Goal: Communication & Community: Answer question/provide support

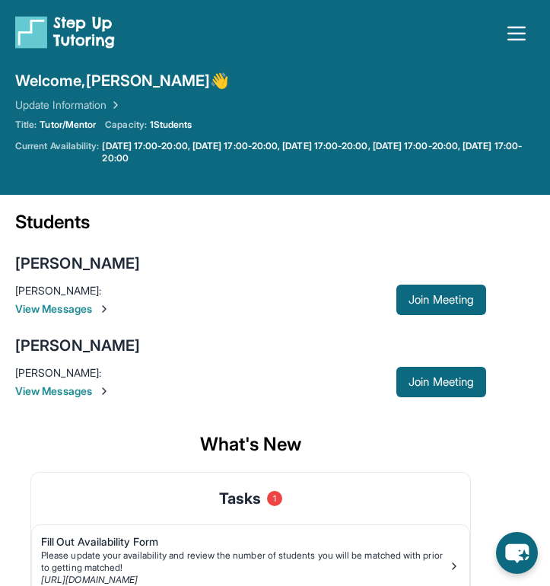
click at [81, 389] on span "View Messages" at bounding box center [205, 390] width 381 height 15
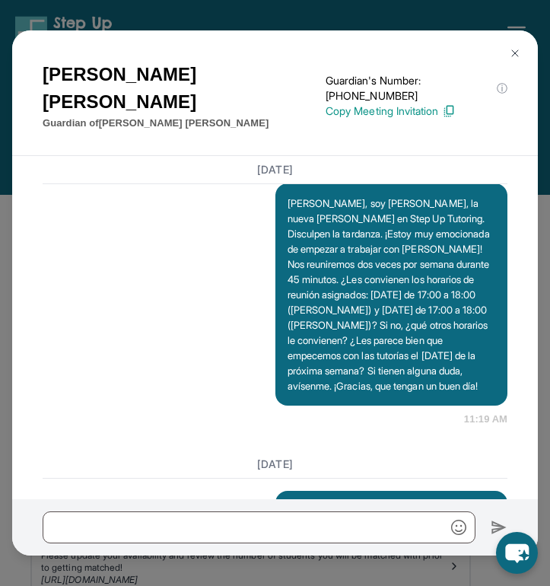
scroll to position [1700, 0]
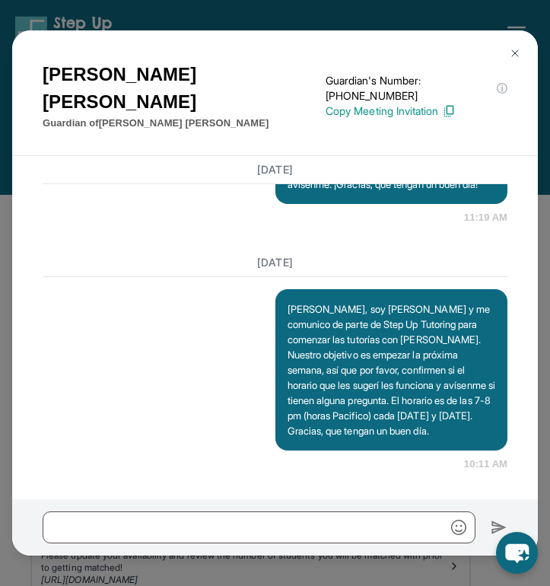
click at [521, 58] on button at bounding box center [515, 53] width 30 height 30
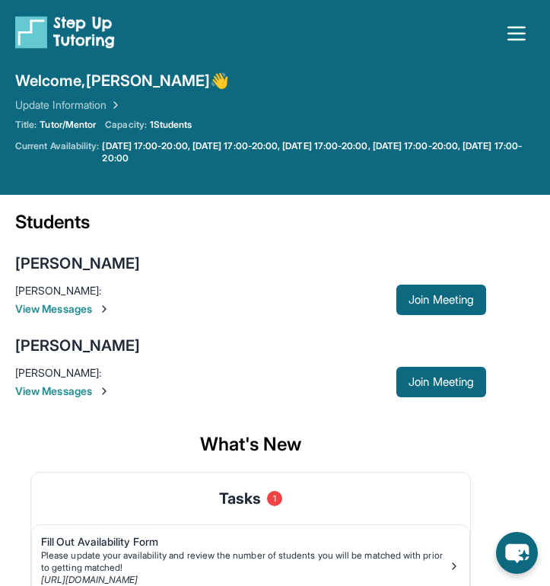
click at [96, 315] on span "View Messages" at bounding box center [205, 308] width 381 height 15
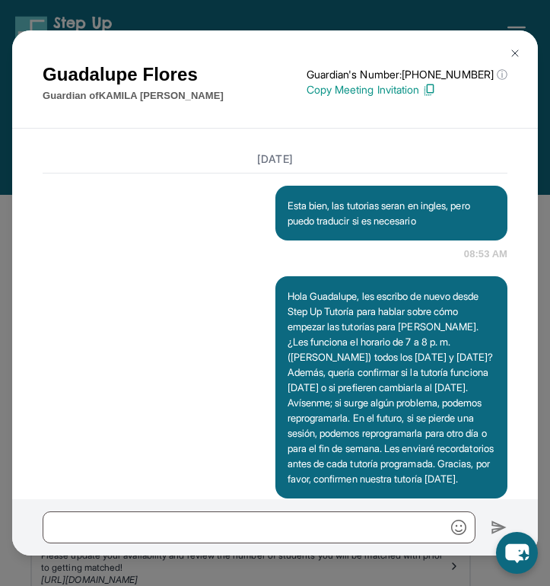
scroll to position [2230, 0]
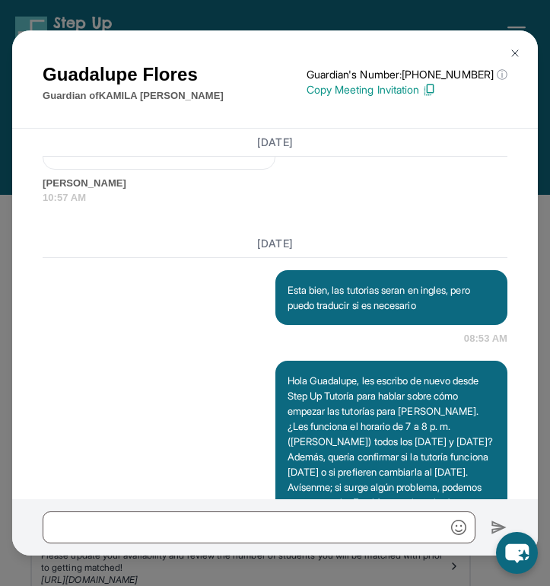
click at [514, 52] on img at bounding box center [515, 53] width 12 height 12
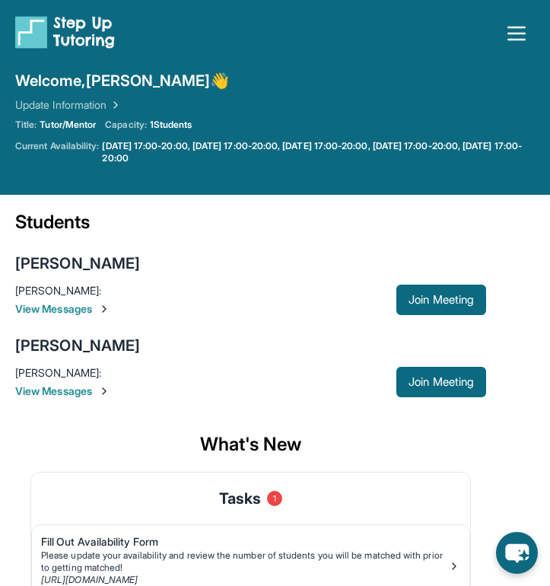
click at [513, 40] on icon "button" at bounding box center [516, 33] width 16 height 12
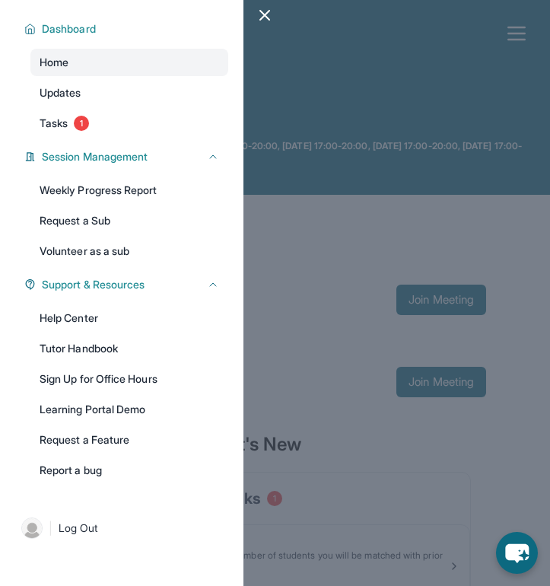
click at [293, 184] on div at bounding box center [275, 293] width 550 height 586
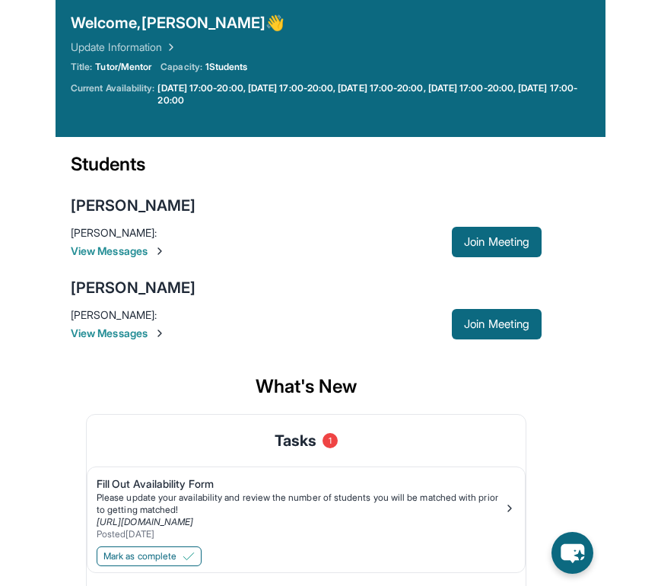
scroll to position [52, 0]
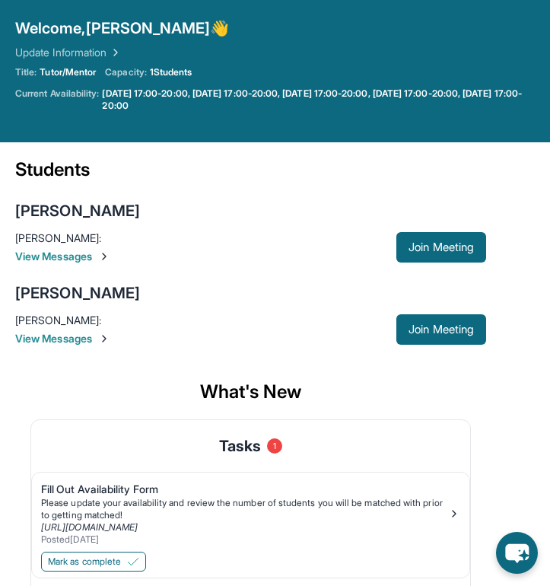
drag, startPoint x: 545, startPoint y: 129, endPoint x: 587, endPoint y: 119, distance: 43.9
click at [549, 119] on html "Open sidebar Welcome, [PERSON_NAME] 👋 Update Information Title: Tutor/Mentor Ca…" at bounding box center [275, 297] width 550 height 698
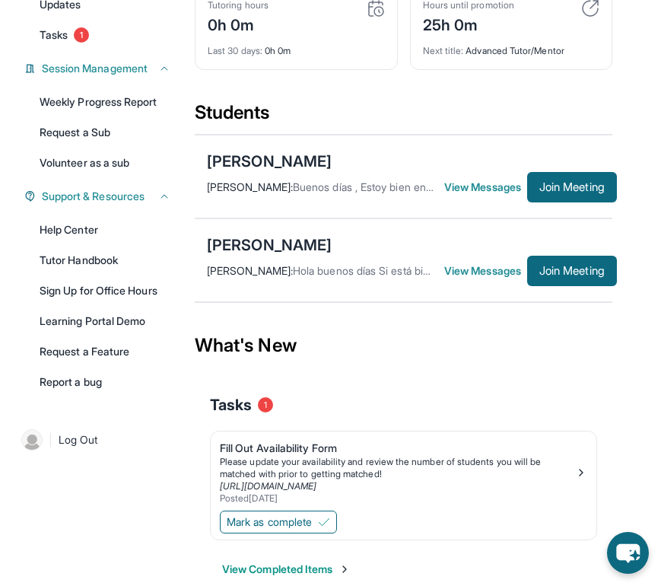
scroll to position [218, 0]
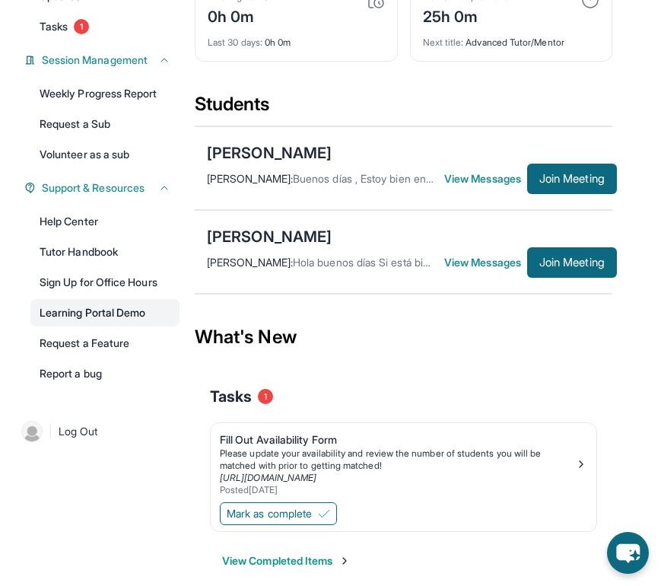
click at [122, 319] on link "Learning Portal Demo" at bounding box center [104, 312] width 149 height 27
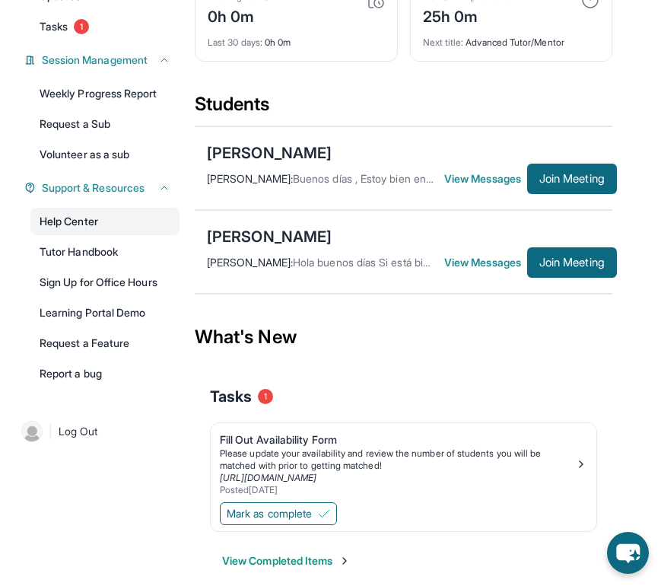
click at [106, 235] on link "Help Center" at bounding box center [104, 221] width 149 height 27
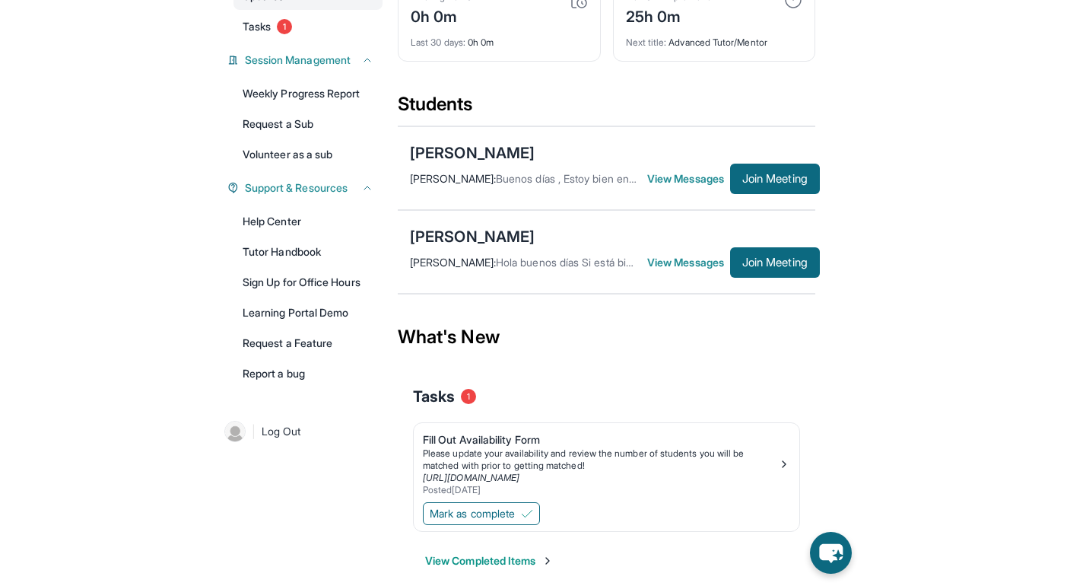
scroll to position [110, 0]
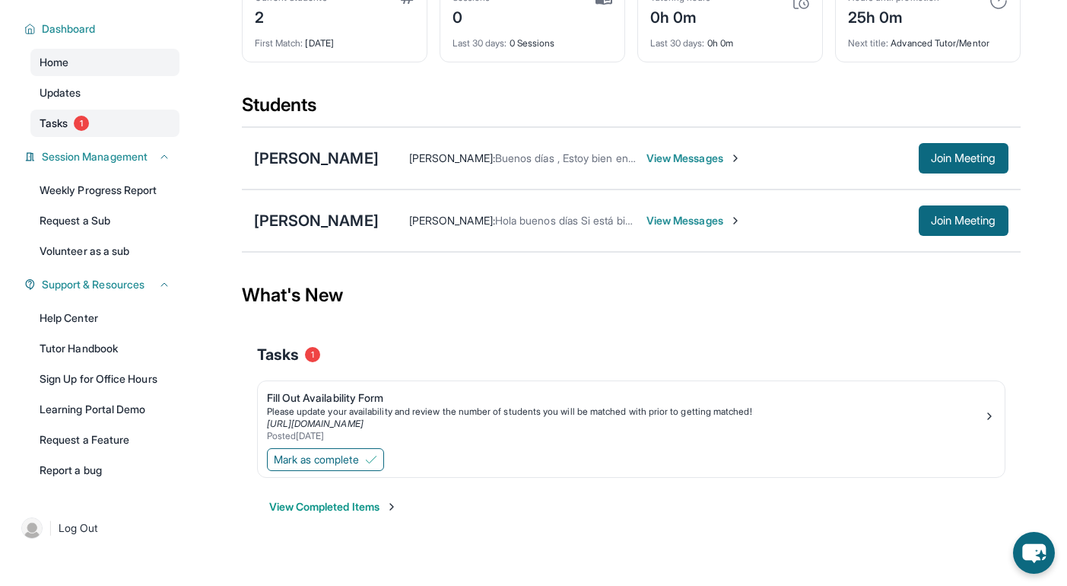
click at [100, 135] on link "Tasks 1" at bounding box center [104, 123] width 149 height 27
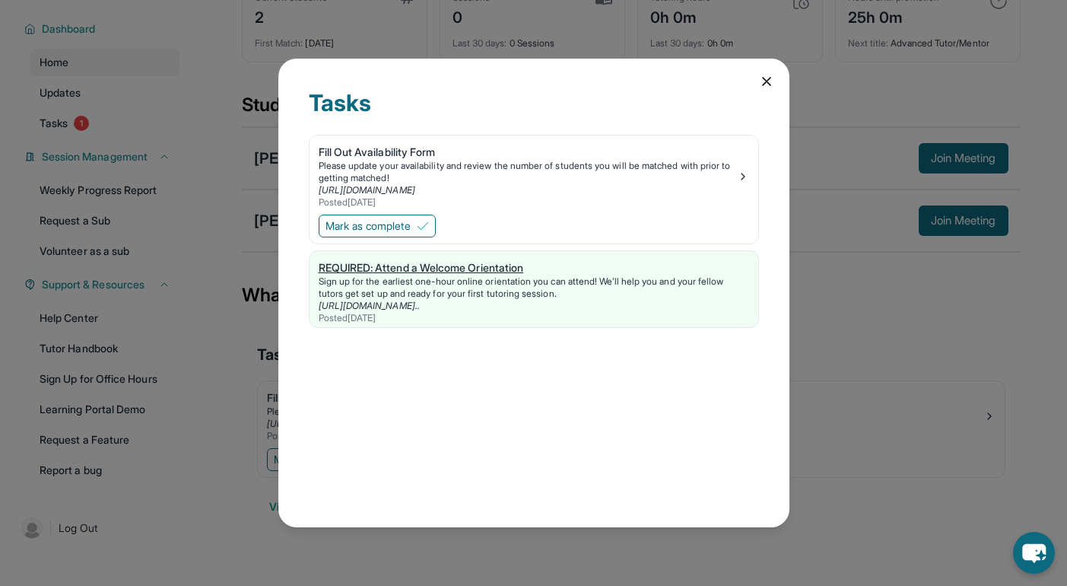
click at [433, 265] on div "REQUIRED: Attend a Welcome Orientation" at bounding box center [534, 267] width 431 height 15
click at [549, 81] on icon at bounding box center [766, 81] width 15 height 15
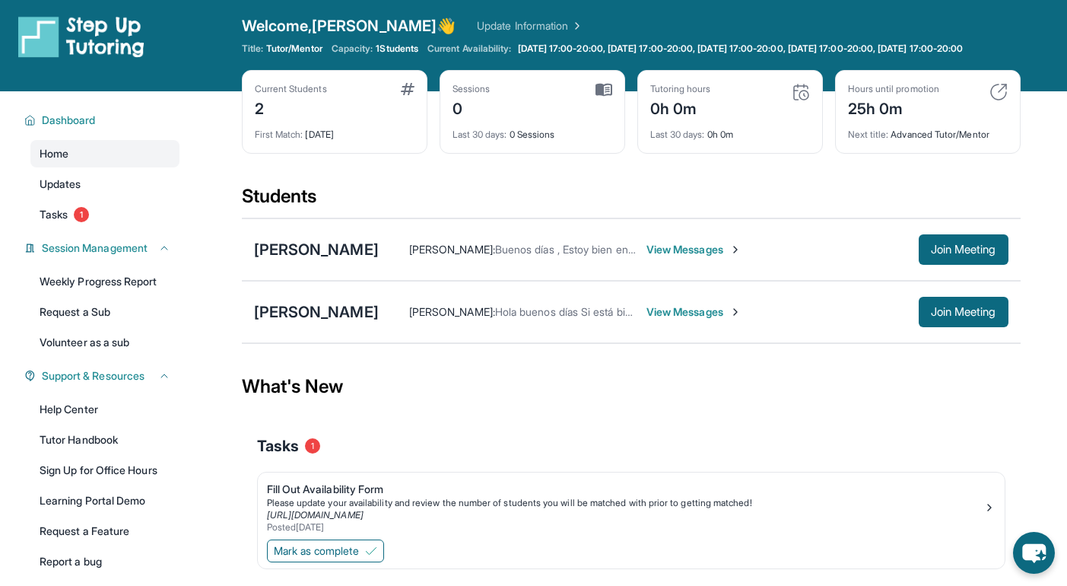
scroll to position [0, 0]
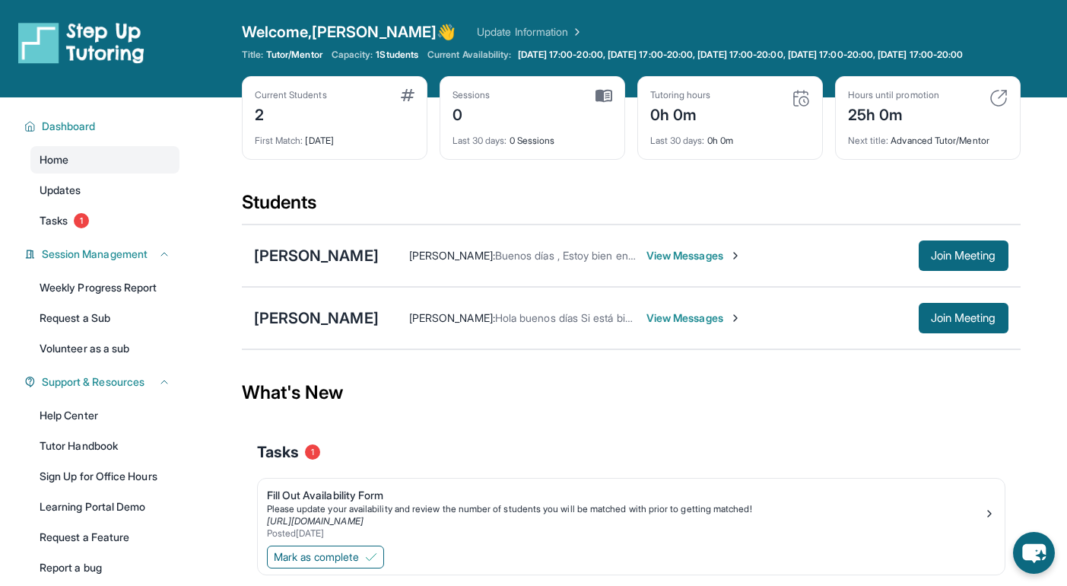
click at [549, 263] on span "View Messages" at bounding box center [694, 255] width 95 height 15
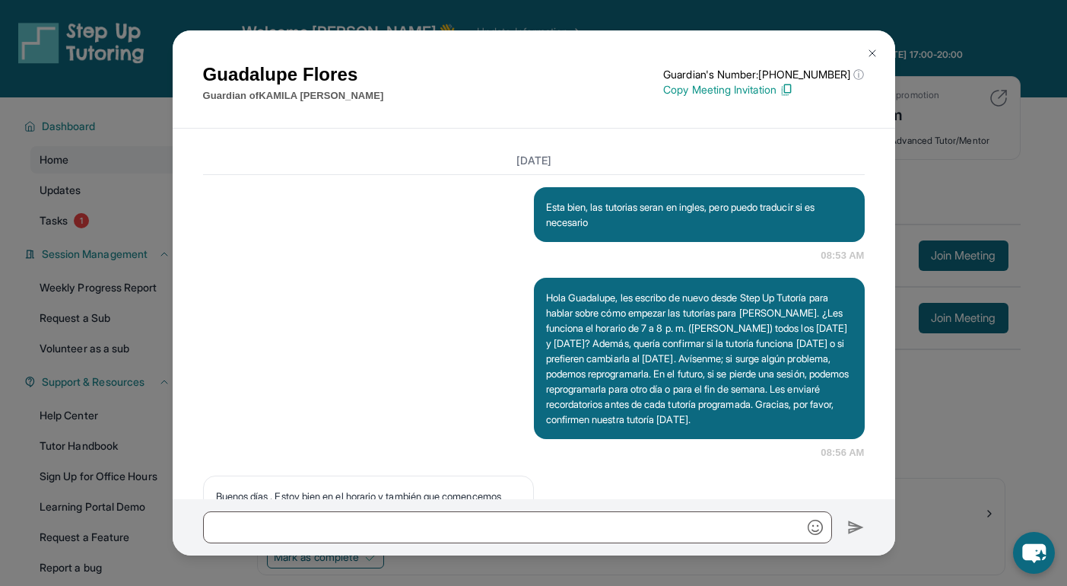
scroll to position [2070, 0]
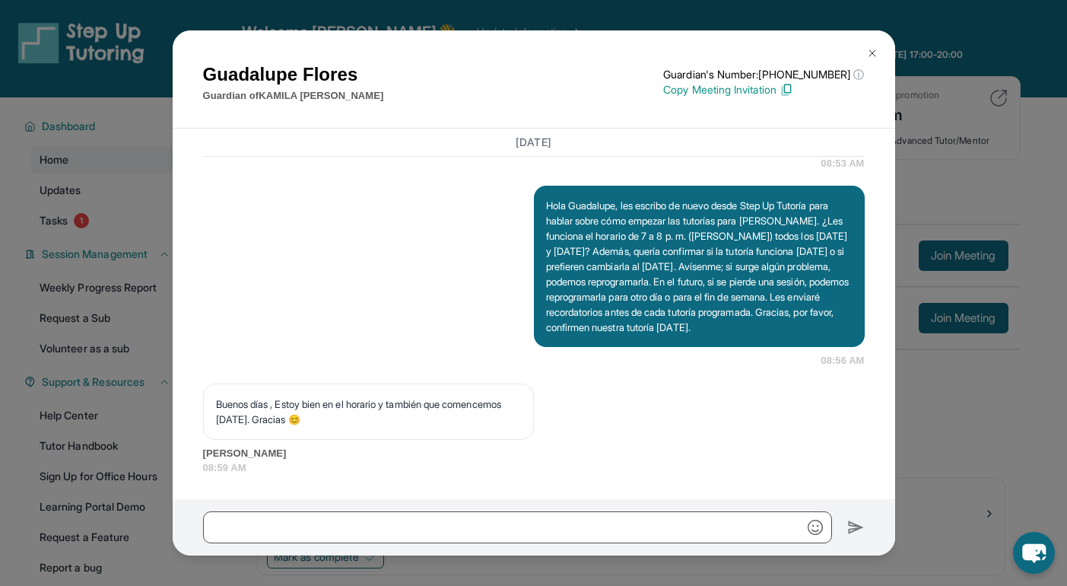
click at [549, 56] on img at bounding box center [872, 53] width 12 height 12
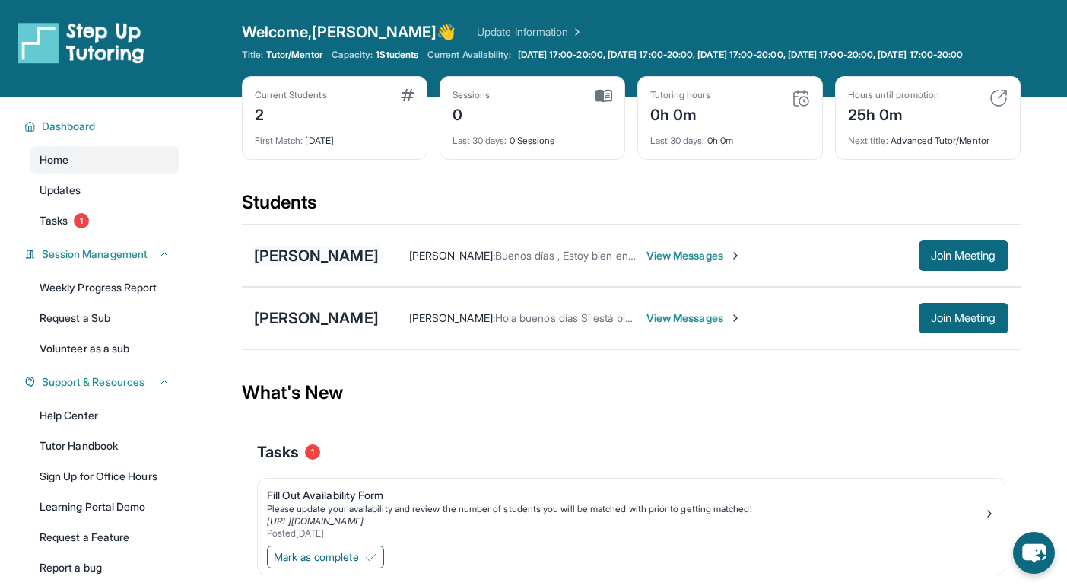
click at [379, 266] on div "[PERSON_NAME]" at bounding box center [316, 255] width 125 height 21
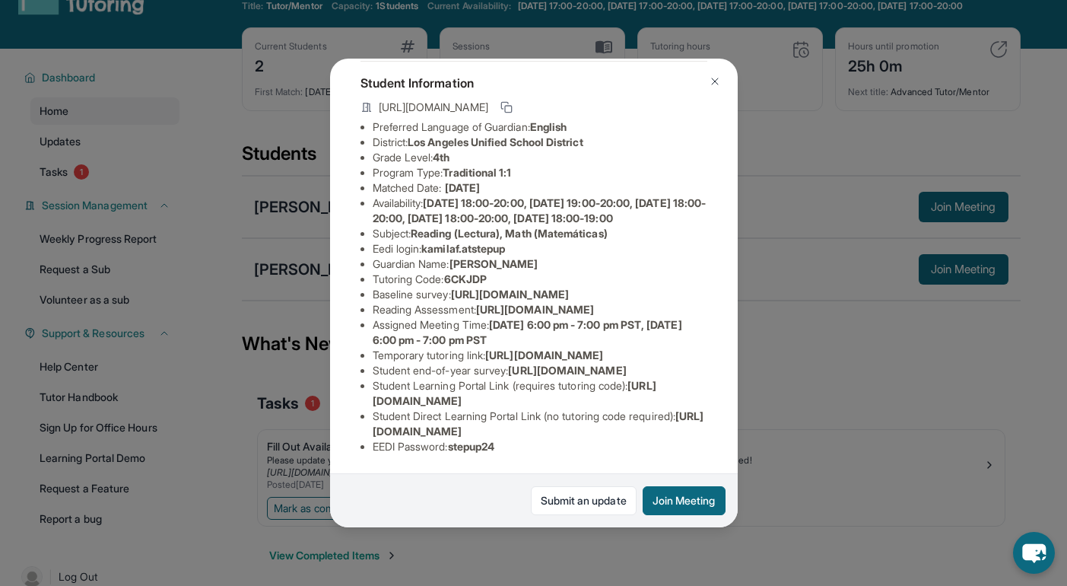
scroll to position [247, 3]
click at [549, 84] on img at bounding box center [715, 81] width 12 height 12
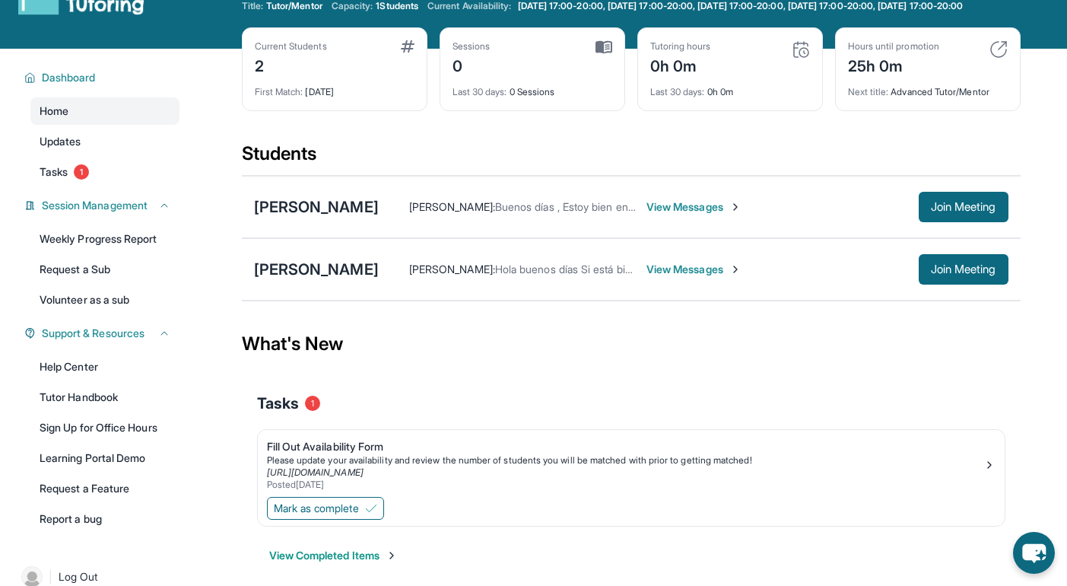
scroll to position [0, 0]
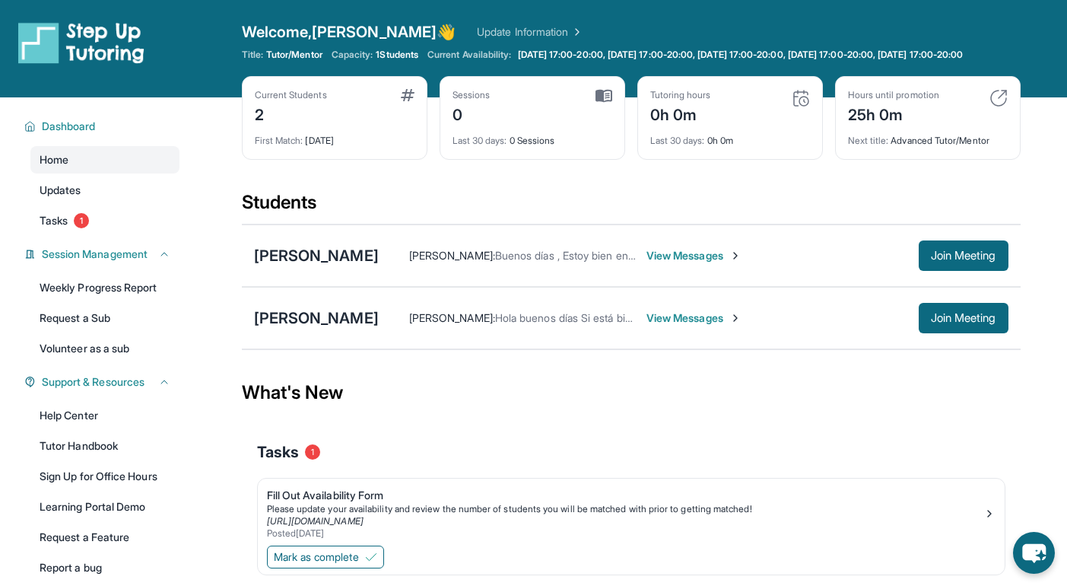
click at [549, 326] on span "View Messages" at bounding box center [694, 317] width 95 height 15
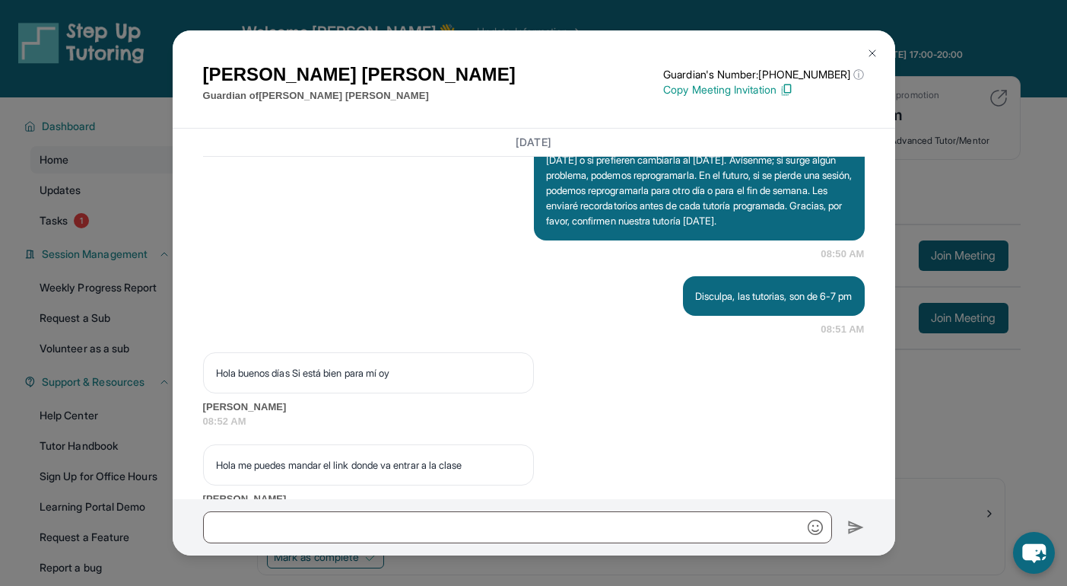
scroll to position [1856, 0]
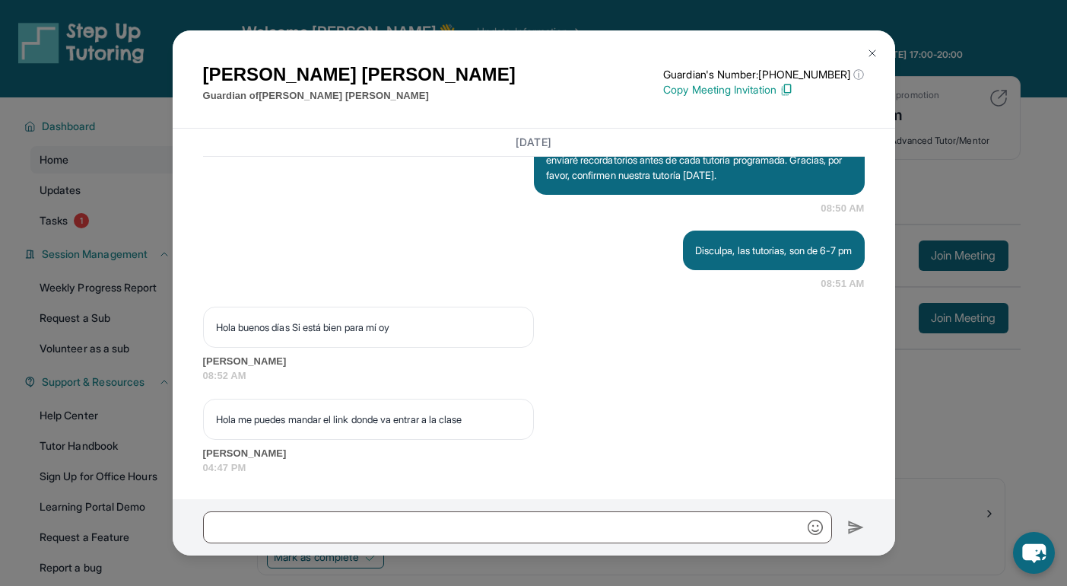
click at [549, 52] on button at bounding box center [872, 53] width 30 height 30
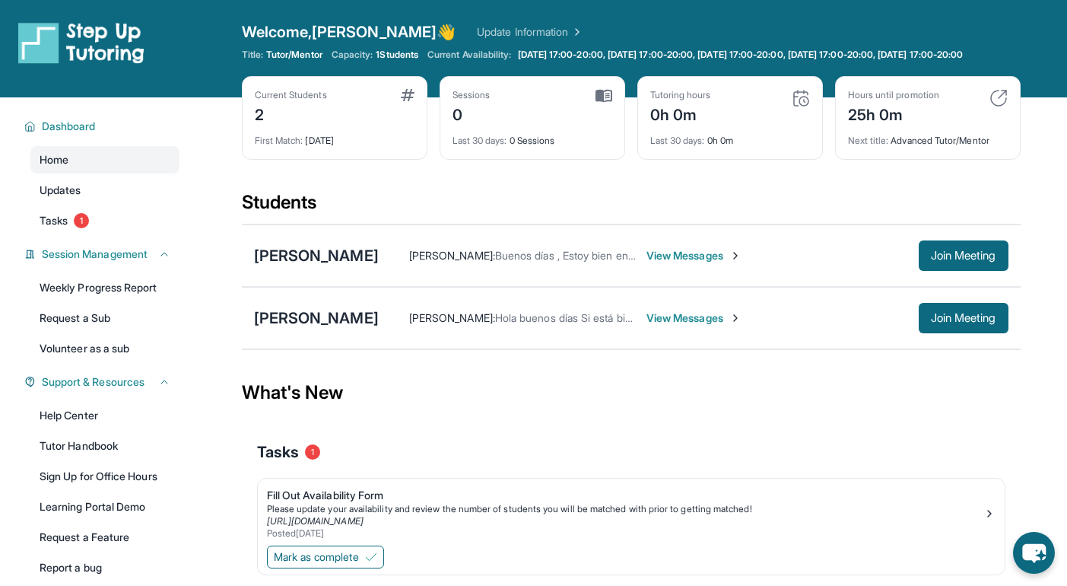
click at [549, 333] on div "[PERSON_NAME] : Hola buenos días Si está bien para mí oy View Messages Join Mee…" at bounding box center [694, 318] width 630 height 30
click at [549, 326] on span "View Messages" at bounding box center [694, 317] width 95 height 15
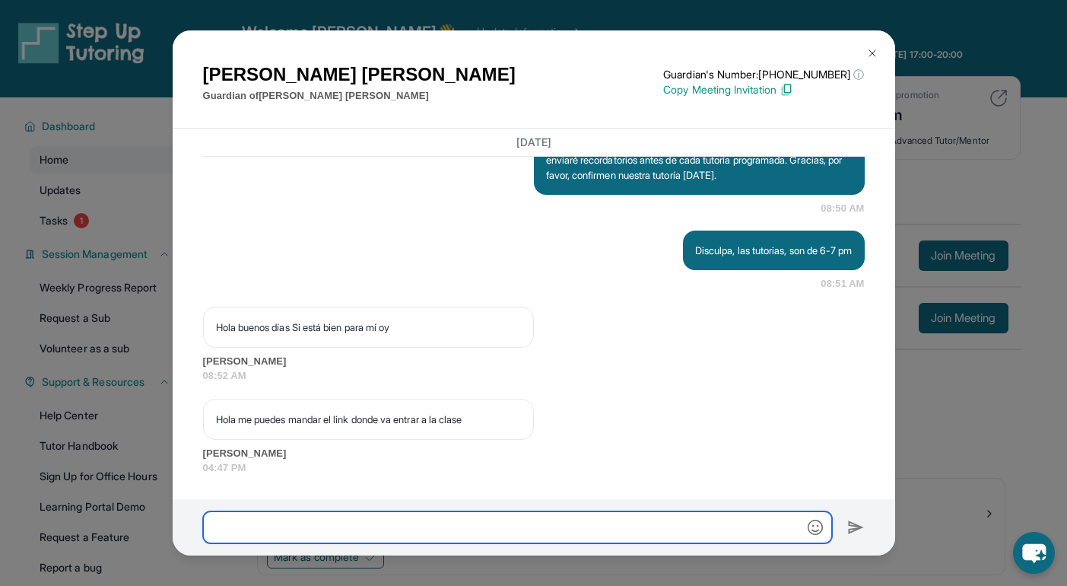
click at [424, 520] on input "text" at bounding box center [517, 527] width 629 height 32
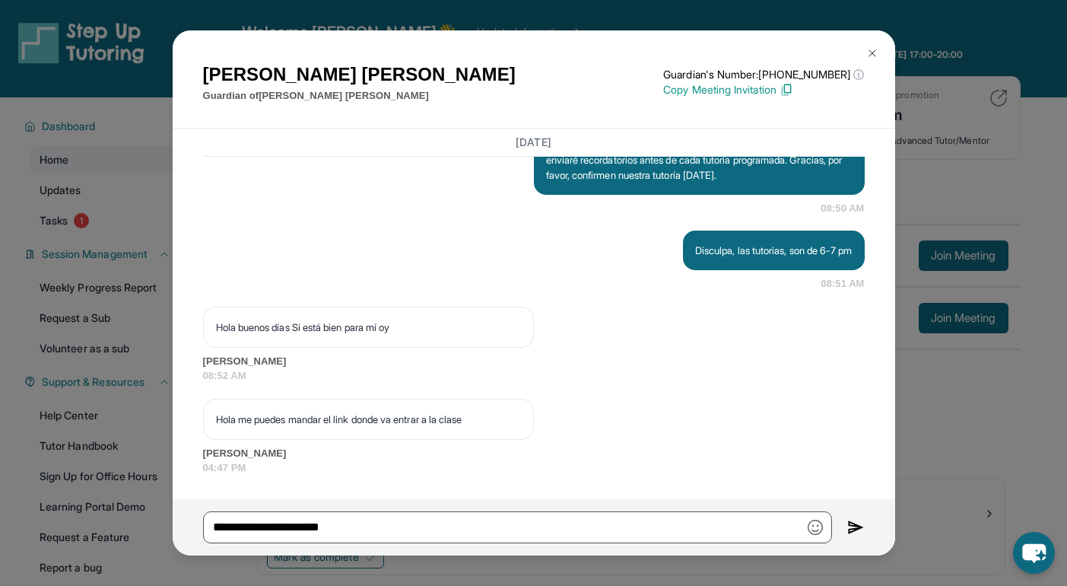
click at [549, 94] on p "Copy Meeting Invitation" at bounding box center [763, 89] width 201 height 15
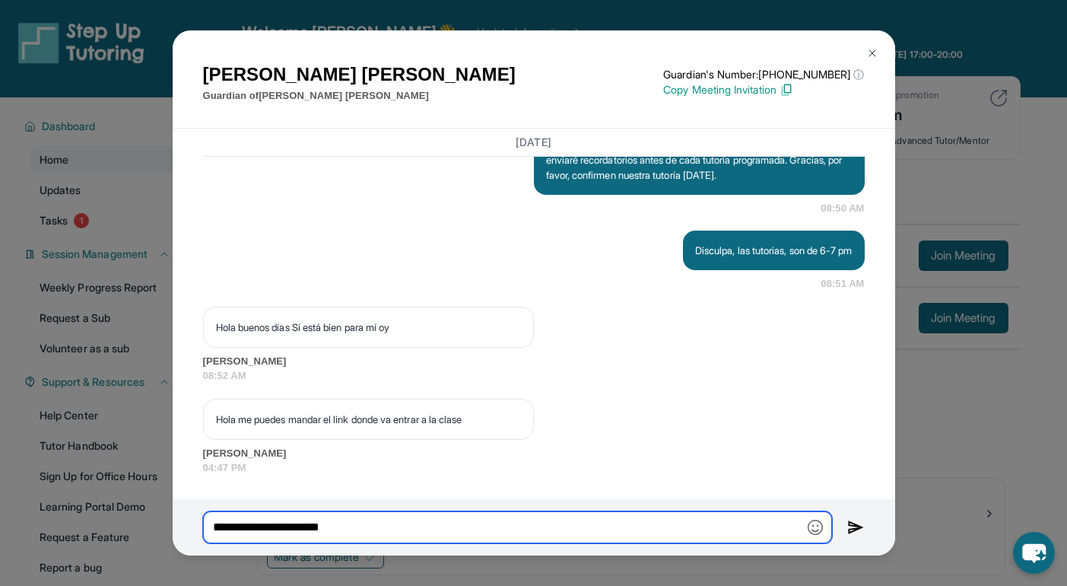
click at [437, 523] on input "**********" at bounding box center [517, 527] width 629 height 32
type input "**********"
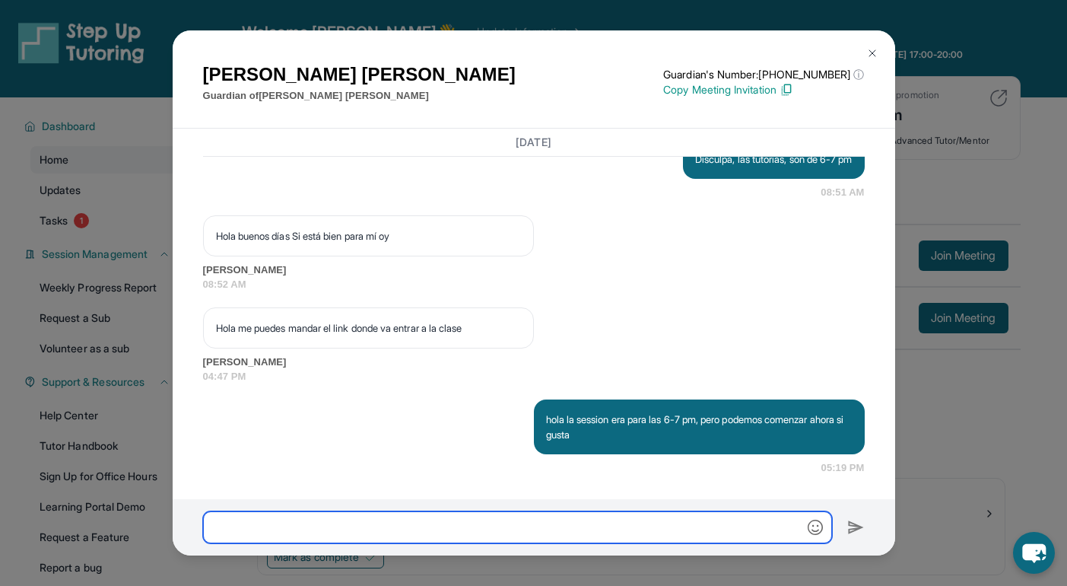
scroll to position [1947, 0]
paste input "**********"
type input "**********"
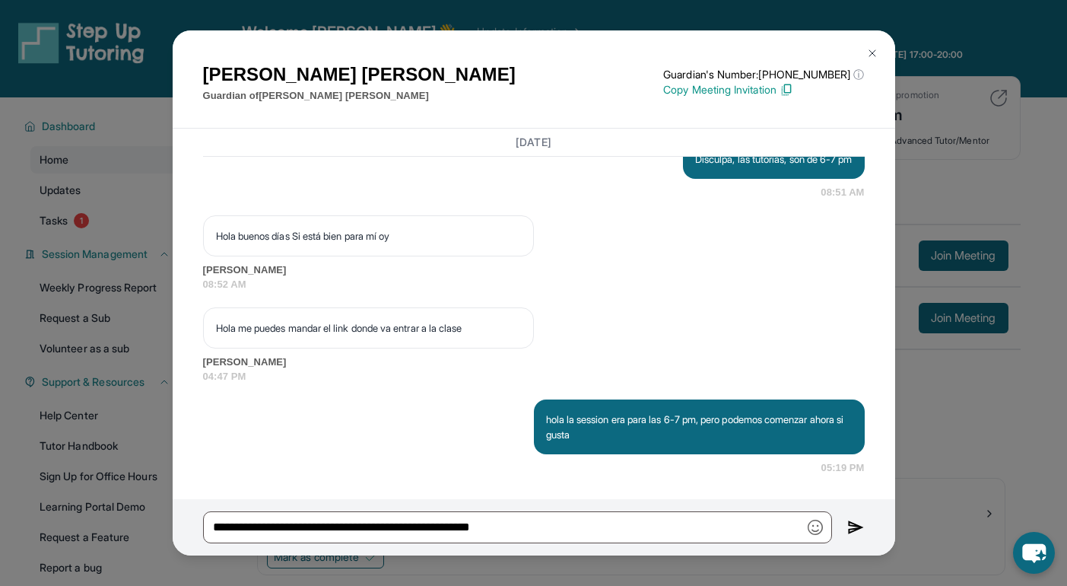
click at [549, 528] on img at bounding box center [855, 527] width 17 height 18
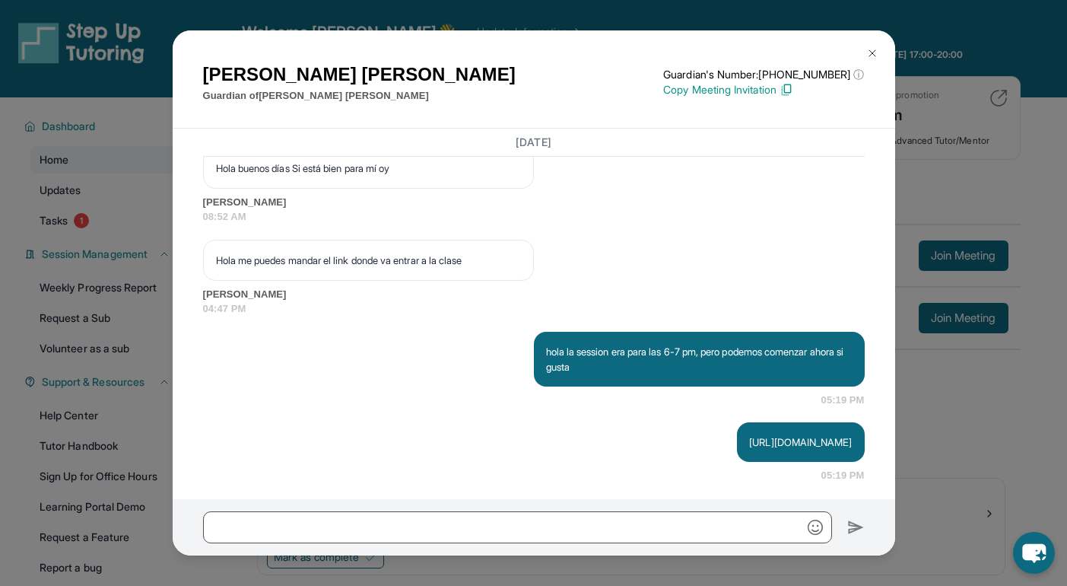
scroll to position [2023, 0]
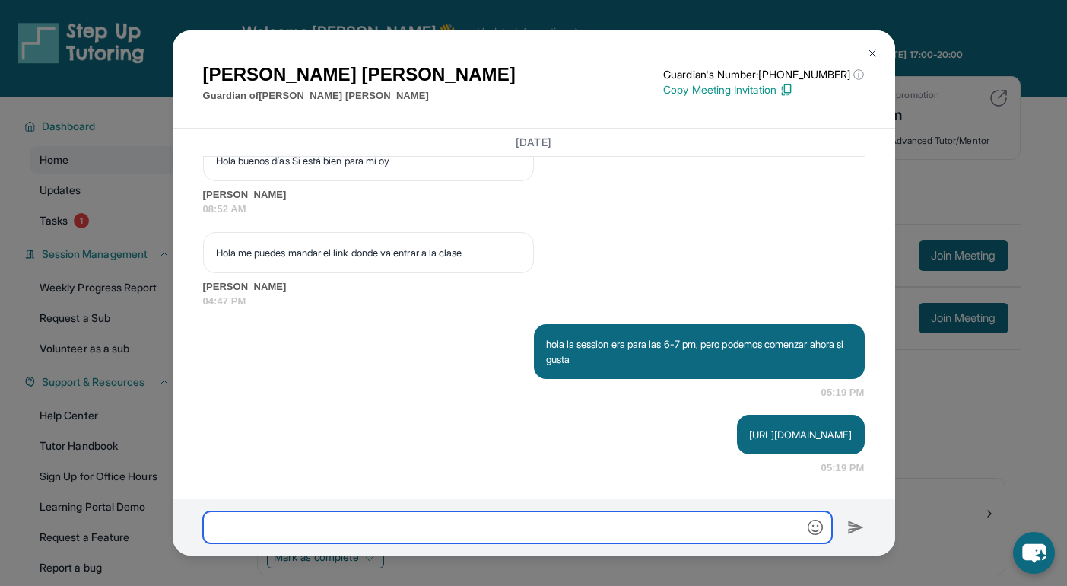
click at [549, 530] on input "text" at bounding box center [517, 527] width 629 height 32
type input "*"
click at [330, 524] on input "**********" at bounding box center [517, 527] width 629 height 32
click at [347, 526] on input "**********" at bounding box center [517, 527] width 629 height 32
drag, startPoint x: 372, startPoint y: 529, endPoint x: 321, endPoint y: 529, distance: 51.0
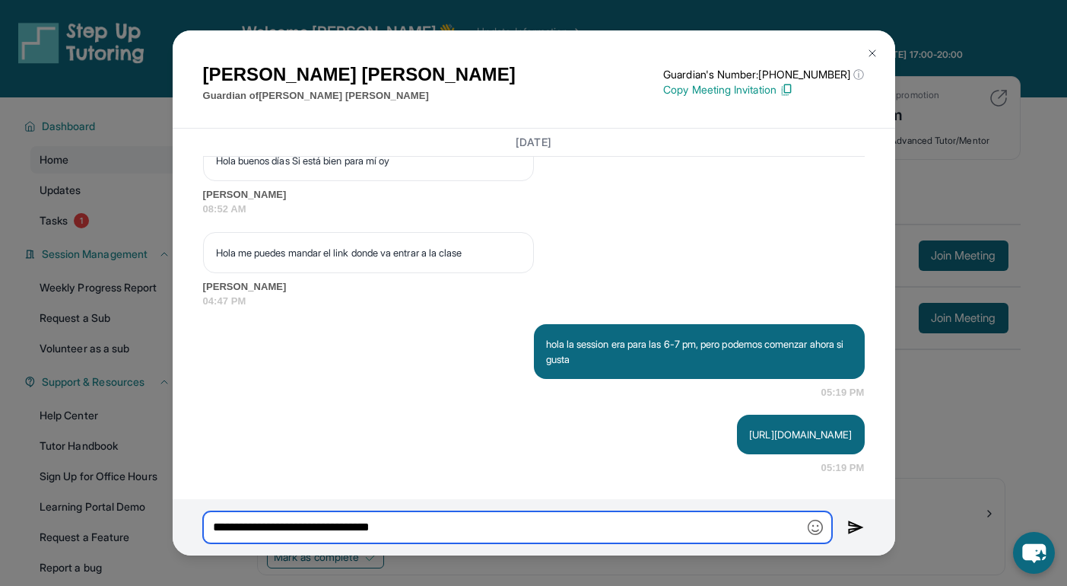
click at [321, 529] on input "**********" at bounding box center [517, 527] width 629 height 32
click at [399, 528] on input "**********" at bounding box center [517, 527] width 629 height 32
type input "**********"
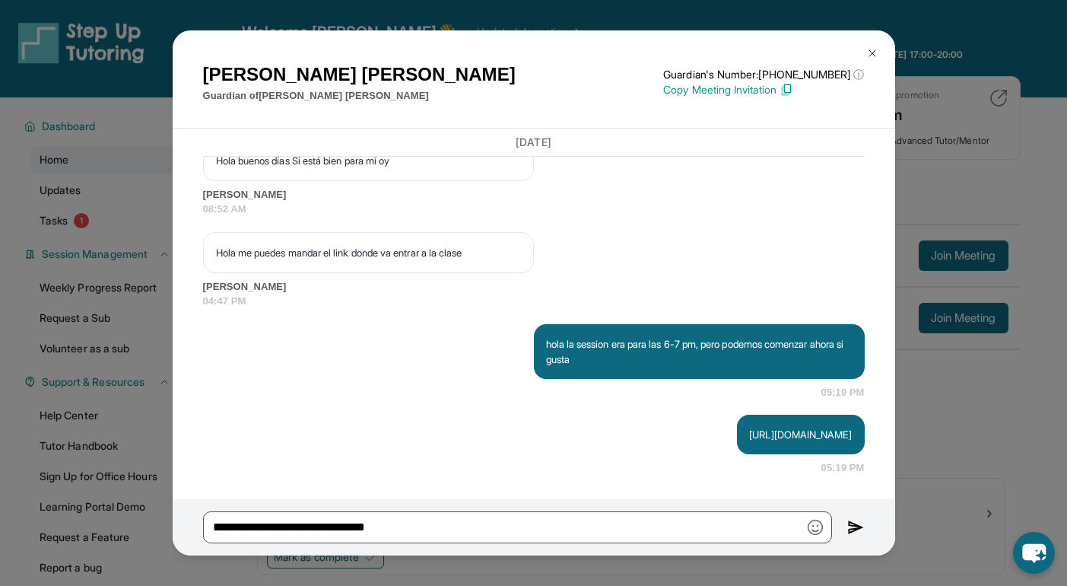
click at [549, 523] on img at bounding box center [855, 527] width 17 height 18
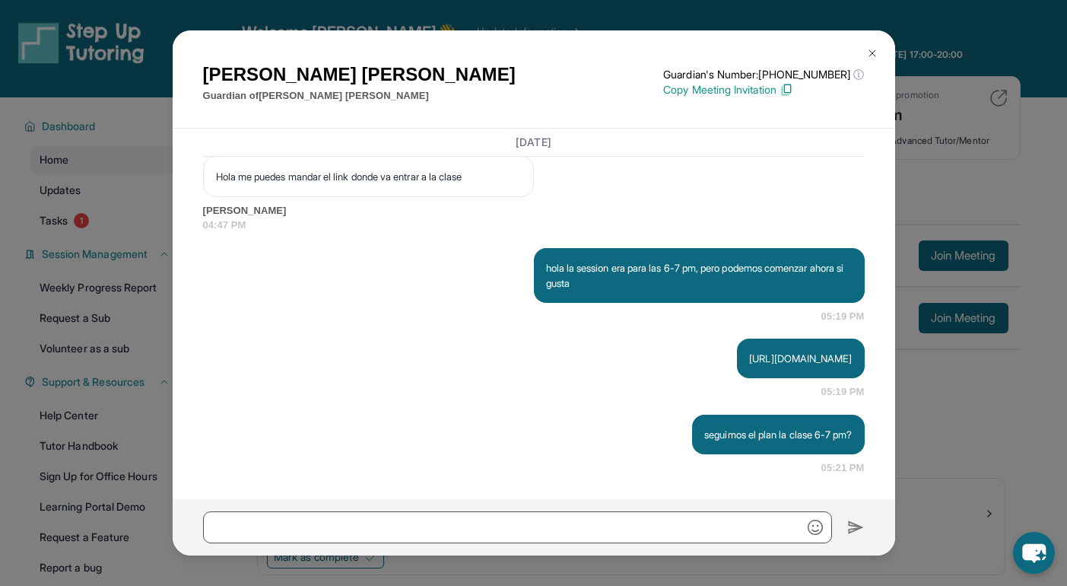
scroll to position [2099, 0]
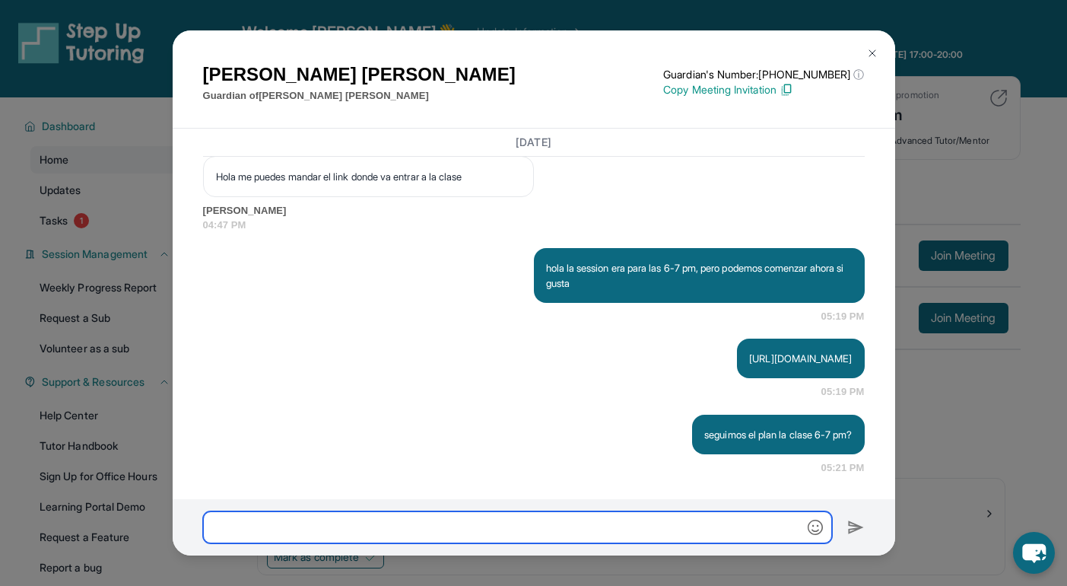
click at [549, 533] on input "text" at bounding box center [517, 527] width 629 height 32
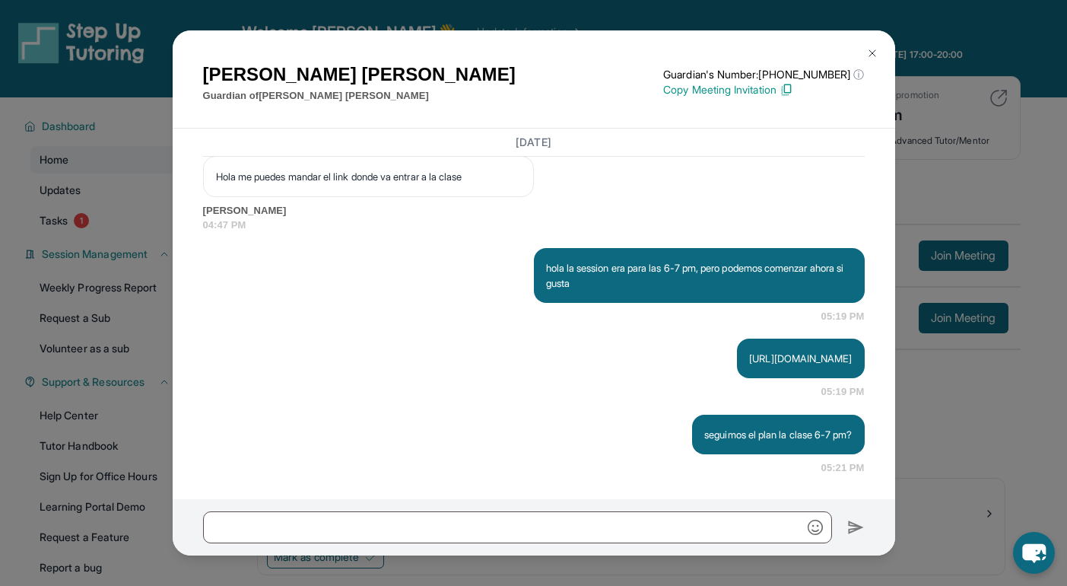
click at [549, 52] on button at bounding box center [872, 53] width 30 height 30
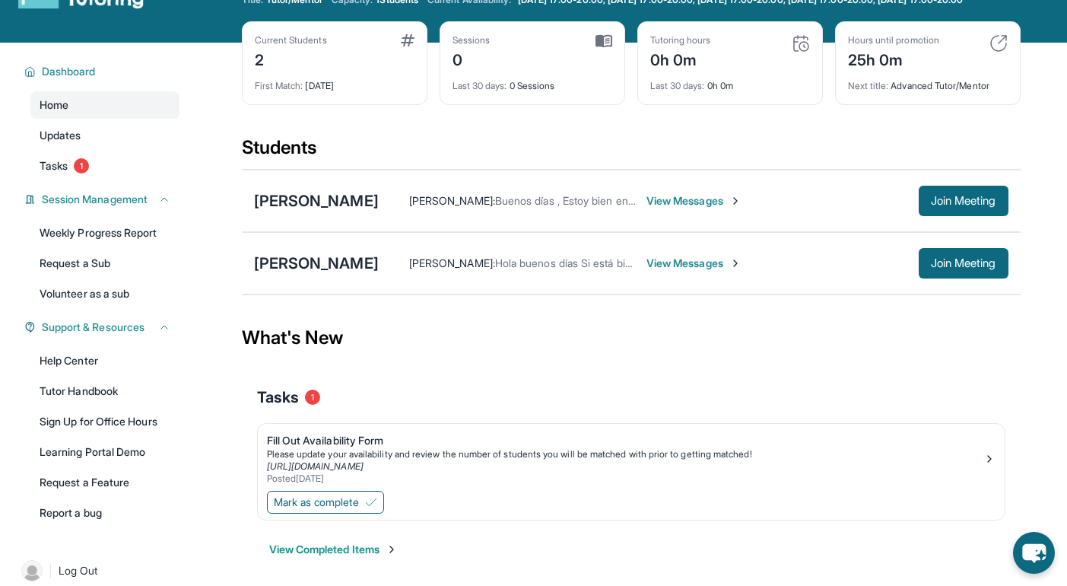
scroll to position [59, 0]
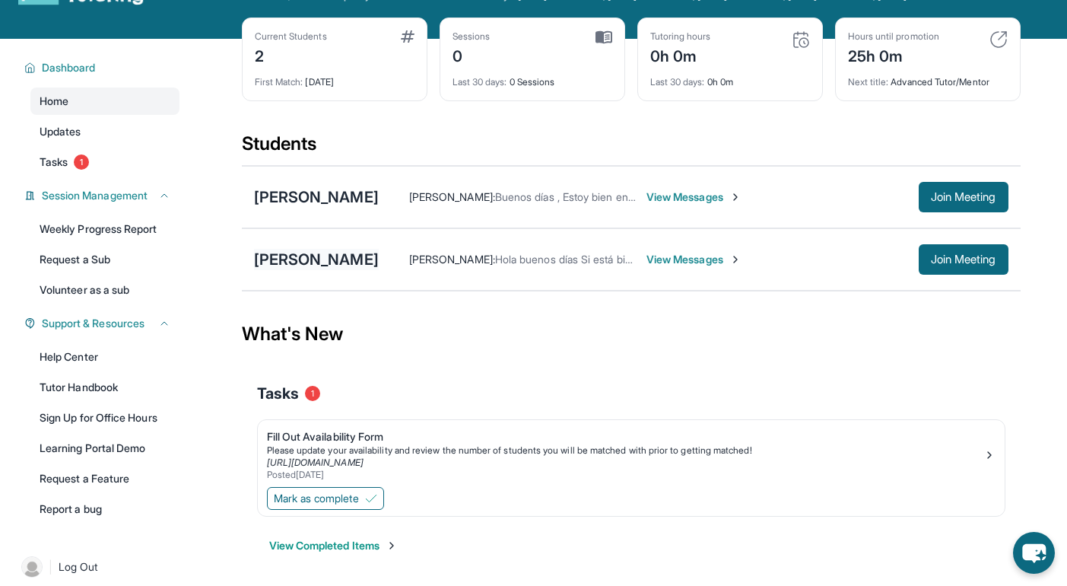
click at [284, 268] on div "[PERSON_NAME]" at bounding box center [316, 259] width 125 height 21
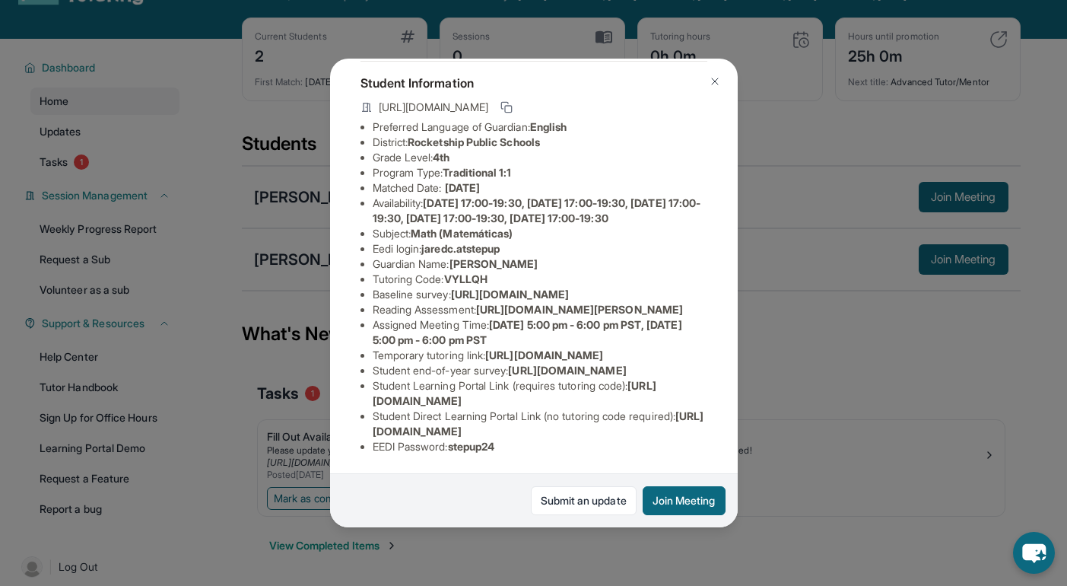
scroll to position [0, 0]
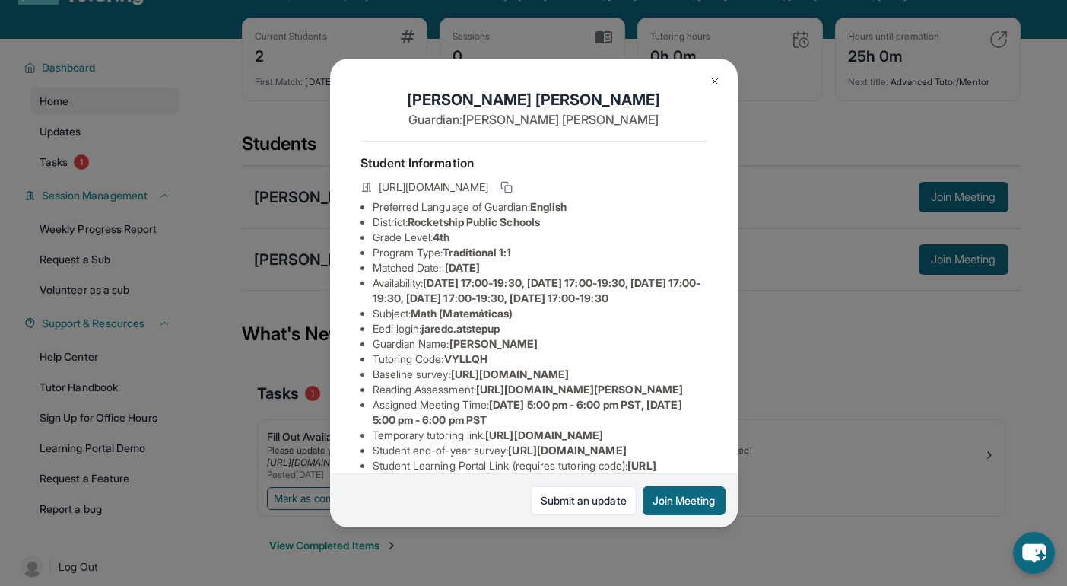
click at [549, 84] on img at bounding box center [715, 81] width 12 height 12
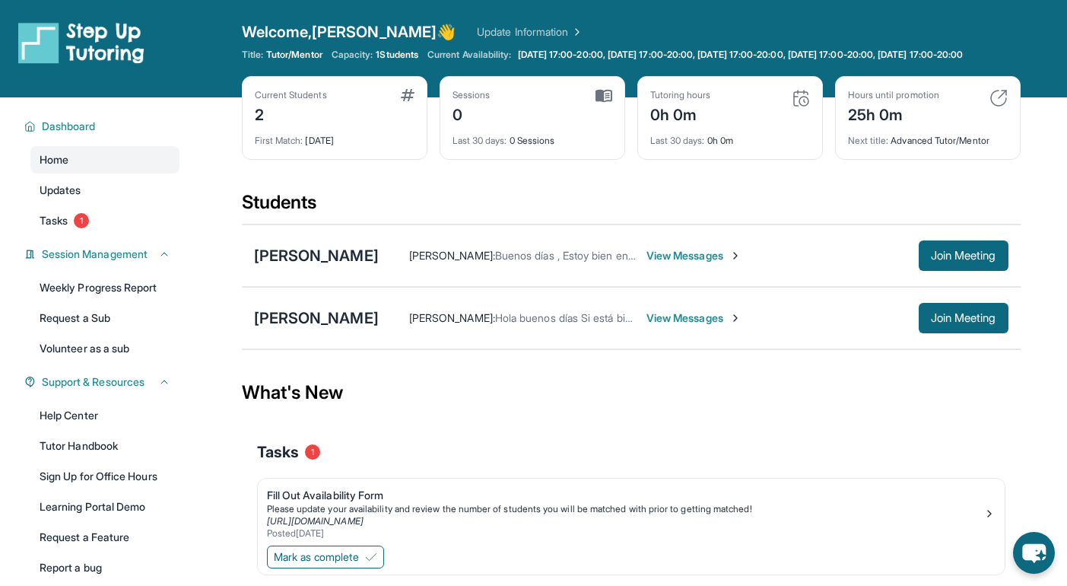
click at [549, 326] on span "View Messages" at bounding box center [694, 317] width 95 height 15
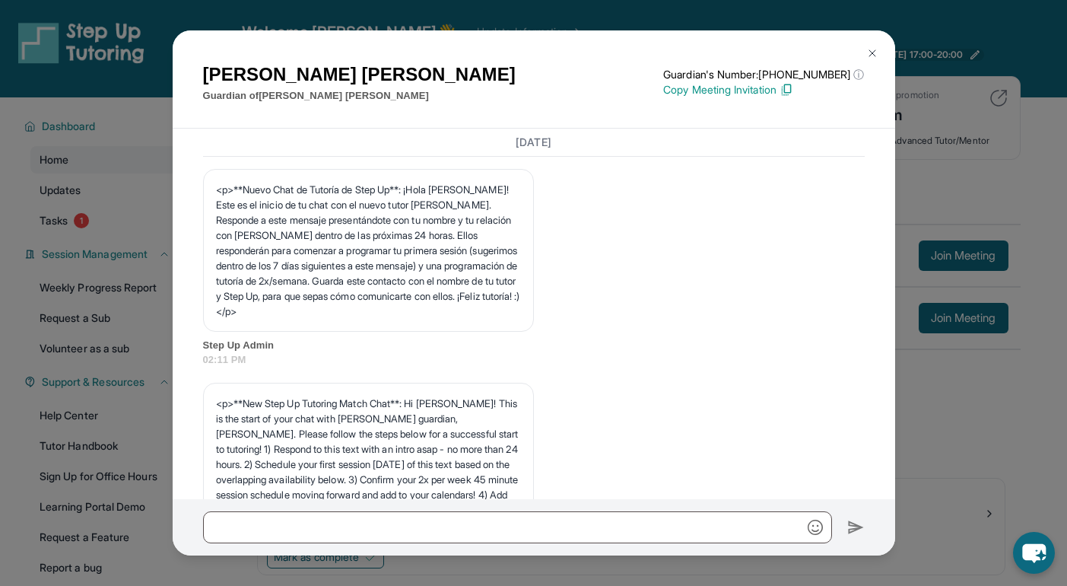
click at [549, 51] on img at bounding box center [872, 53] width 12 height 12
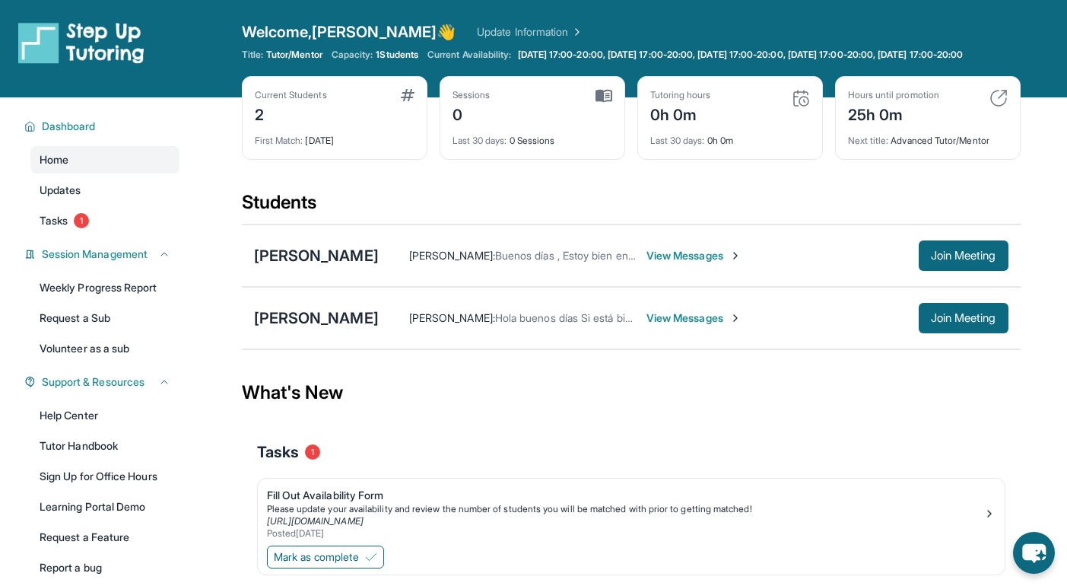
scroll to position [110, 0]
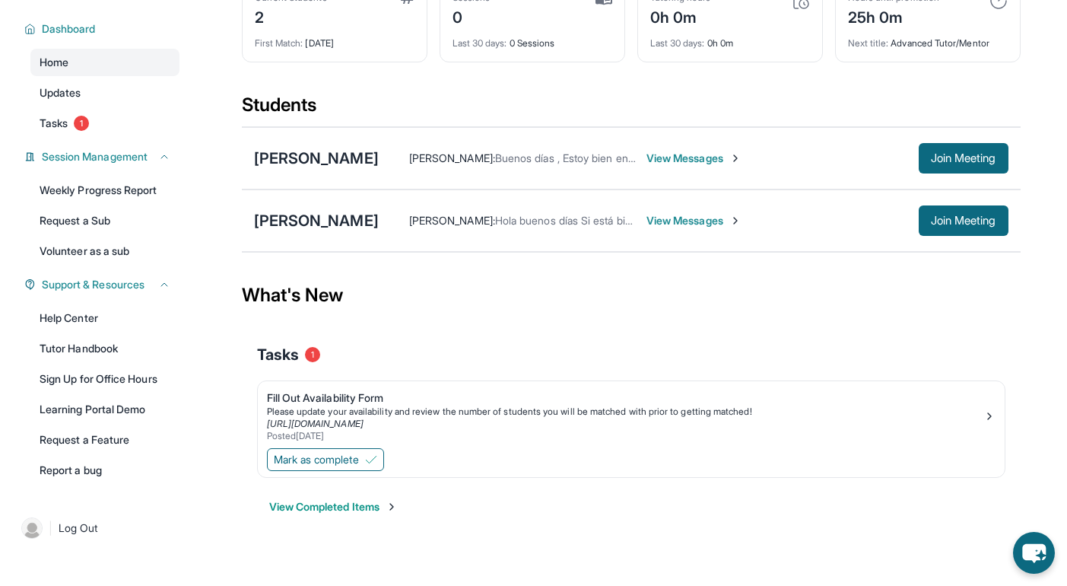
click at [549, 225] on span "View Messages" at bounding box center [694, 220] width 95 height 15
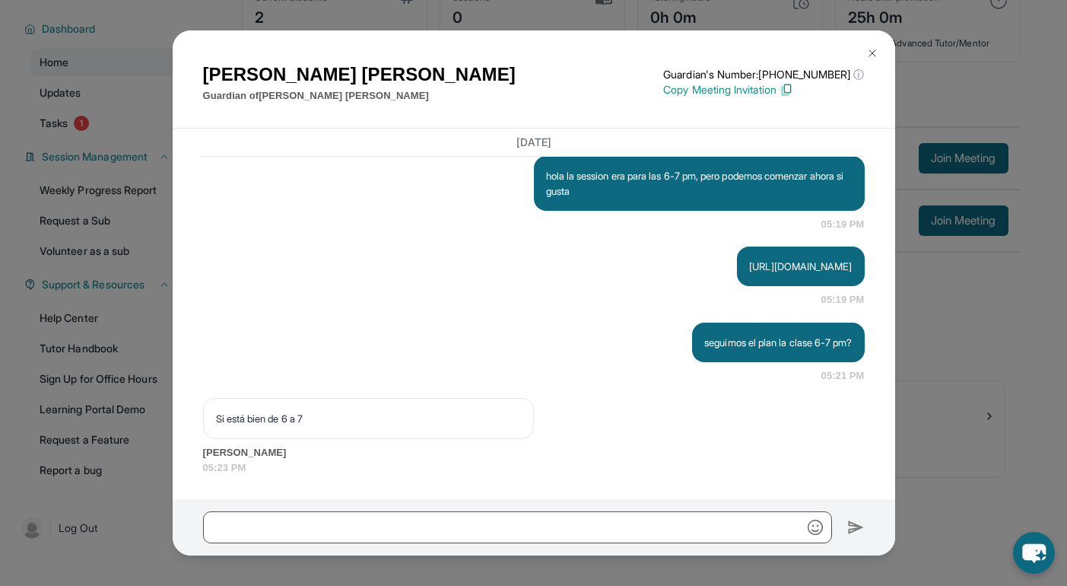
scroll to position [2191, 0]
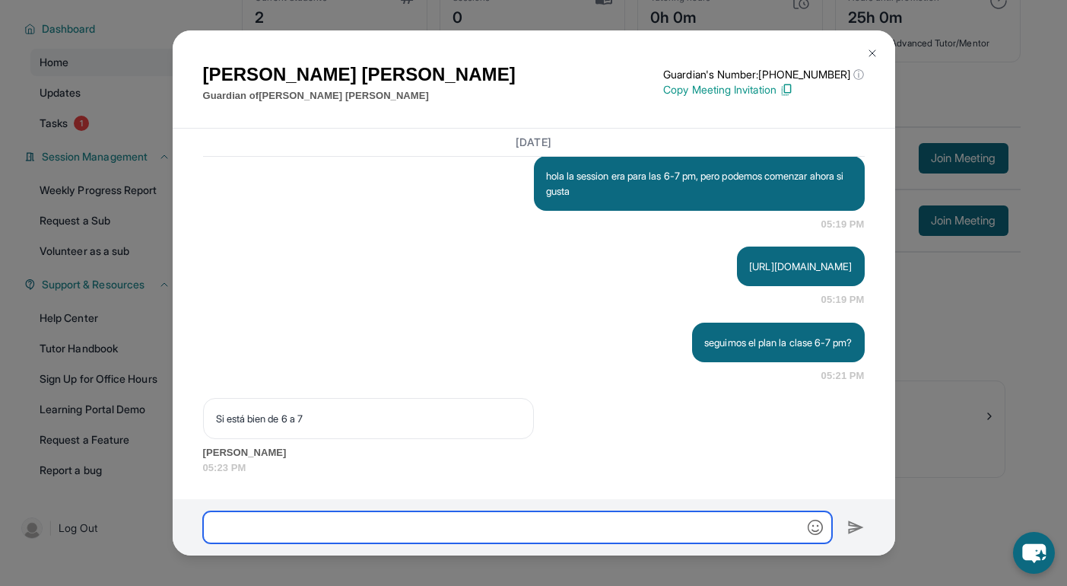
click at [325, 531] on input "text" at bounding box center [517, 527] width 629 height 32
type input "**"
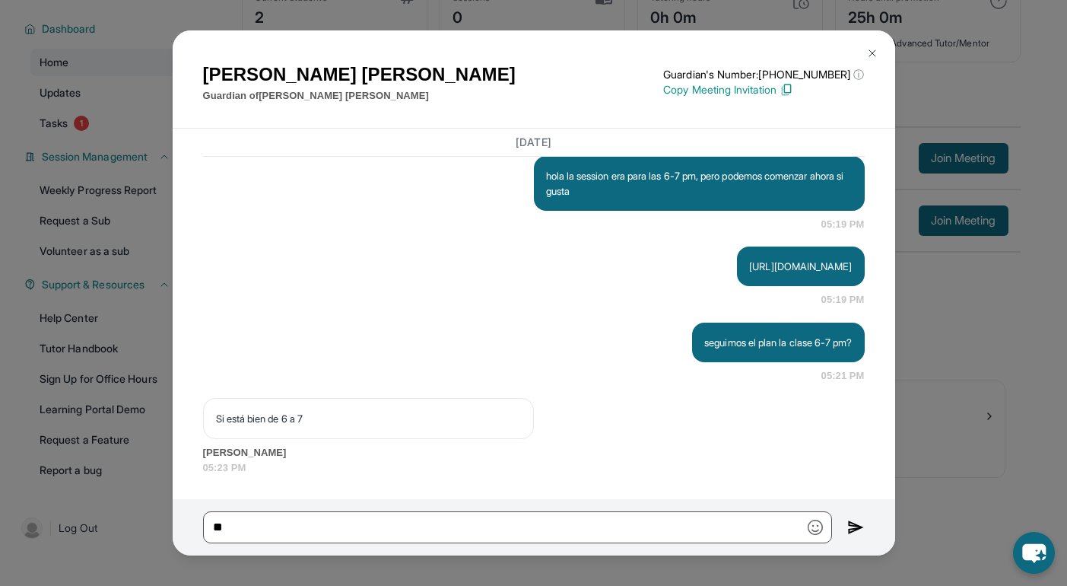
click at [549, 44] on button at bounding box center [872, 53] width 30 height 30
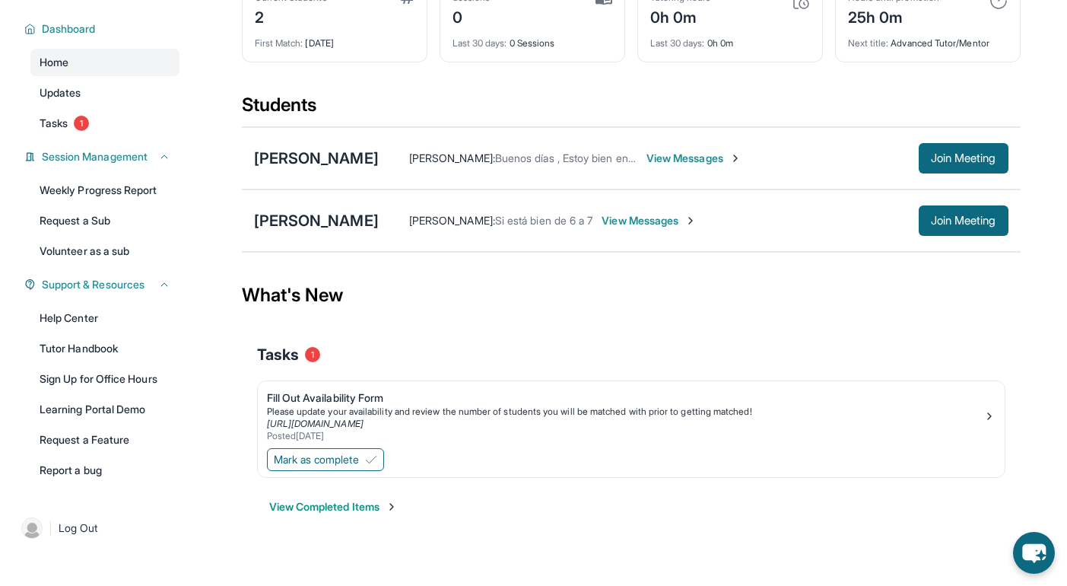
click at [549, 144] on div "[PERSON_NAME] : Buenos días , Estoy bien en el horario y también que comencemos…" at bounding box center [694, 158] width 630 height 30
click at [549, 154] on span "View Messages" at bounding box center [694, 158] width 95 height 15
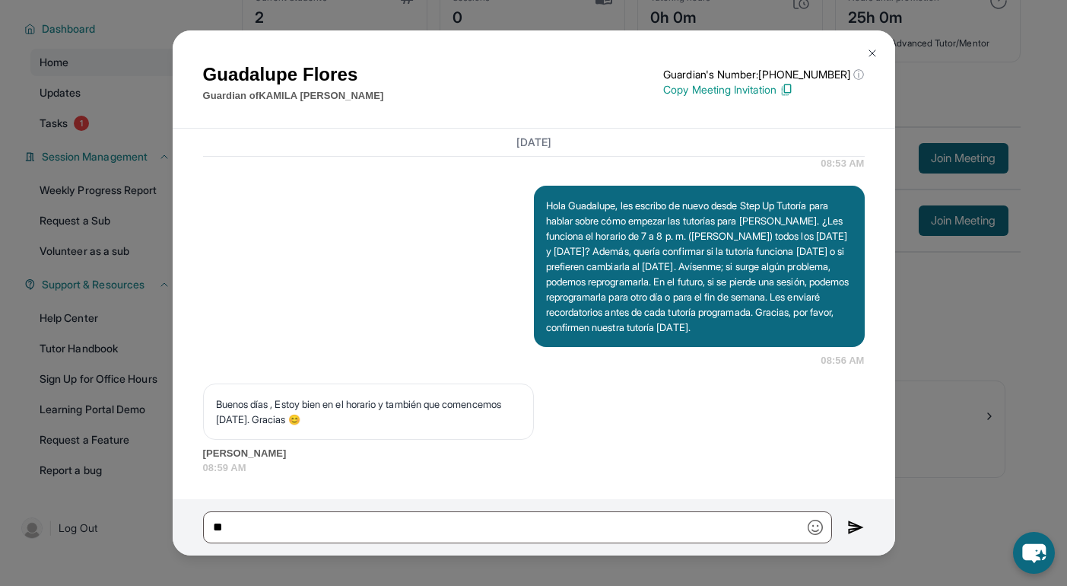
scroll to position [2070, 0]
click at [549, 84] on p "Copy Meeting Invitation" at bounding box center [763, 89] width 201 height 15
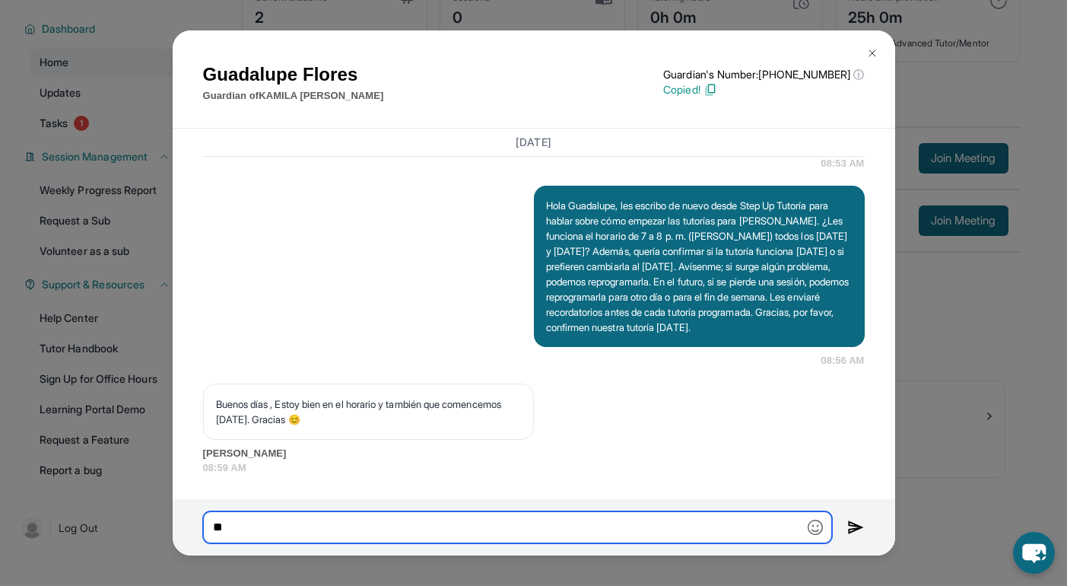
click at [285, 520] on input "**" at bounding box center [517, 527] width 629 height 32
type input "*"
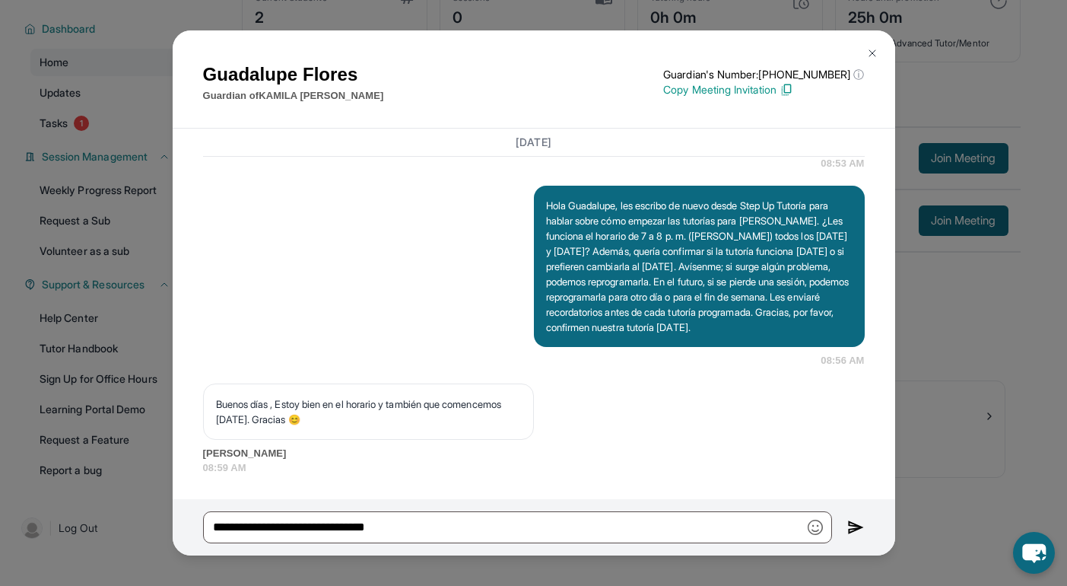
click at [549, 87] on p "Copy Meeting Invitation" at bounding box center [763, 89] width 201 height 15
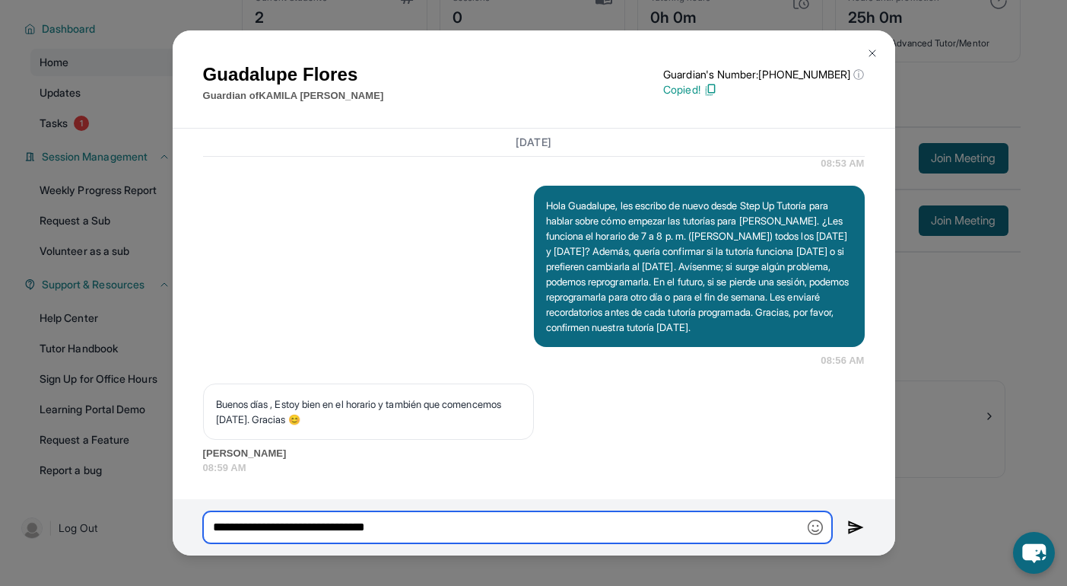
click at [417, 533] on input "**********" at bounding box center [517, 527] width 629 height 32
paste input "**********"
click at [372, 529] on input "**********" at bounding box center [517, 527] width 629 height 32
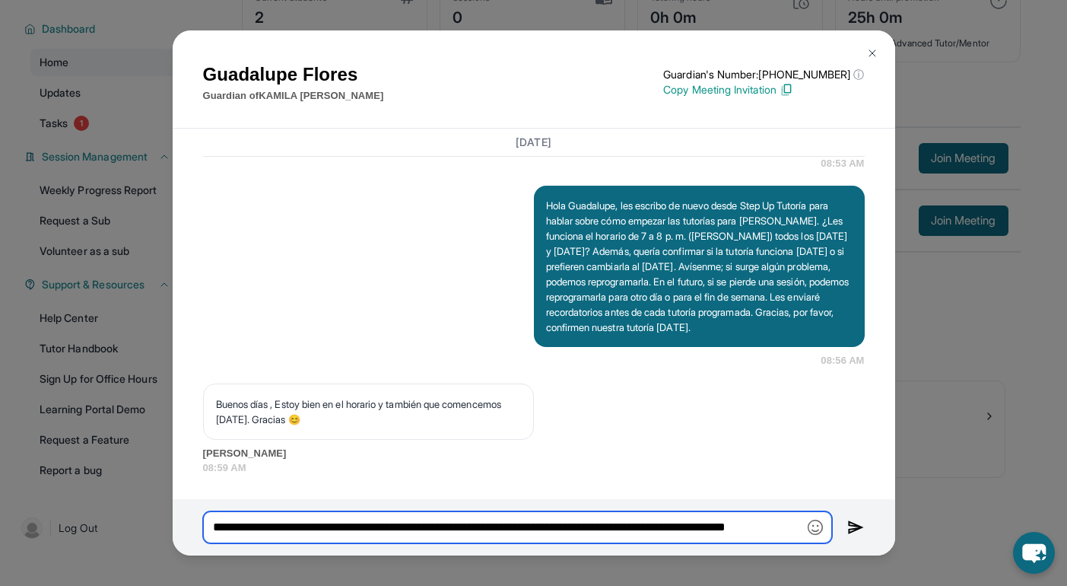
type input "**********"
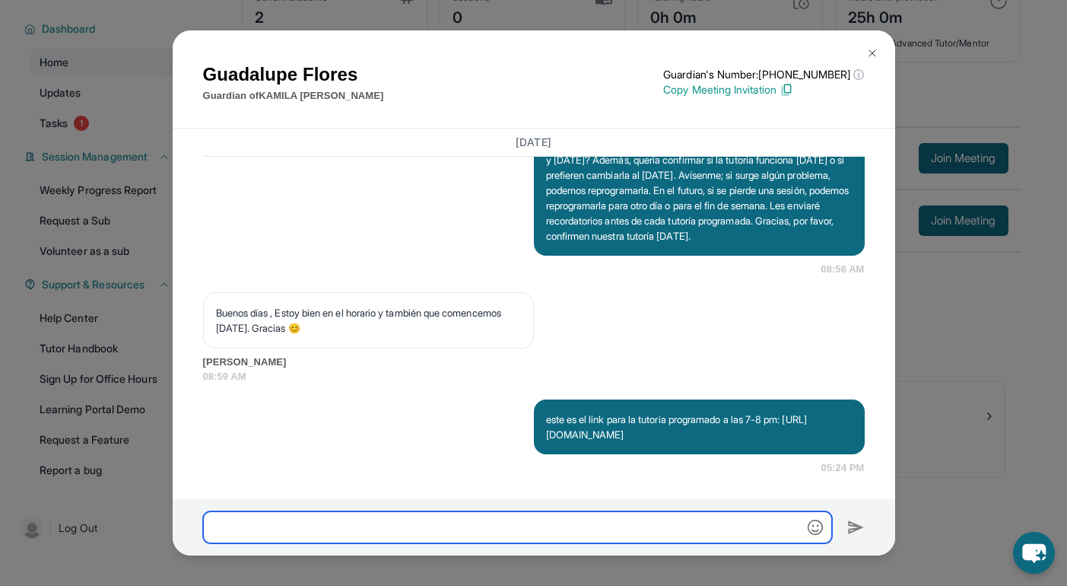
scroll to position [2161, 0]
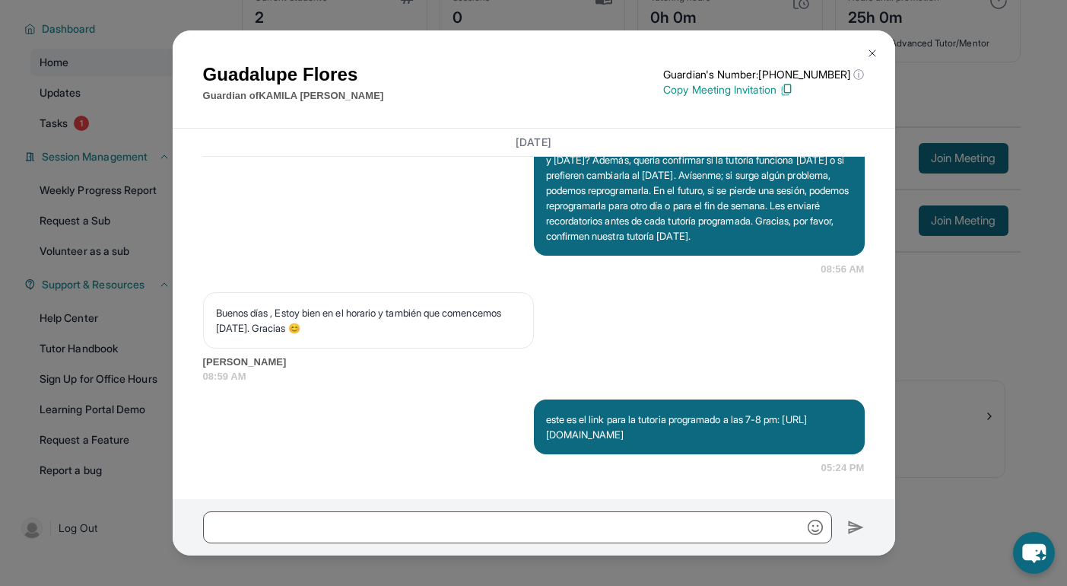
click at [549, 50] on img at bounding box center [872, 53] width 12 height 12
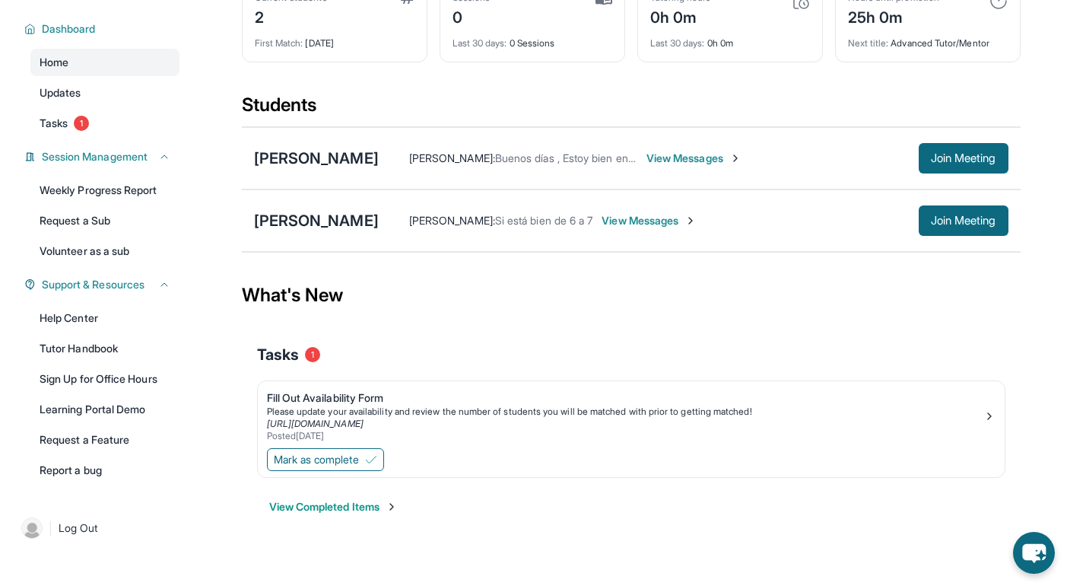
scroll to position [0, 0]
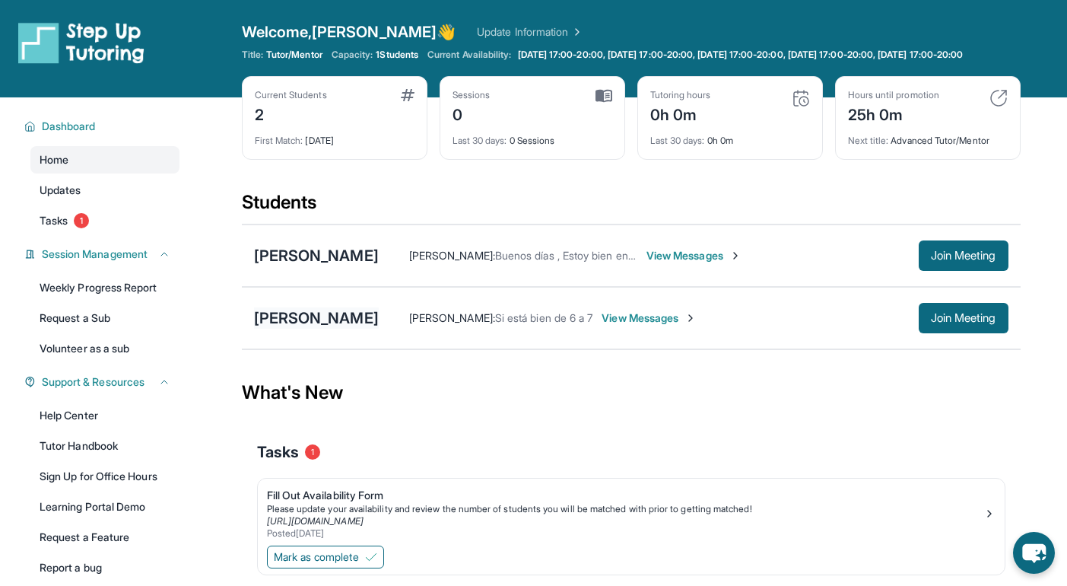
click at [299, 329] on div "[PERSON_NAME]" at bounding box center [316, 317] width 125 height 21
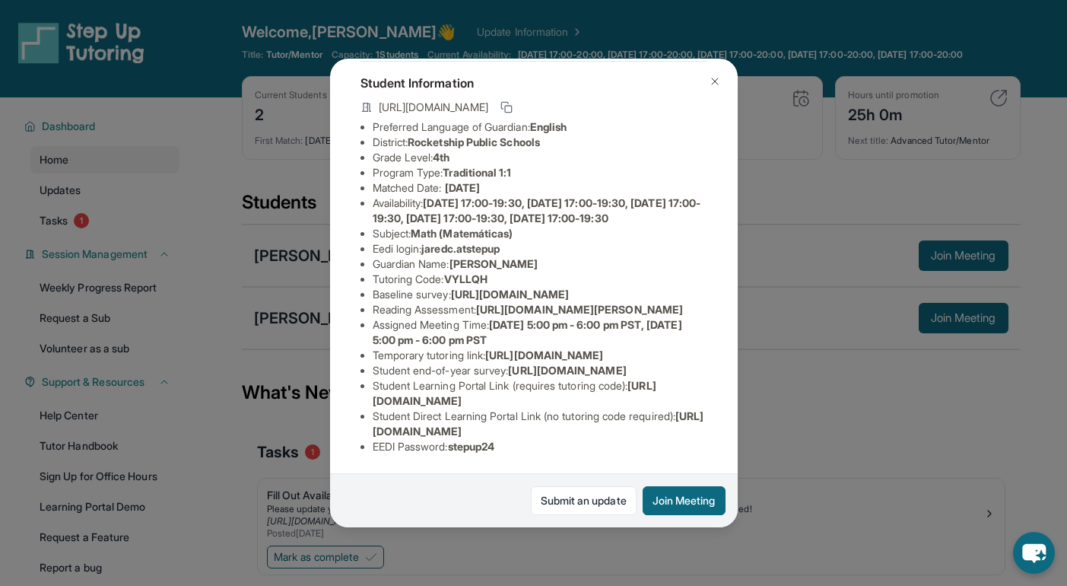
scroll to position [186, 536]
drag, startPoint x: 373, startPoint y: 216, endPoint x: 750, endPoint y: 253, distance: 378.3
click at [549, 253] on div "[PERSON_NAME] Guardian: [PERSON_NAME] Student Information [URL][DOMAIN_NAME] Pr…" at bounding box center [533, 293] width 1067 height 586
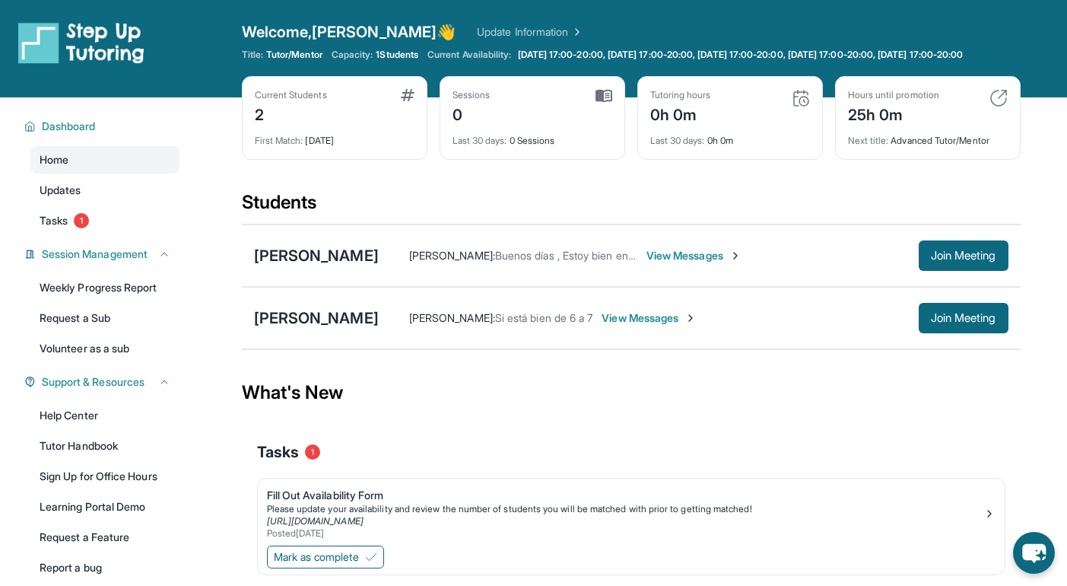
copy span "[URL][DOMAIN_NAME]"
click at [292, 329] on div "[PERSON_NAME]" at bounding box center [316, 317] width 125 height 21
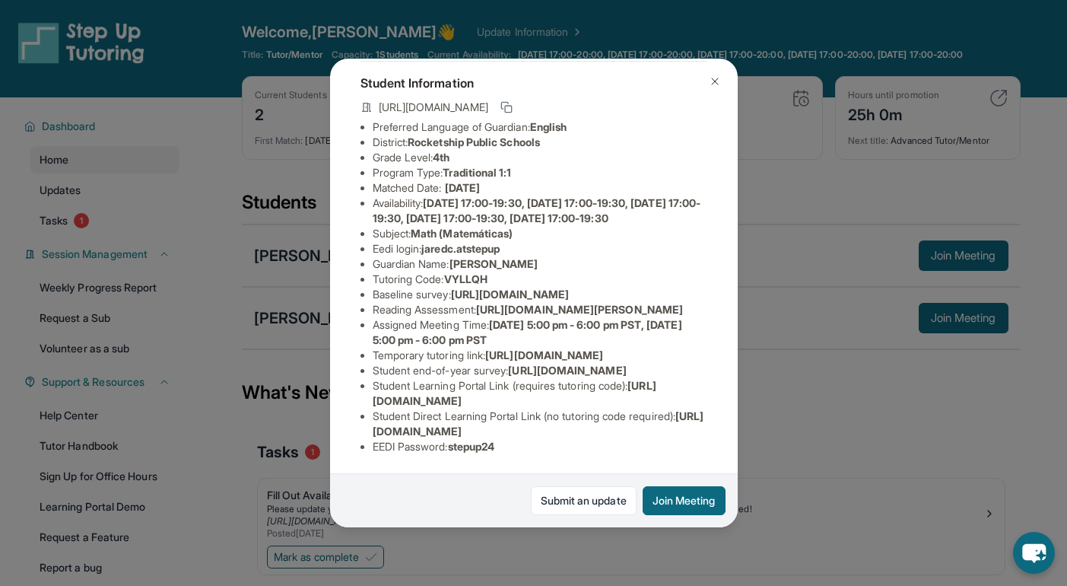
scroll to position [97, 536]
drag, startPoint x: 373, startPoint y: 306, endPoint x: 640, endPoint y: 335, distance: 268.6
click at [549, 335] on div "[PERSON_NAME] Guardian: [PERSON_NAME] Student Information [URL][DOMAIN_NAME] Pr…" at bounding box center [534, 293] width 408 height 469
copy span "[URL][DOMAIN_NAME]"
click at [549, 346] on div "[PERSON_NAME] Guardian: [PERSON_NAME] Student Information [URL][DOMAIN_NAME] Pr…" at bounding box center [534, 293] width 408 height 469
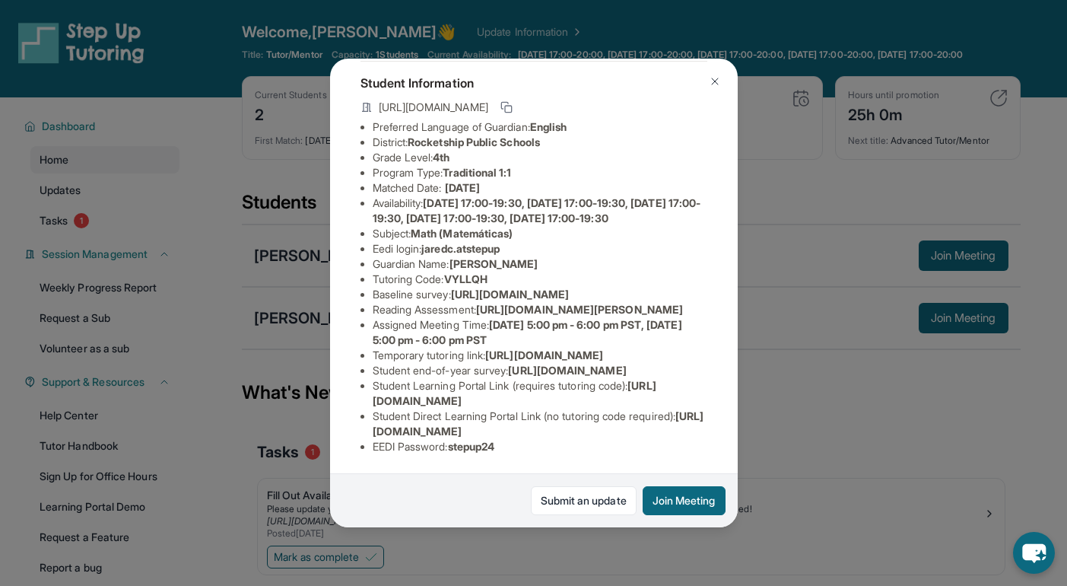
click at [549, 377] on div "[PERSON_NAME] Guardian: [PERSON_NAME] Student Information [URL][DOMAIN_NAME] Pr…" at bounding box center [533, 293] width 1067 height 586
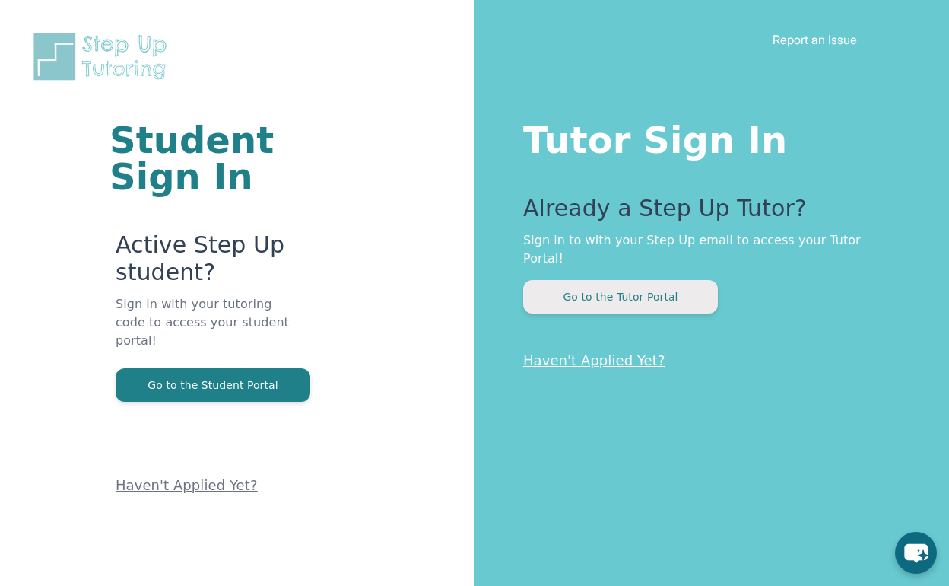
click at [633, 280] on button "Go to the Tutor Portal" at bounding box center [620, 296] width 195 height 33
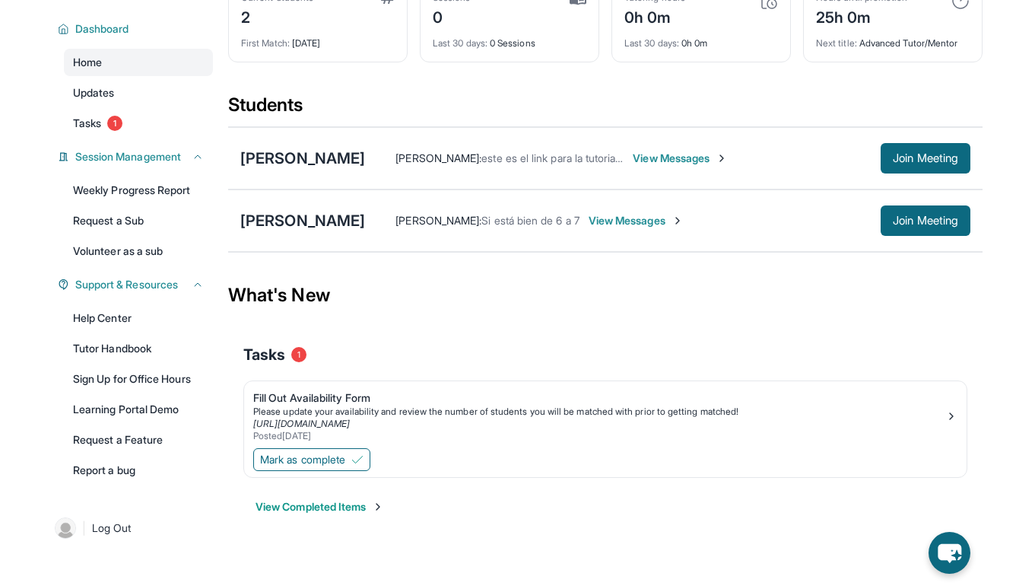
scroll to position [109, 0]
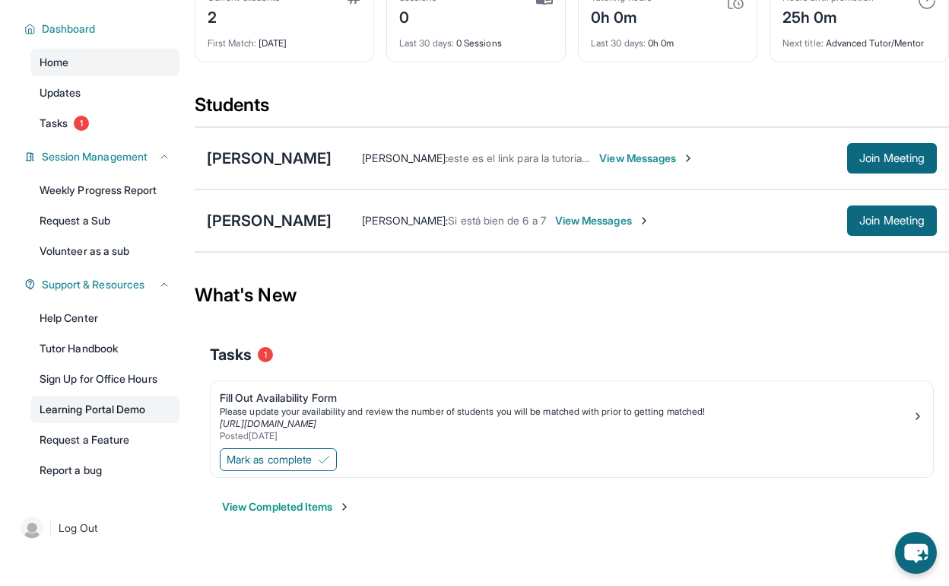
click at [124, 414] on link "Learning Portal Demo" at bounding box center [104, 409] width 149 height 27
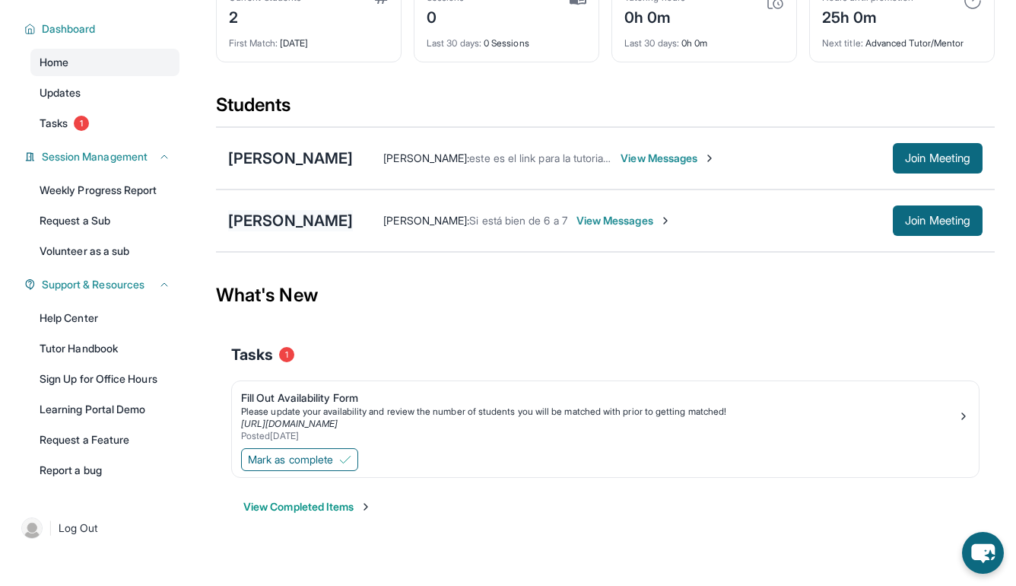
click at [284, 220] on div "[PERSON_NAME]" at bounding box center [290, 220] width 125 height 21
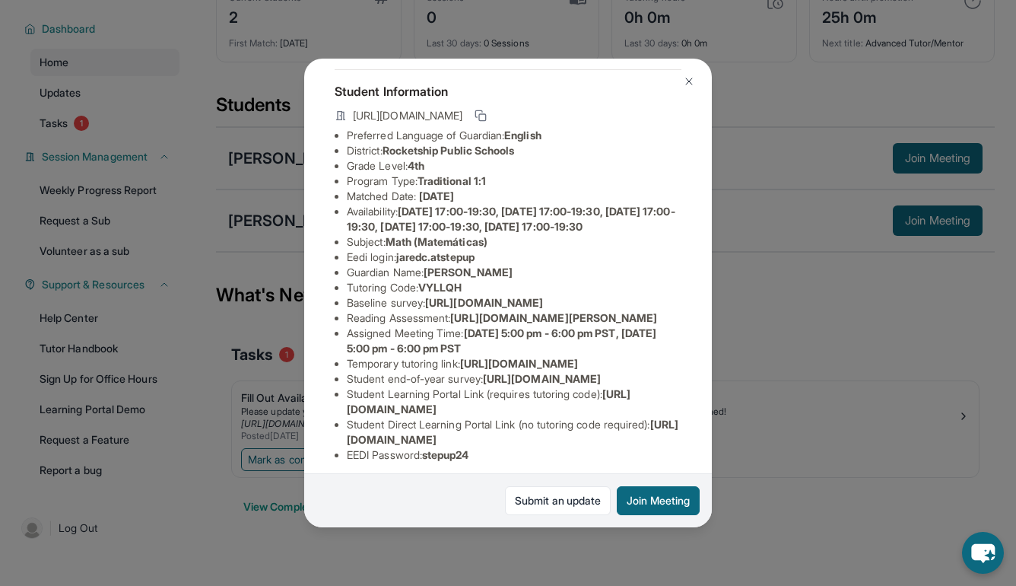
scroll to position [76, 0]
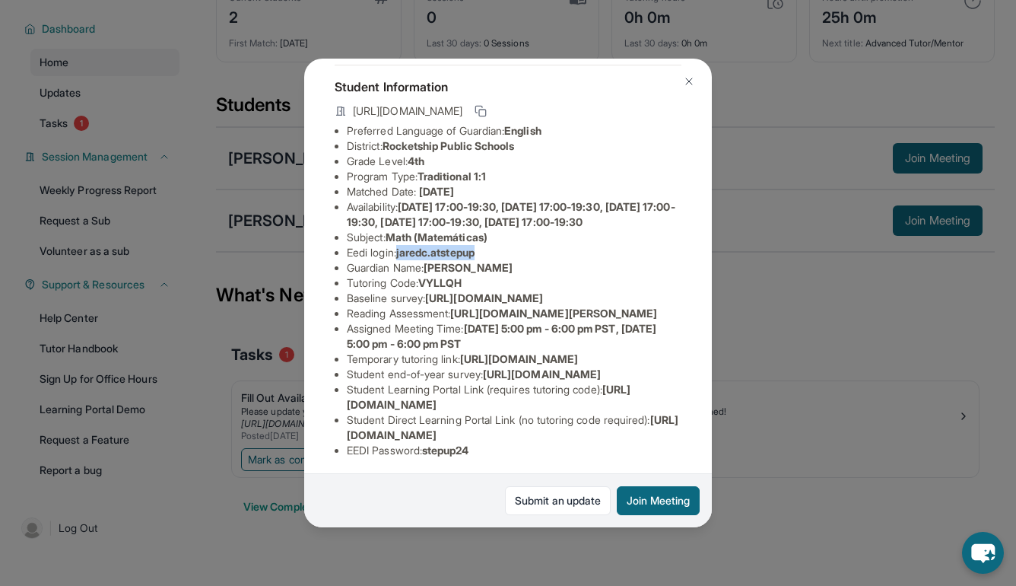
drag, startPoint x: 487, startPoint y: 268, endPoint x: 402, endPoint y: 265, distance: 84.5
click at [402, 260] on li "Eedi login : jaredc.atstepup" at bounding box center [514, 252] width 335 height 15
copy span "jaredc.atstepup"
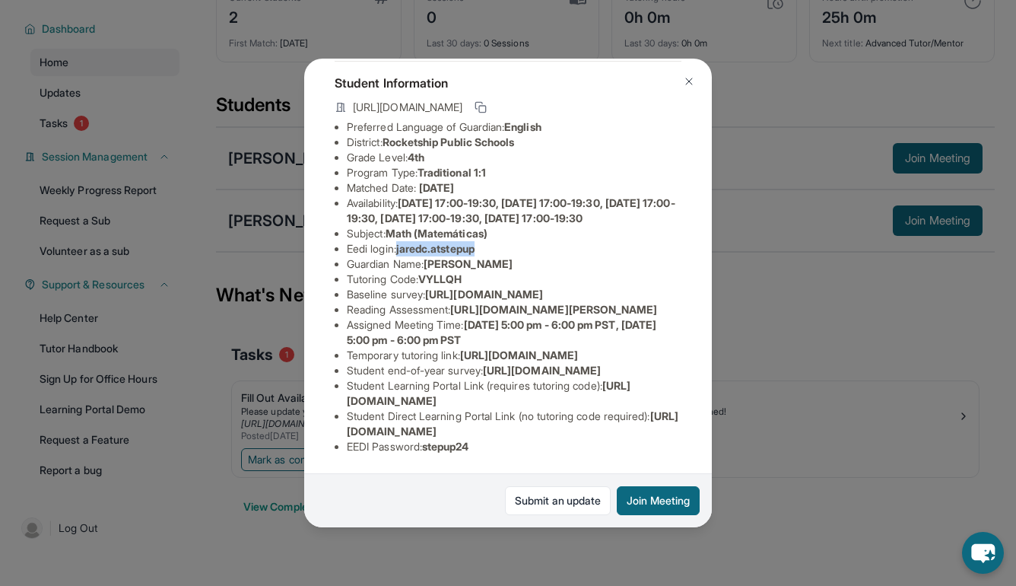
scroll to position [247, 0]
click at [442, 272] on span "VYLLQH" at bounding box center [439, 278] width 43 height 13
drag, startPoint x: 488, startPoint y: 447, endPoint x: 432, endPoint y: 446, distance: 56.3
click at [431, 446] on li "EEDI Password : stepup24" at bounding box center [514, 446] width 335 height 15
copy span "stepup24"
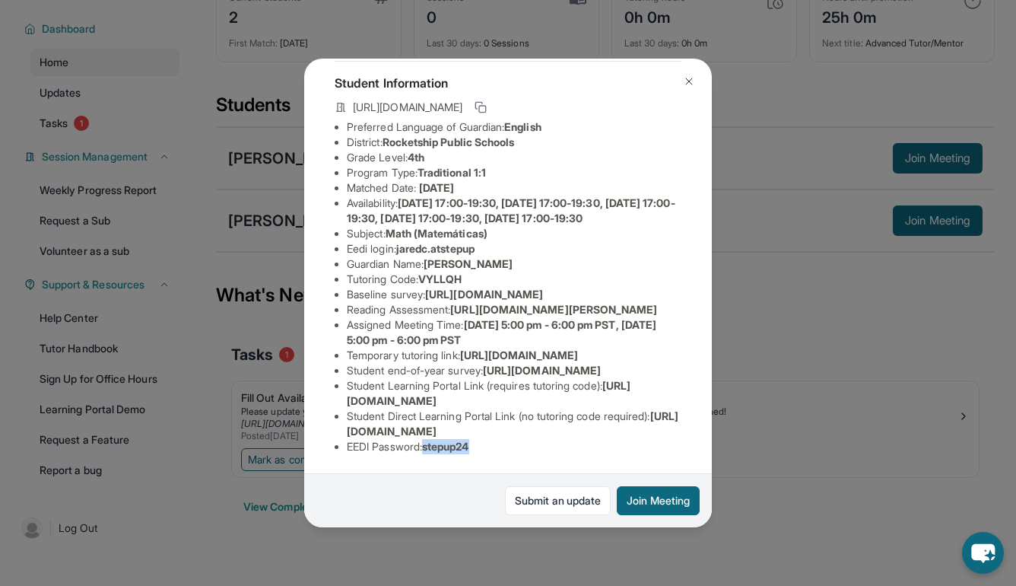
scroll to position [182, 0]
click at [450, 272] on span "VYLLQH" at bounding box center [439, 278] width 43 height 13
drag, startPoint x: 498, startPoint y: 240, endPoint x: 403, endPoint y: 240, distance: 95.1
click at [403, 241] on li "Eedi login : jaredc.atstepup" at bounding box center [514, 248] width 335 height 15
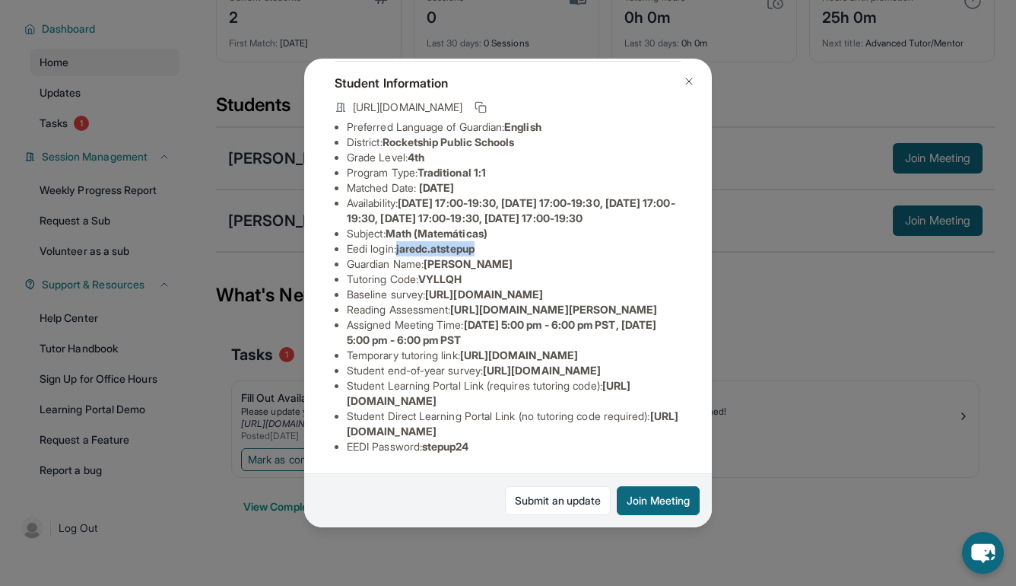
copy span "jaredc.atstepup"
click at [694, 80] on img at bounding box center [689, 81] width 12 height 12
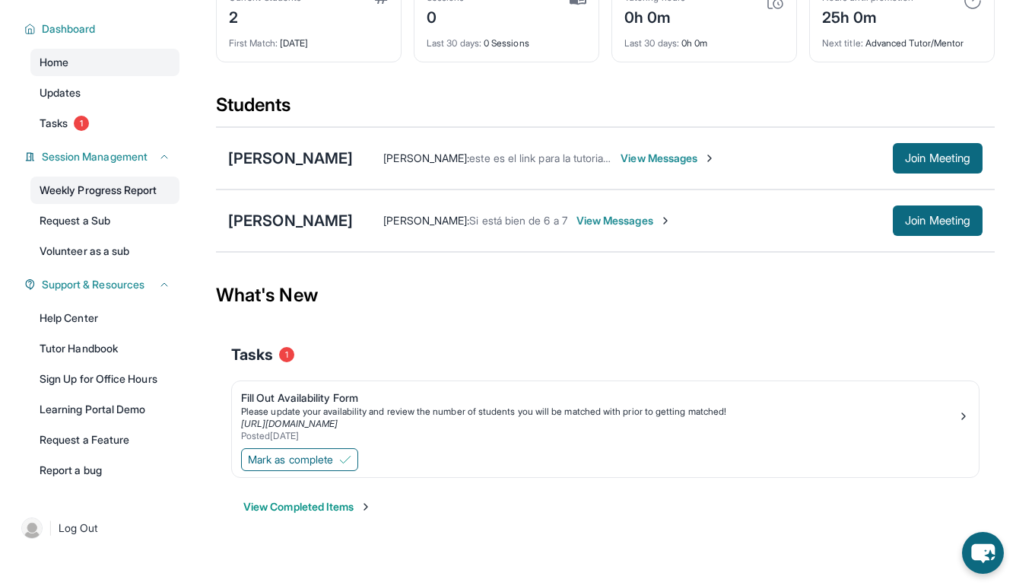
scroll to position [110, 0]
click at [625, 215] on span "View Messages" at bounding box center [624, 220] width 95 height 15
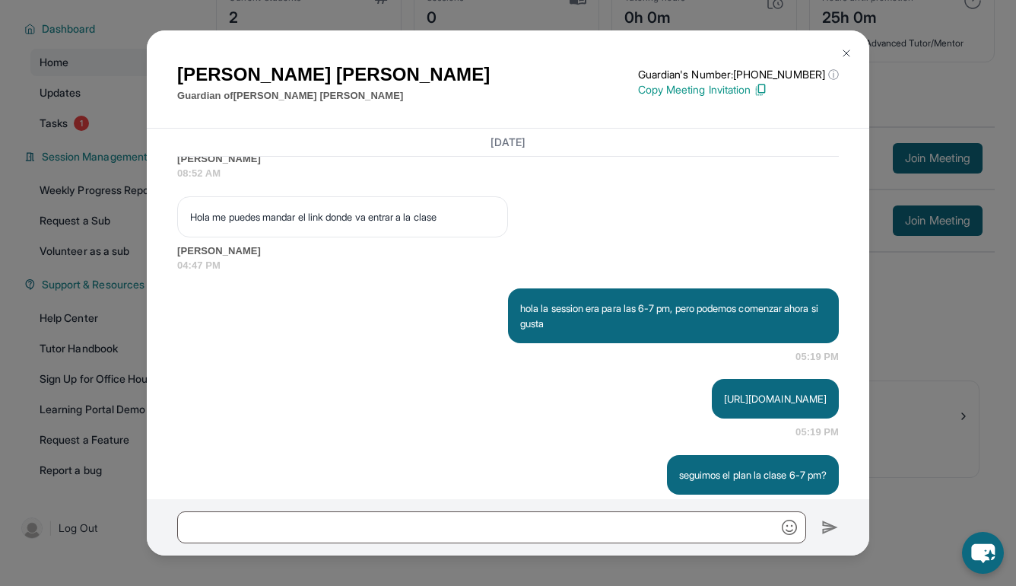
scroll to position [2191, 0]
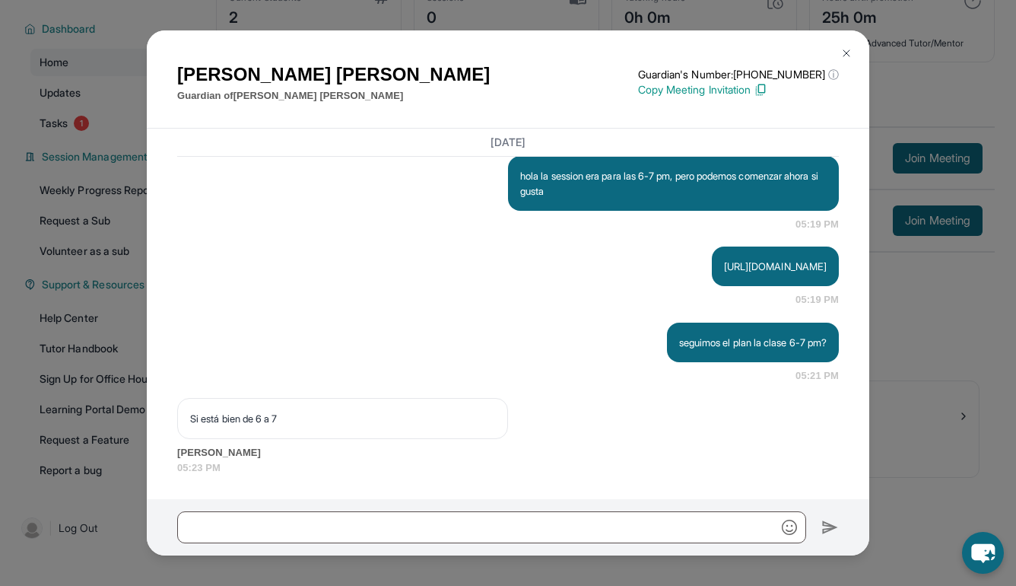
click at [845, 47] on img at bounding box center [847, 53] width 12 height 12
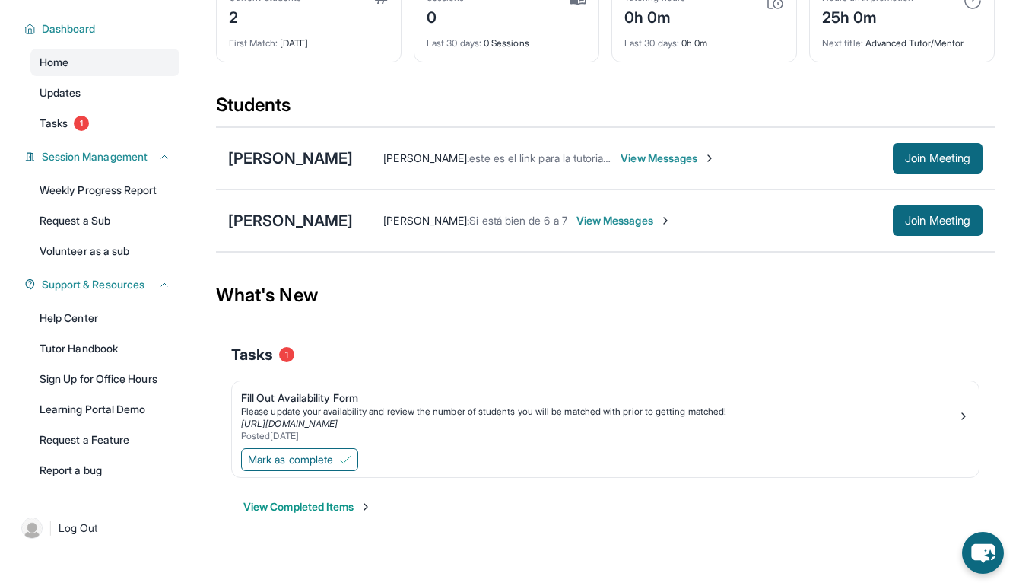
drag, startPoint x: 938, startPoint y: 224, endPoint x: 910, endPoint y: 354, distance: 132.3
click at [910, 353] on main "Current Students 2 First Match : 8 days ago Sessions 0 Last 30 days : 0 Session…" at bounding box center [605, 275] width 779 height 551
click at [623, 213] on span "View Messages" at bounding box center [624, 220] width 95 height 15
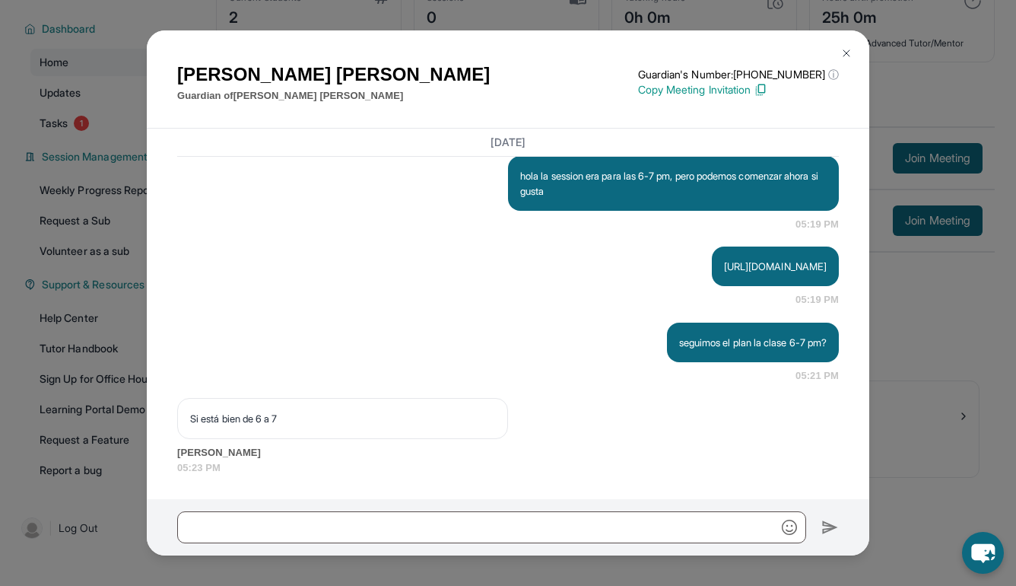
click at [853, 47] on button at bounding box center [846, 53] width 30 height 30
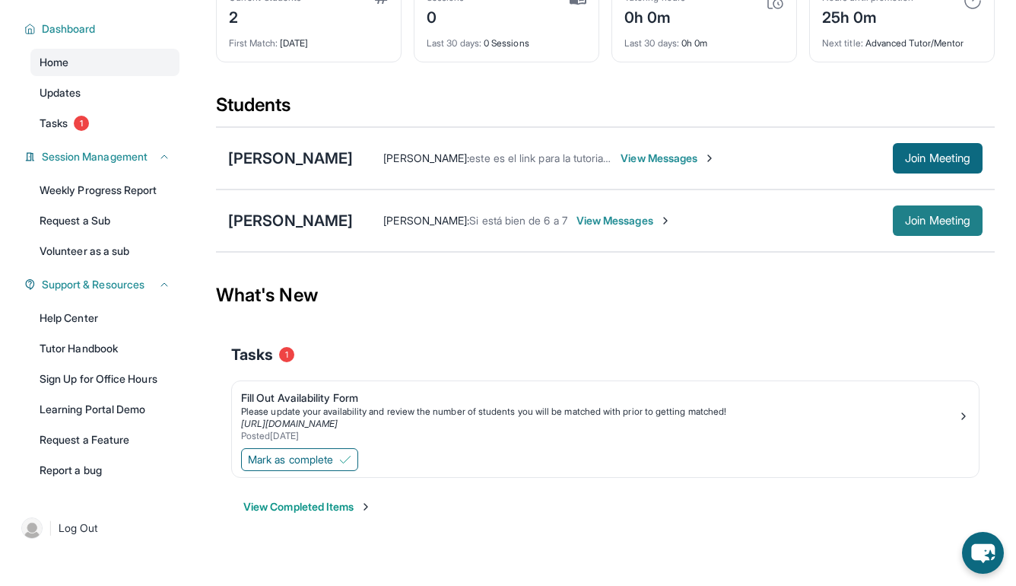
click at [914, 212] on button "Join Meeting" at bounding box center [938, 220] width 90 height 30
click at [628, 210] on div "Elisabeth Velasquez : Si está bien de 6 a 7 View Messages Join Meeting" at bounding box center [668, 220] width 630 height 30
click at [628, 217] on span "View Messages" at bounding box center [624, 220] width 95 height 15
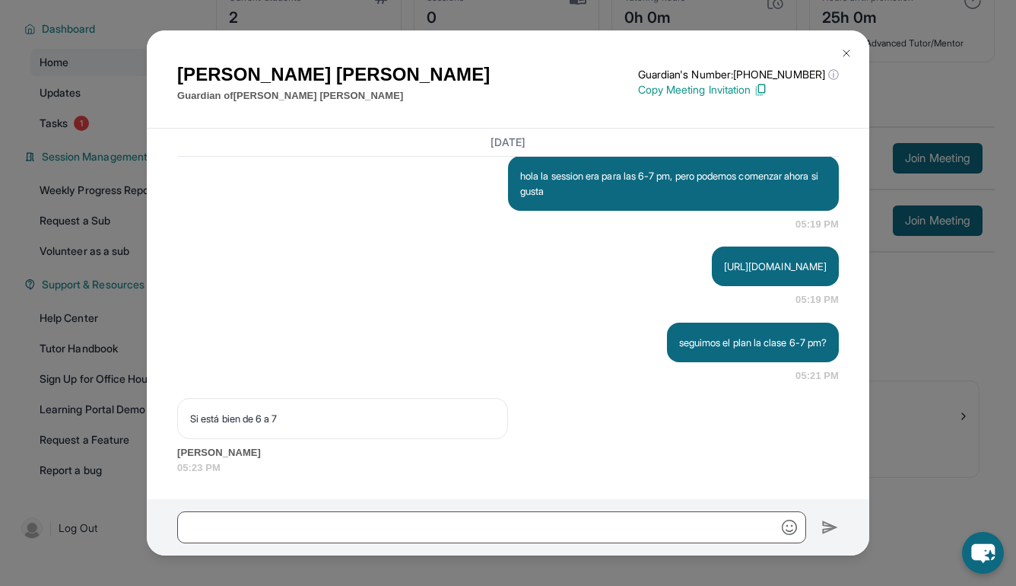
click at [474, 509] on div at bounding box center [508, 527] width 723 height 56
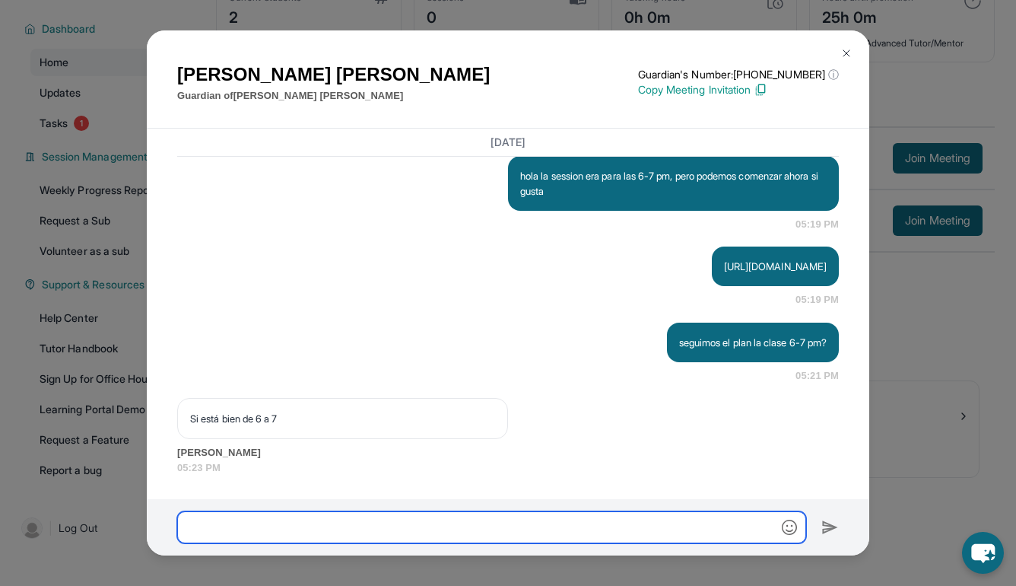
click at [472, 522] on input "text" at bounding box center [491, 527] width 629 height 32
type input "*"
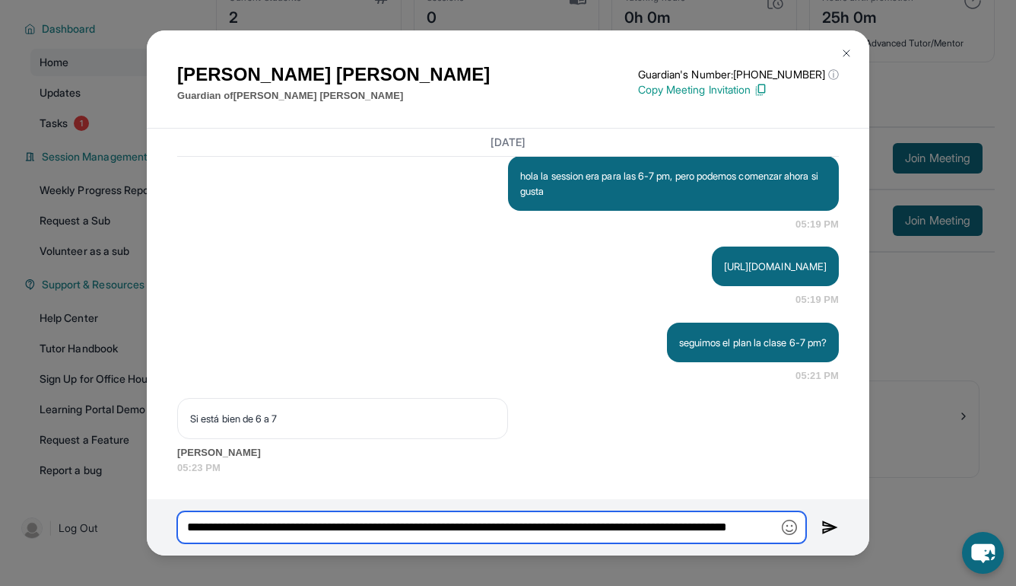
scroll to position [0, 87]
paste input "**********"
click at [387, 529] on input "**********" at bounding box center [491, 527] width 629 height 32
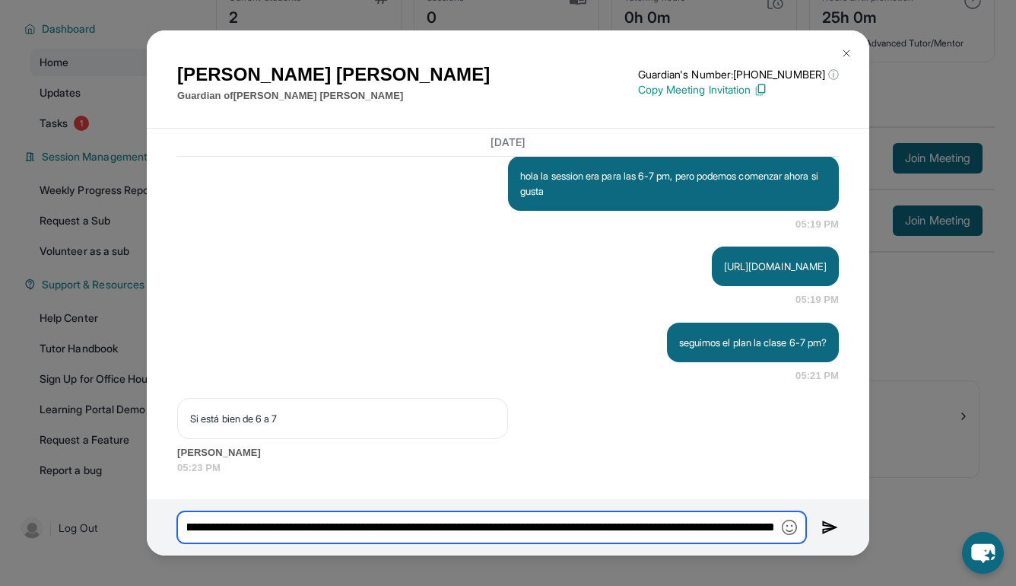
drag, startPoint x: 295, startPoint y: 529, endPoint x: 239, endPoint y: 529, distance: 56.3
click at [239, 529] on input "**********" at bounding box center [491, 527] width 629 height 32
click at [366, 529] on input "**********" at bounding box center [491, 527] width 629 height 32
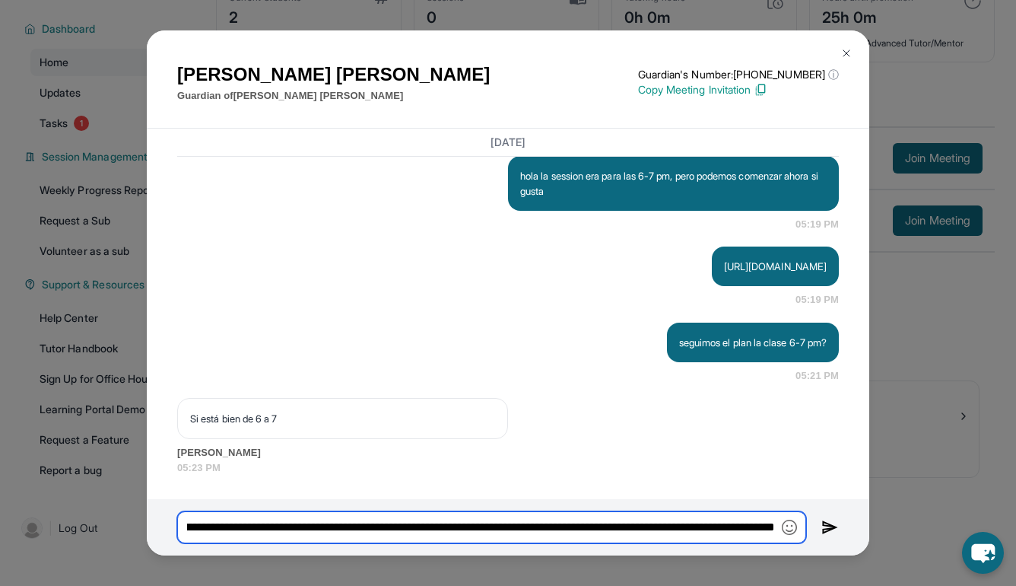
click at [366, 529] on input "**********" at bounding box center [491, 527] width 629 height 32
type input "**********"
click at [393, 528] on input "**********" at bounding box center [491, 527] width 629 height 32
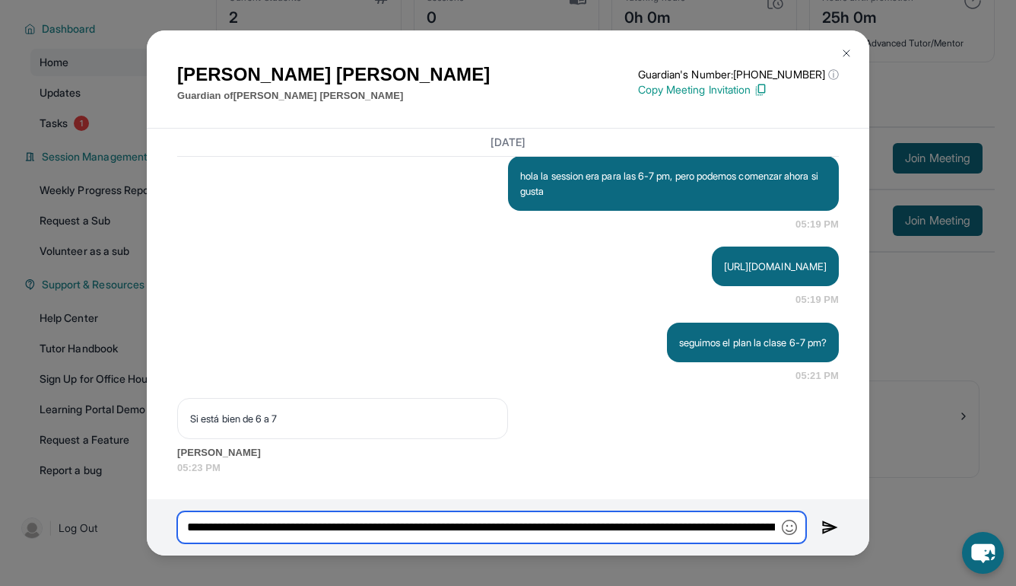
click at [393, 528] on input "**********" at bounding box center [491, 527] width 629 height 32
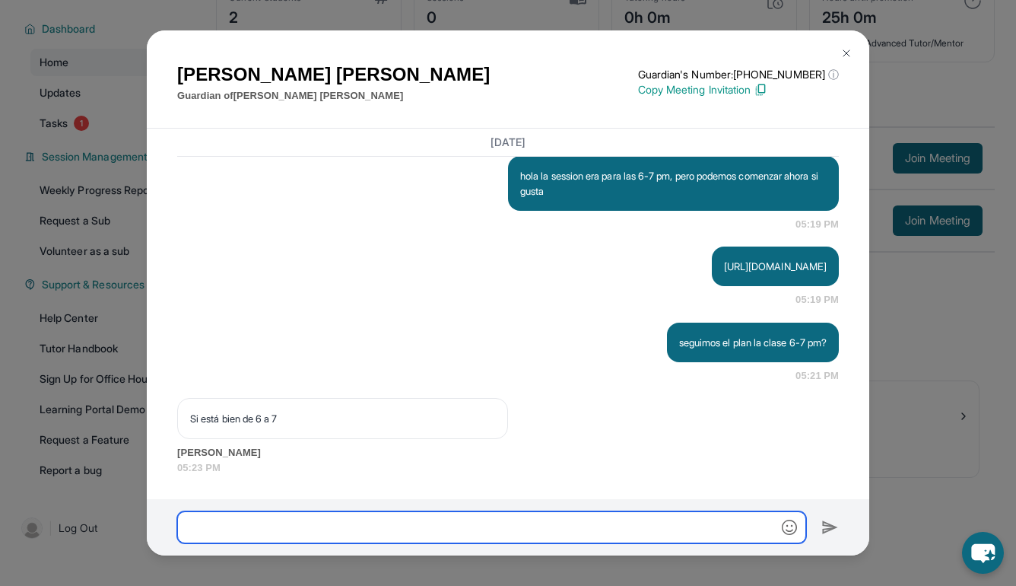
paste input "**********"
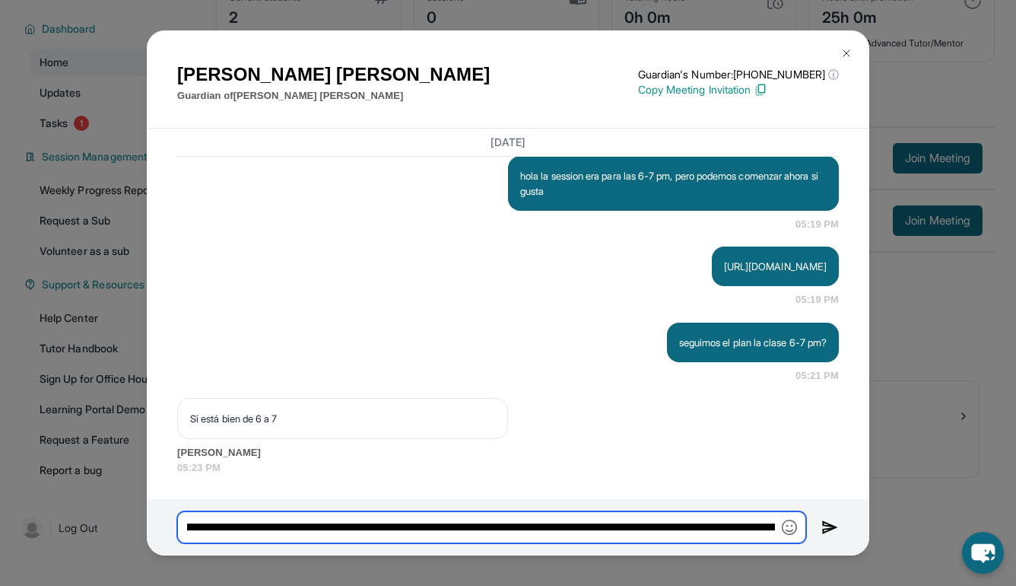
scroll to position [0, 49]
click at [325, 526] on input "**********" at bounding box center [491, 527] width 629 height 32
click at [516, 529] on input "**********" at bounding box center [491, 527] width 629 height 32
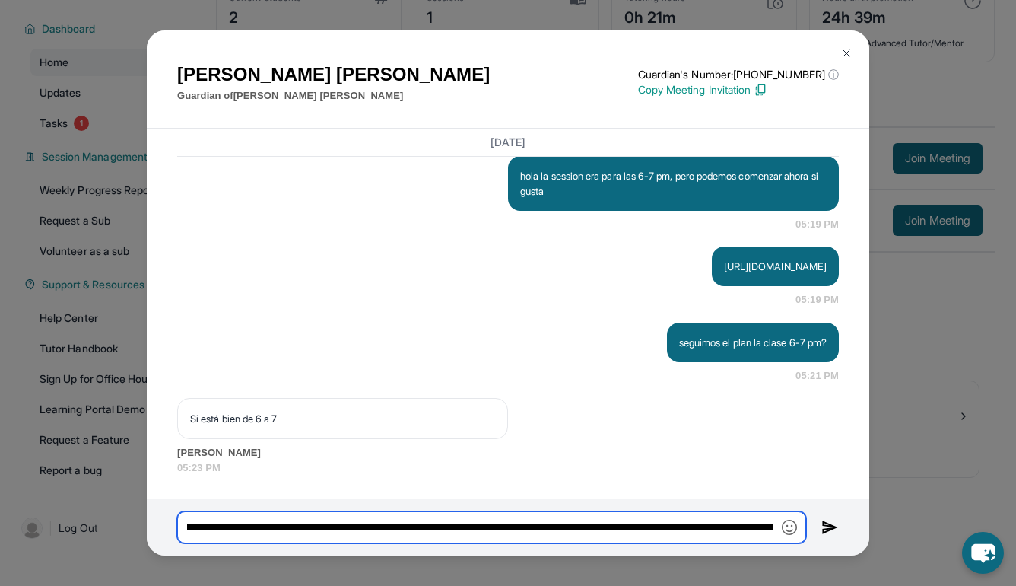
drag, startPoint x: 630, startPoint y: 526, endPoint x: 775, endPoint y: 529, distance: 145.3
click at [775, 529] on input "**********" at bounding box center [491, 527] width 629 height 32
drag, startPoint x: 602, startPoint y: 528, endPoint x: 576, endPoint y: 532, distance: 26.1
click at [578, 533] on input "**********" at bounding box center [491, 527] width 629 height 32
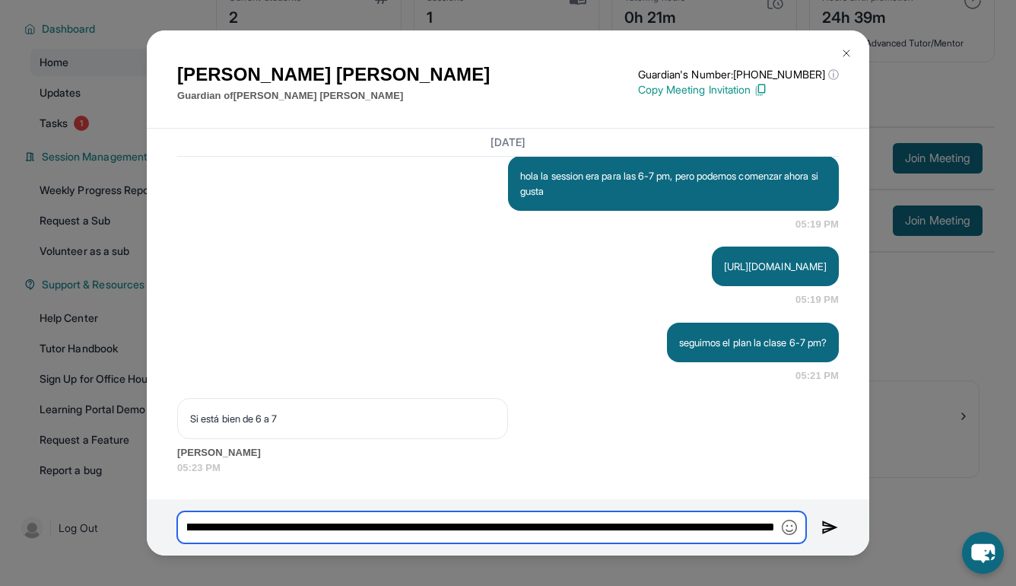
click at [612, 527] on input "**********" at bounding box center [491, 527] width 629 height 32
click at [621, 526] on input "**********" at bounding box center [491, 527] width 629 height 32
type input "**********"
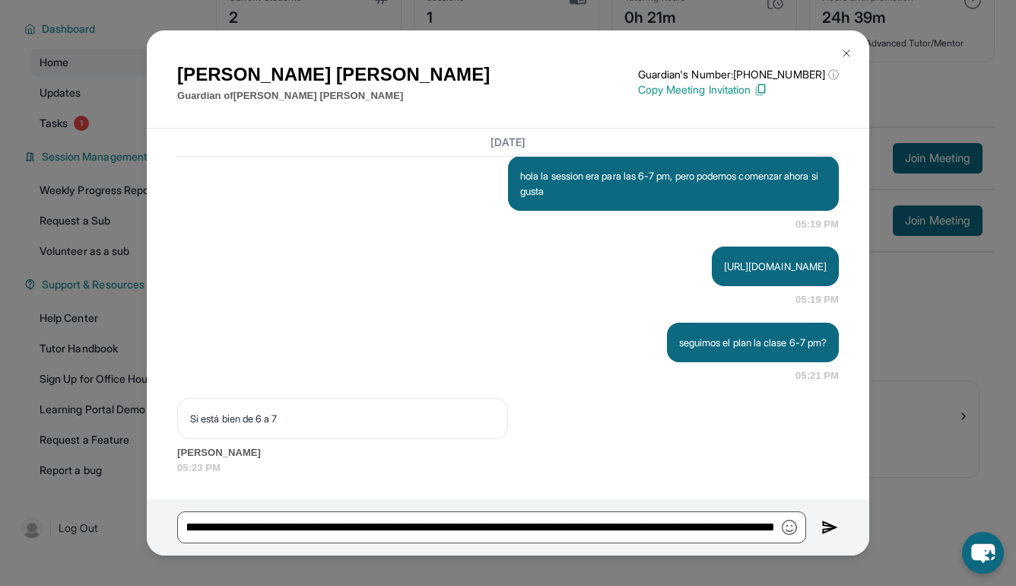
scroll to position [0, 0]
click at [827, 526] on img at bounding box center [830, 527] width 17 height 18
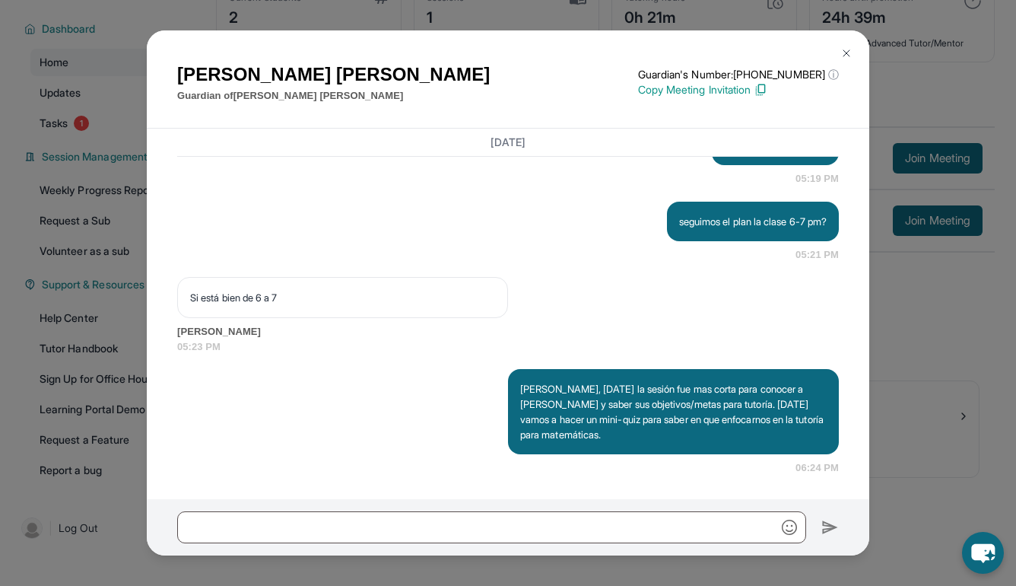
scroll to position [2312, 0]
click at [850, 46] on button at bounding box center [846, 53] width 30 height 30
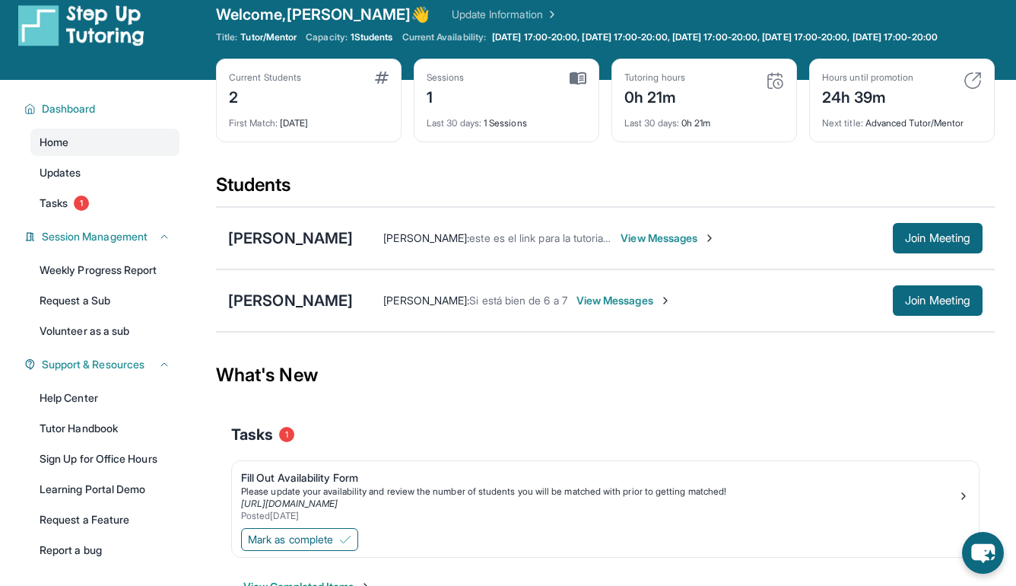
scroll to position [16, 0]
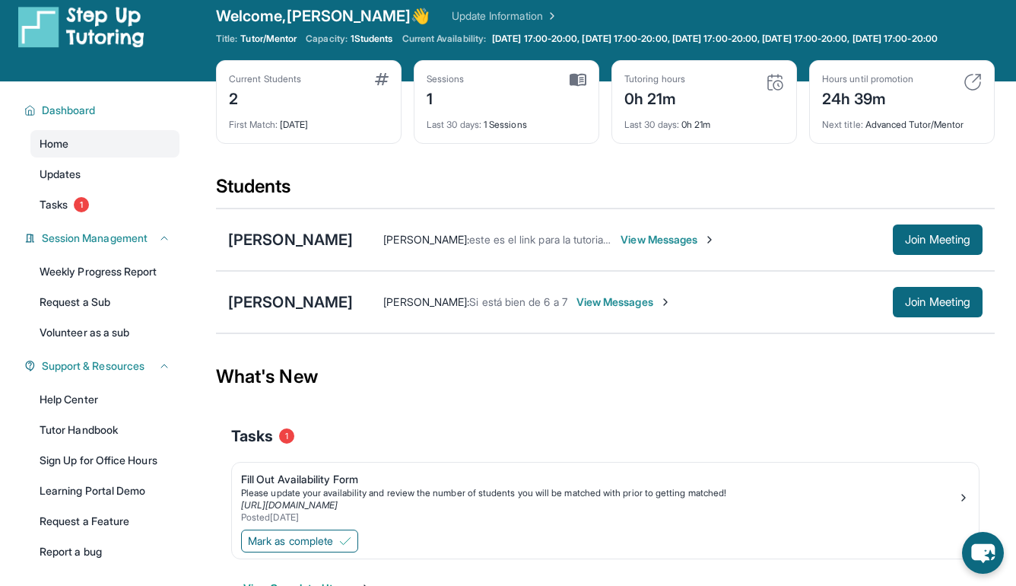
click at [577, 87] on img at bounding box center [578, 80] width 17 height 14
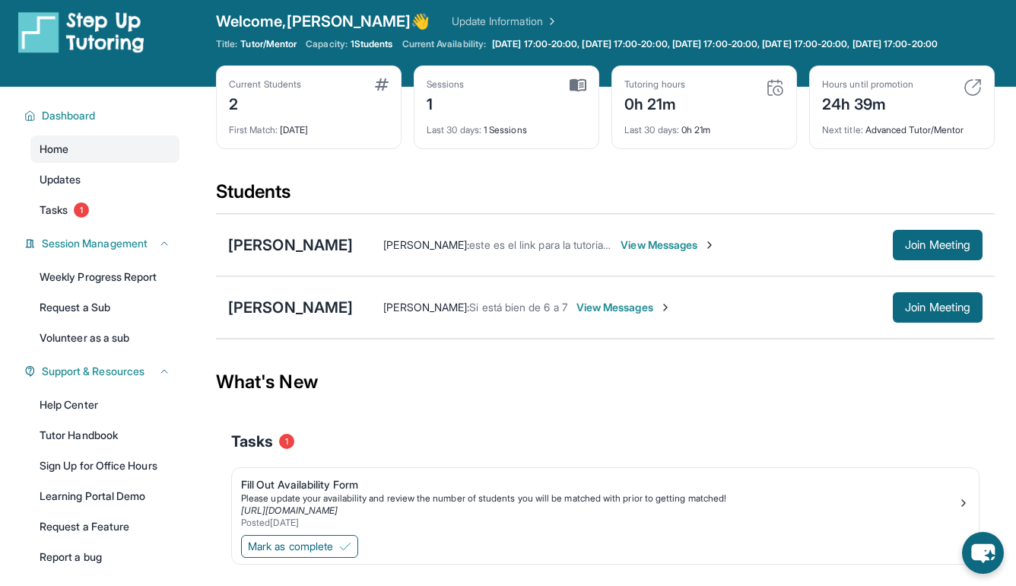
scroll to position [0, 0]
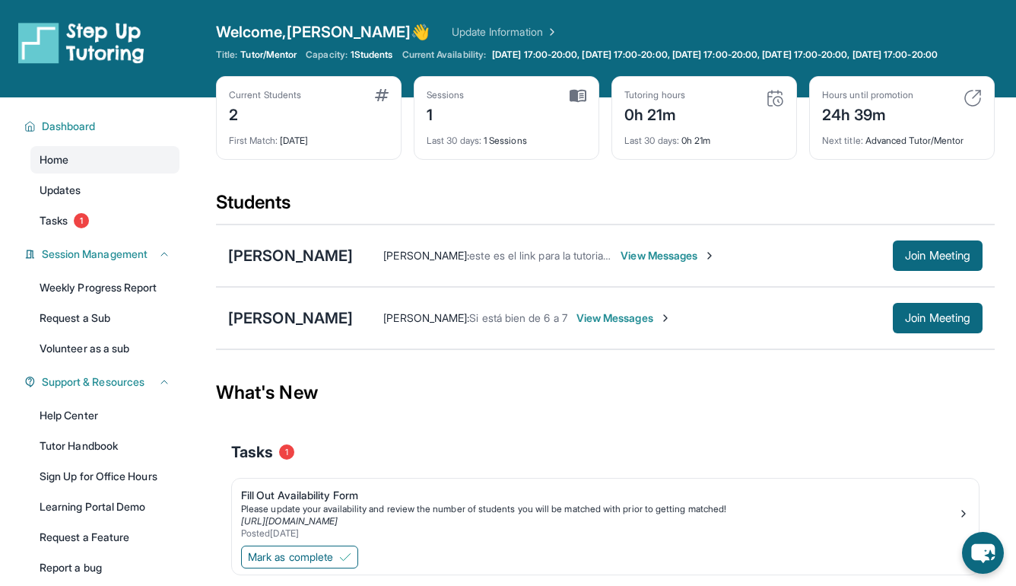
click at [457, 32] on link "Update Information" at bounding box center [505, 31] width 106 height 15
drag, startPoint x: 916, startPoint y: 266, endPoint x: 916, endPoint y: 285, distance: 19.0
click at [916, 260] on span "Join Meeting" at bounding box center [937, 255] width 65 height 9
click at [620, 326] on span "View Messages" at bounding box center [624, 317] width 95 height 15
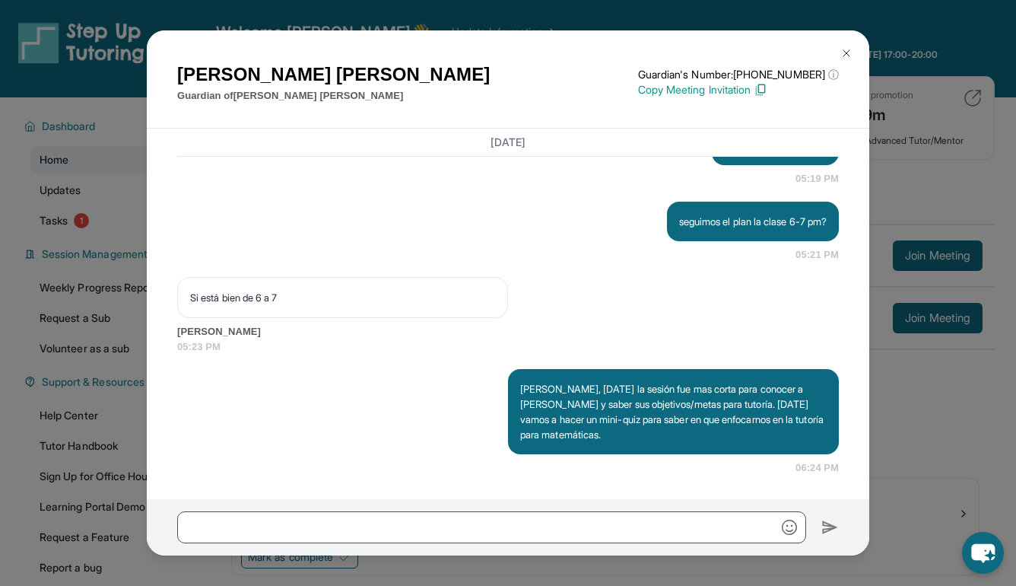
scroll to position [2312, 0]
click at [844, 48] on img at bounding box center [847, 53] width 12 height 12
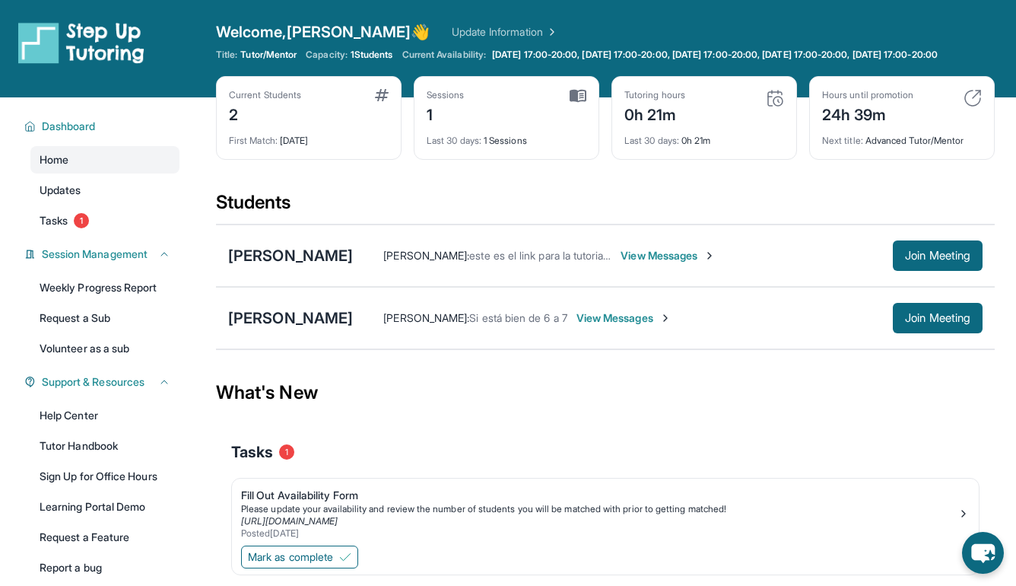
click at [716, 263] on span "View Messages" at bounding box center [668, 255] width 95 height 15
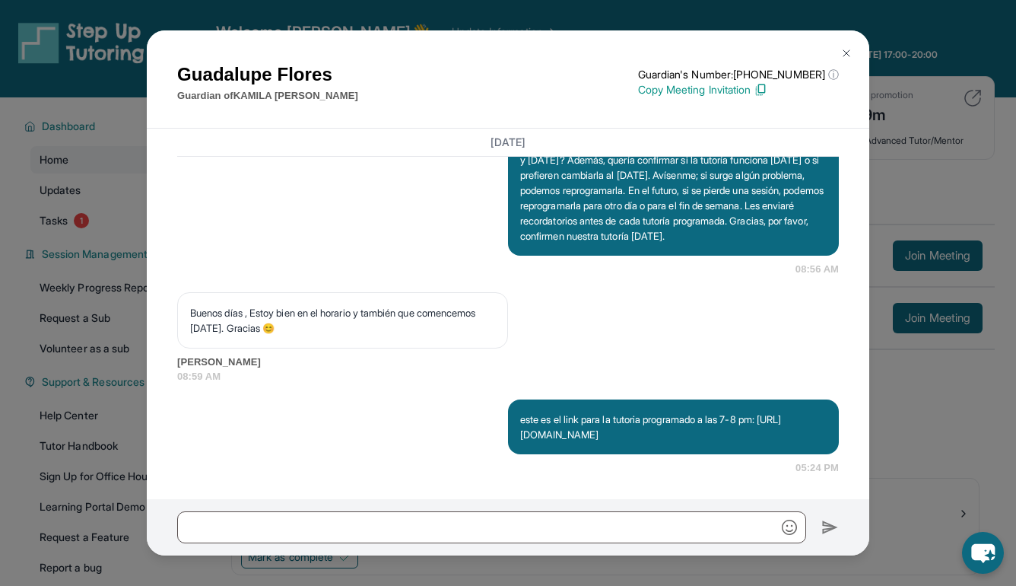
scroll to position [2161, 0]
click at [857, 45] on button at bounding box center [846, 53] width 30 height 30
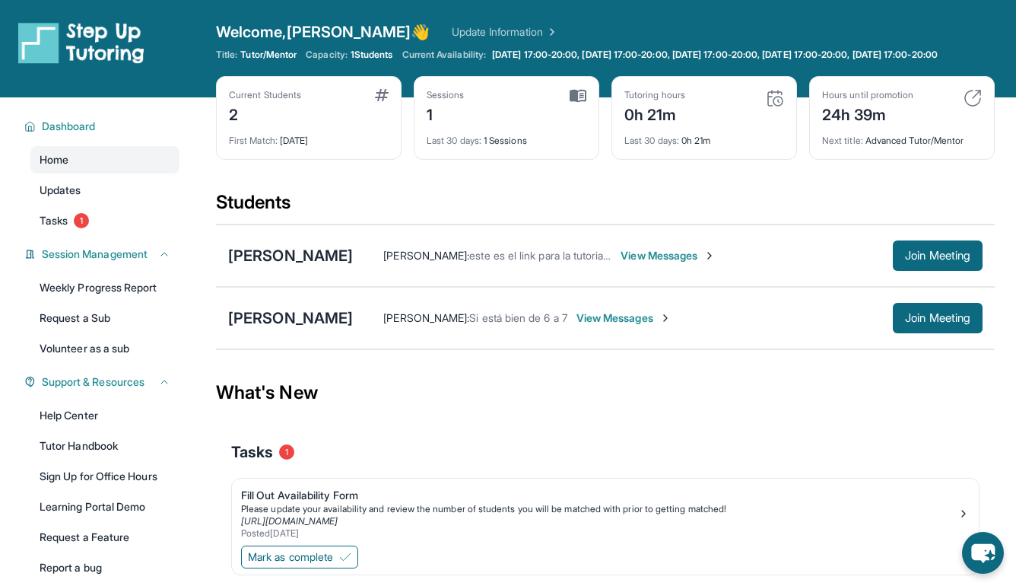
click at [716, 263] on span "View Messages" at bounding box center [668, 255] width 95 height 15
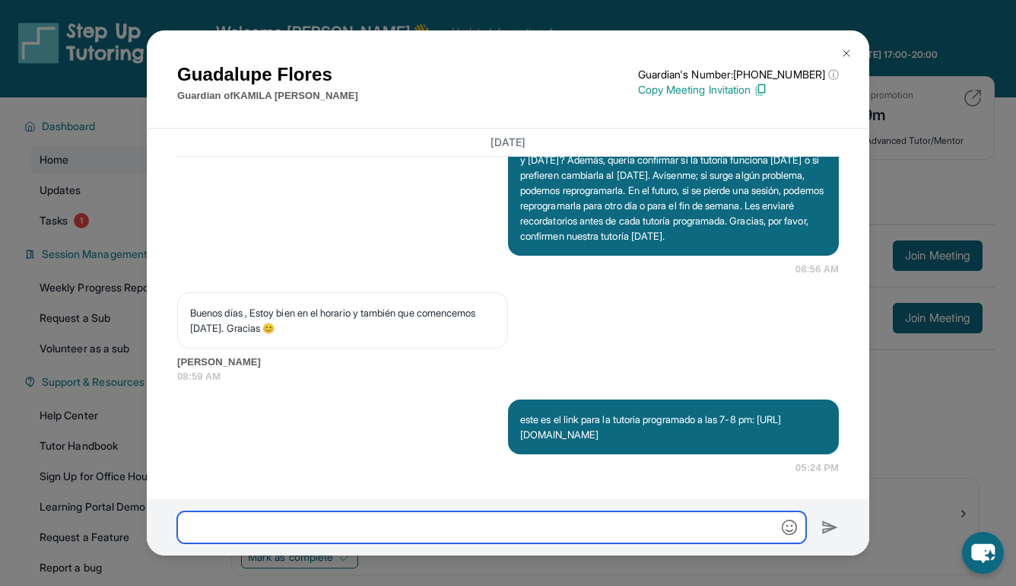
click at [345, 522] on input "text" at bounding box center [491, 527] width 629 height 32
click at [457, 521] on input "text" at bounding box center [491, 527] width 629 height 32
type input "**********"
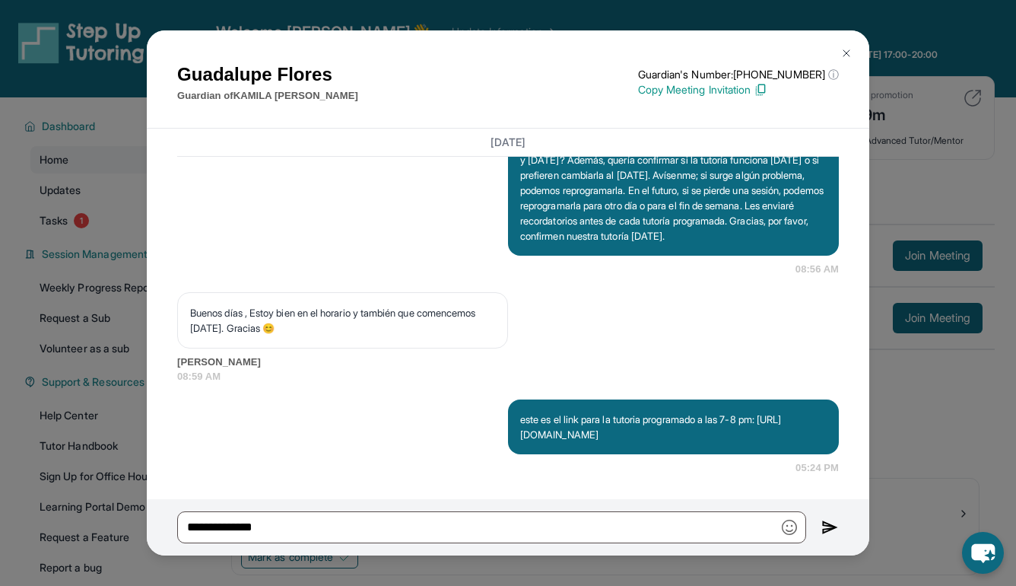
click at [752, 90] on p "Copy Meeting Invitation" at bounding box center [738, 89] width 201 height 15
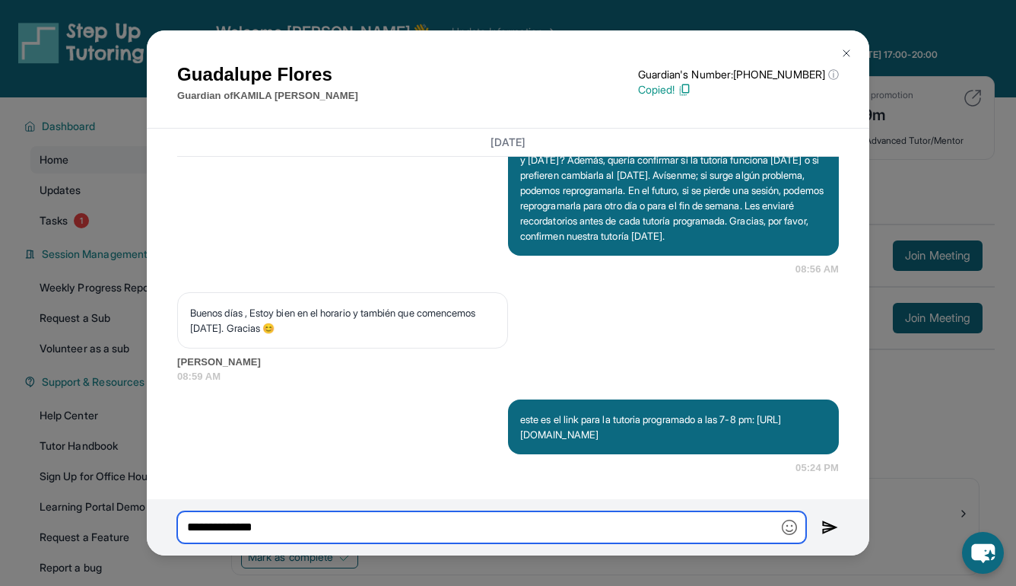
click at [560, 526] on input "**********" at bounding box center [491, 527] width 629 height 32
paste input "**********"
type input "**********"
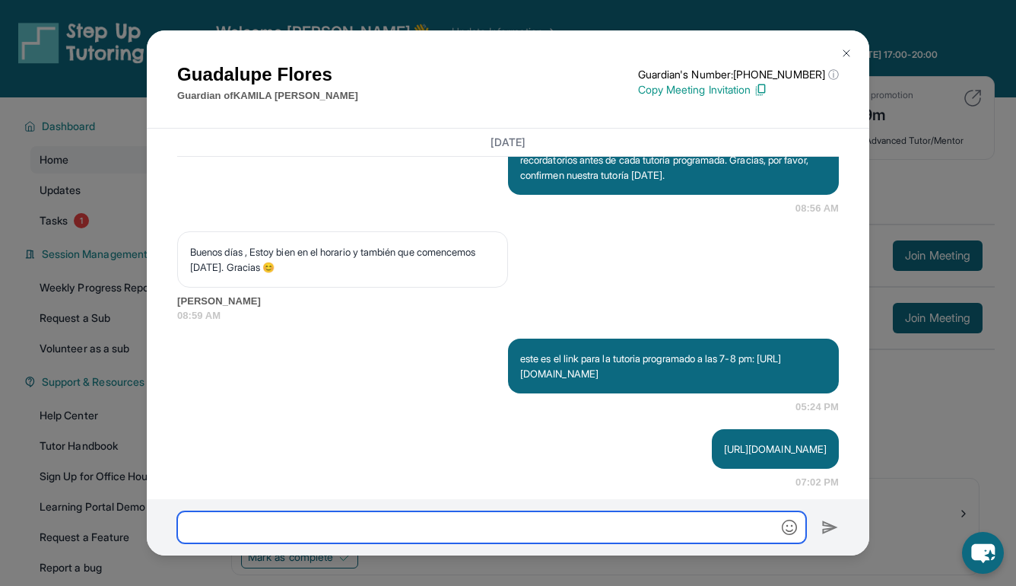
scroll to position [2236, 0]
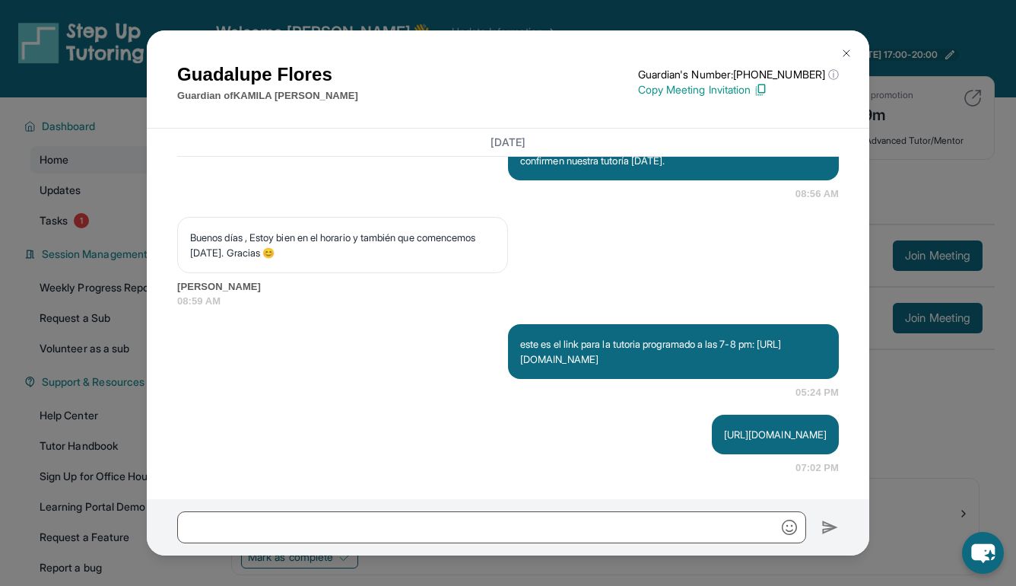
click at [841, 56] on img at bounding box center [847, 53] width 12 height 12
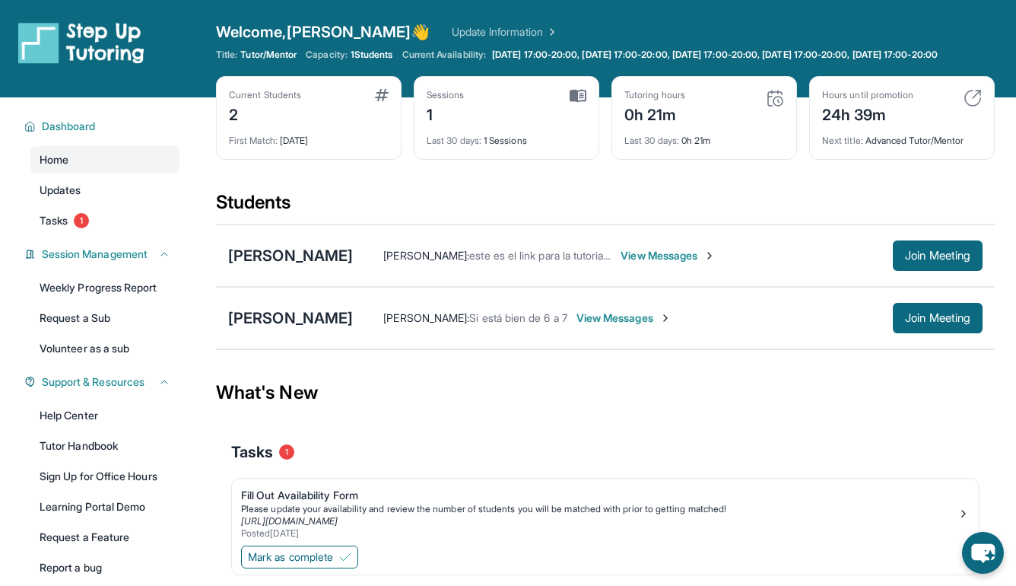
click at [706, 271] on div "Marlene Medina : este es el link para la tutoria programado a las 7-8 pm: https…" at bounding box center [668, 255] width 630 height 30
click at [716, 263] on span "View Messages" at bounding box center [668, 255] width 95 height 15
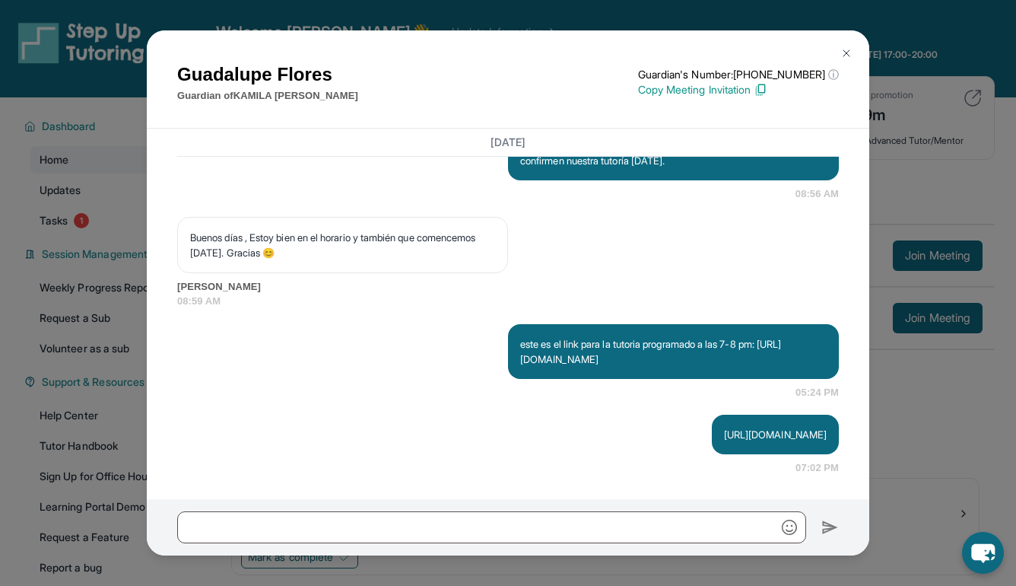
click at [847, 59] on img at bounding box center [847, 53] width 12 height 12
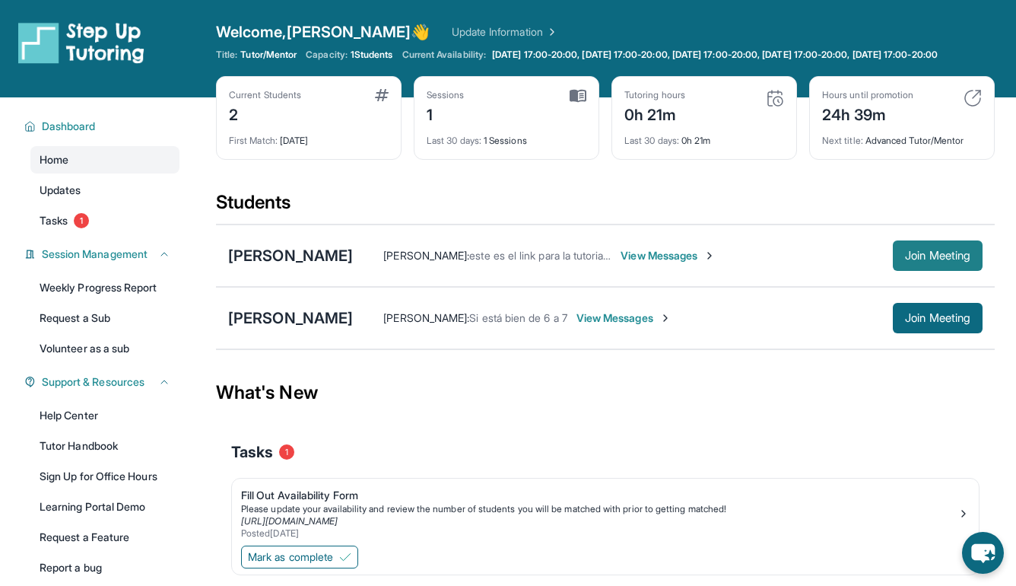
click at [946, 260] on span "Join Meeting" at bounding box center [937, 255] width 65 height 9
click at [710, 263] on span "View Messages" at bounding box center [668, 255] width 95 height 15
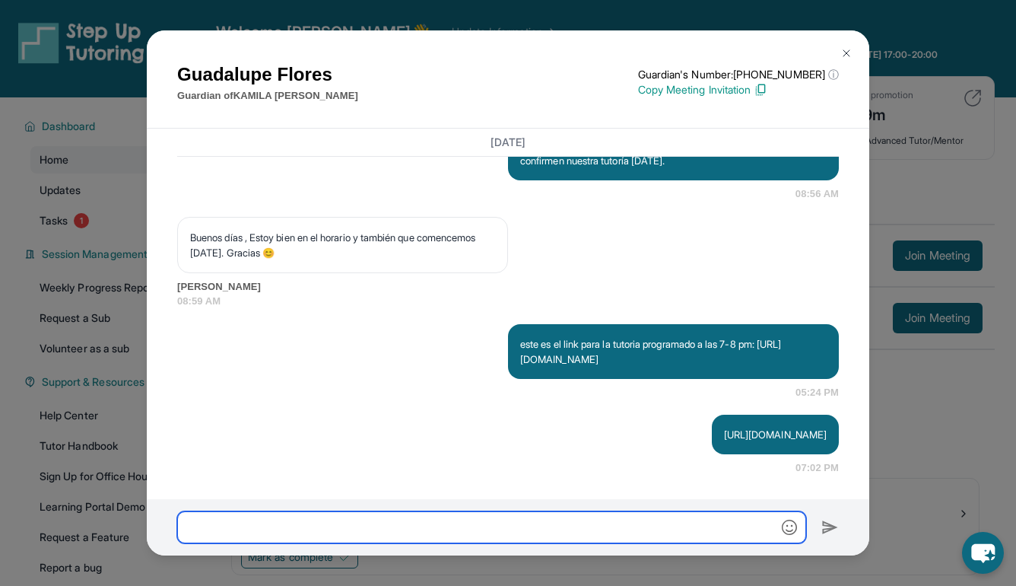
click at [394, 524] on input "text" at bounding box center [491, 527] width 629 height 32
type input "**"
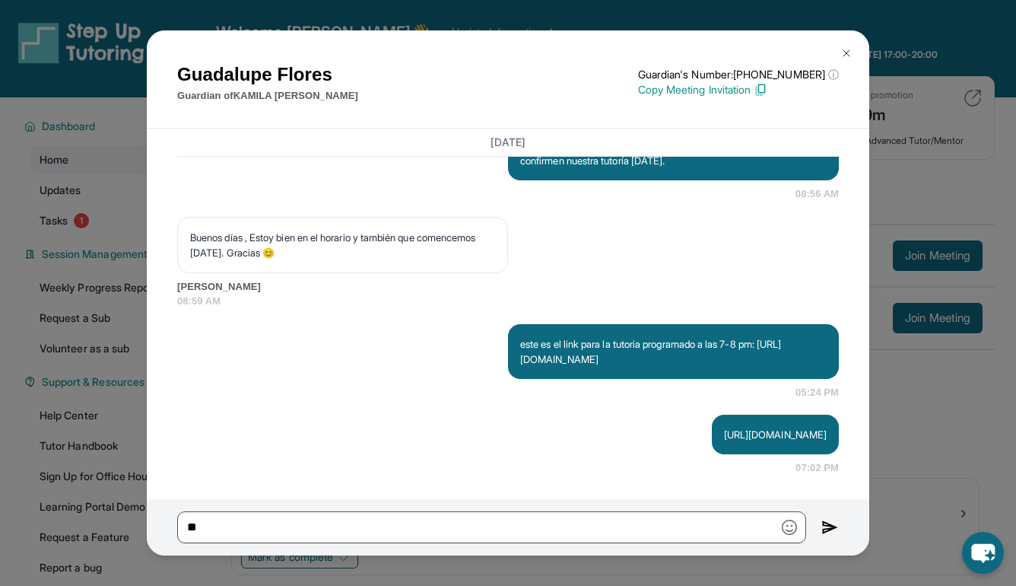
click at [840, 59] on button at bounding box center [846, 53] width 30 height 30
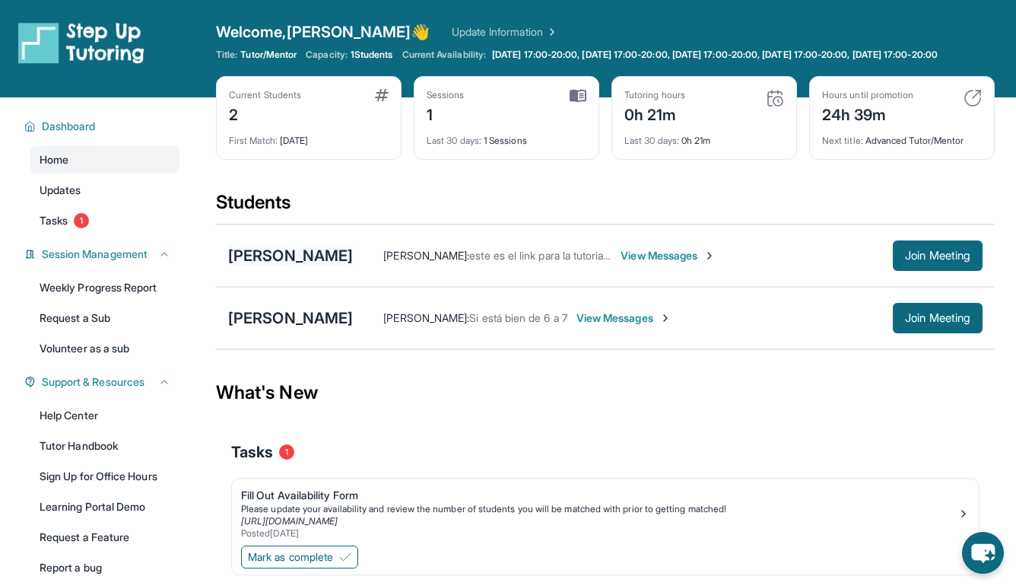
click at [339, 266] on div "[PERSON_NAME]" at bounding box center [290, 255] width 125 height 21
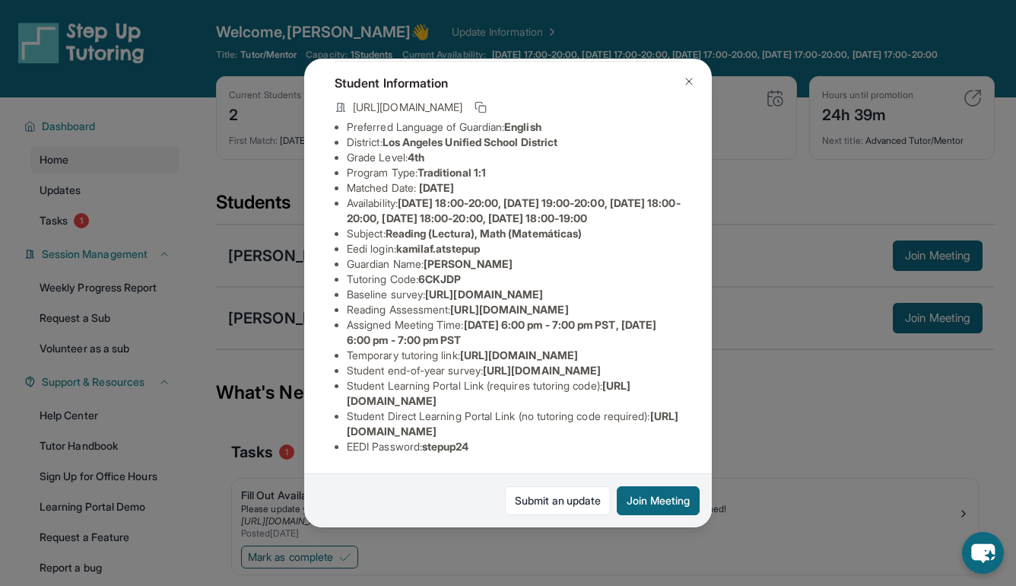
scroll to position [91, 542]
drag, startPoint x: 343, startPoint y: 310, endPoint x: 611, endPoint y: 345, distance: 270.0
click at [611, 345] on div "KAMILA FLORES ARELLANO Guardian: Guadalupe Flores Student Information https://s…" at bounding box center [508, 293] width 408 height 469
copy span "[URL][DOMAIN_NAME]"
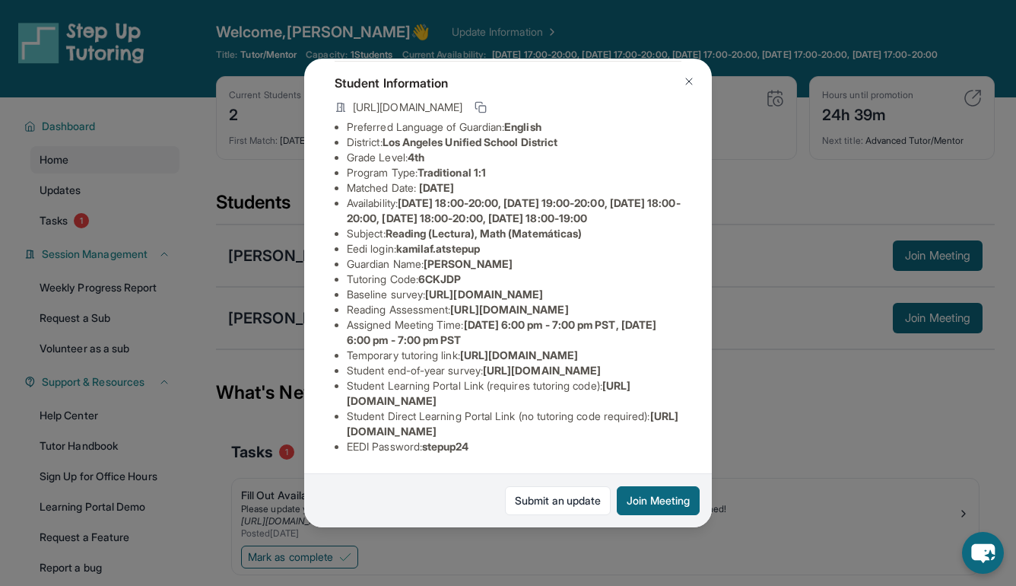
click at [504, 300] on span "[URL][DOMAIN_NAME]" at bounding box center [484, 294] width 118 height 13
drag, startPoint x: 495, startPoint y: 260, endPoint x: 403, endPoint y: 259, distance: 92.1
click at [403, 256] on li "Eedi login : kamilaf.atstepup" at bounding box center [514, 248] width 335 height 15
copy span "kamilaf.atstepup"
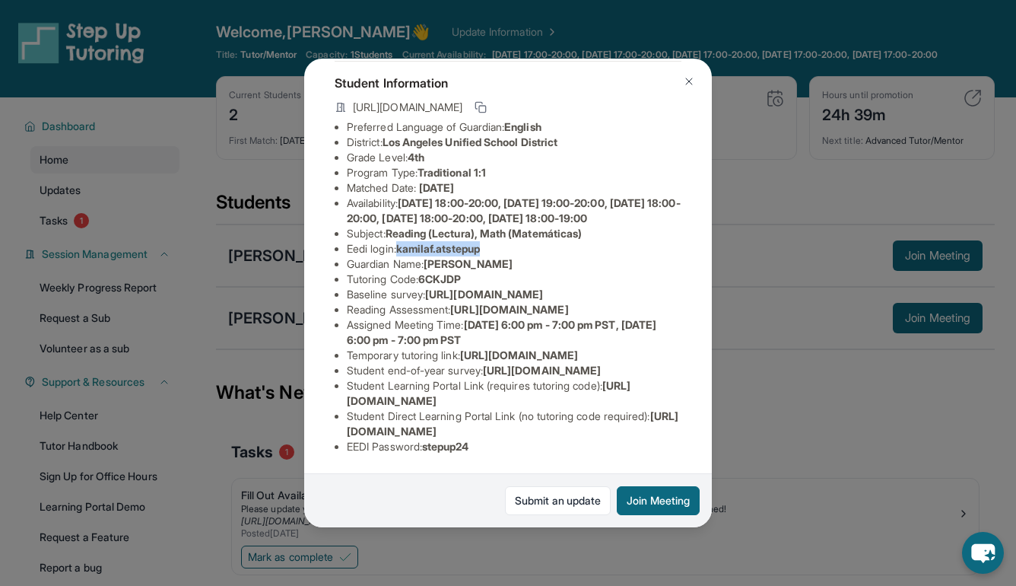
copy span "kamilaf.atstepup"
drag, startPoint x: 484, startPoint y: 443, endPoint x: 419, endPoint y: 443, distance: 64.7
click at [419, 443] on li "EEDI Password : stepup24" at bounding box center [514, 446] width 335 height 15
click at [480, 449] on li "EEDI Password : stepup24" at bounding box center [514, 446] width 335 height 15
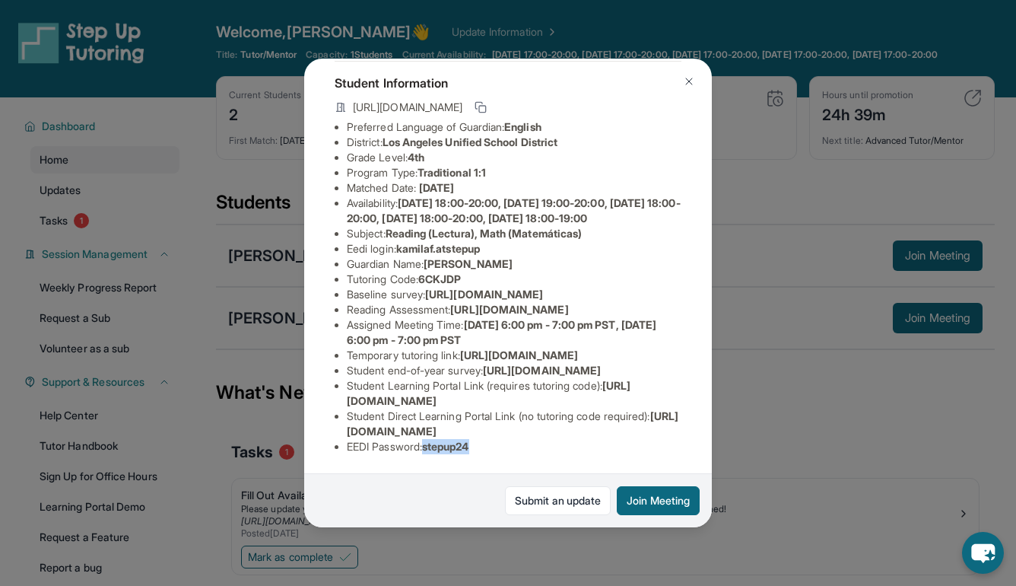
drag, startPoint x: 482, startPoint y: 449, endPoint x: 429, endPoint y: 447, distance: 52.5
click at [429, 447] on li "EEDI Password : stepup24" at bounding box center [514, 446] width 335 height 15
copy span "stepup24"
click at [688, 80] on img at bounding box center [689, 81] width 12 height 12
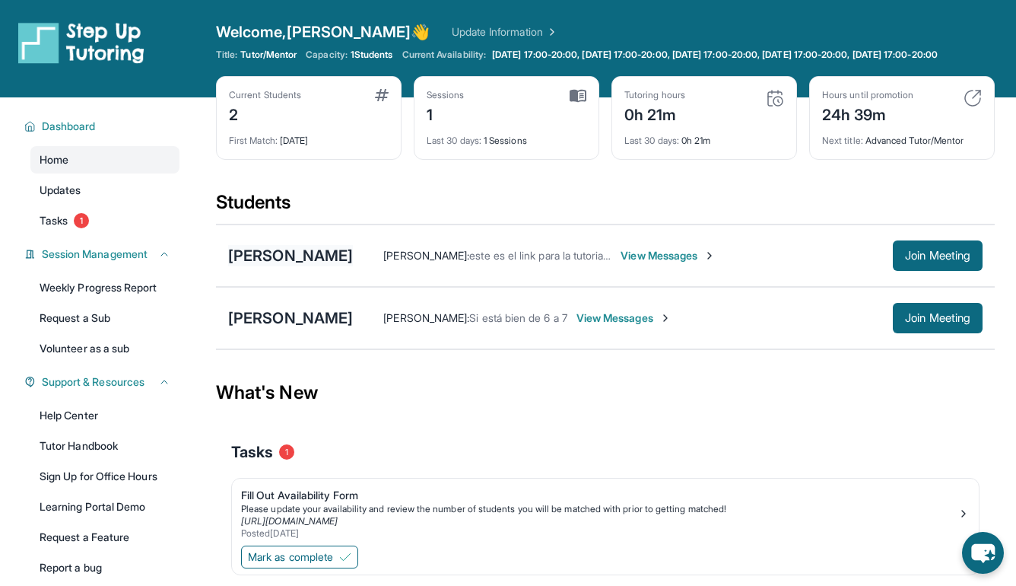
click at [322, 266] on div "[PERSON_NAME]" at bounding box center [290, 255] width 125 height 21
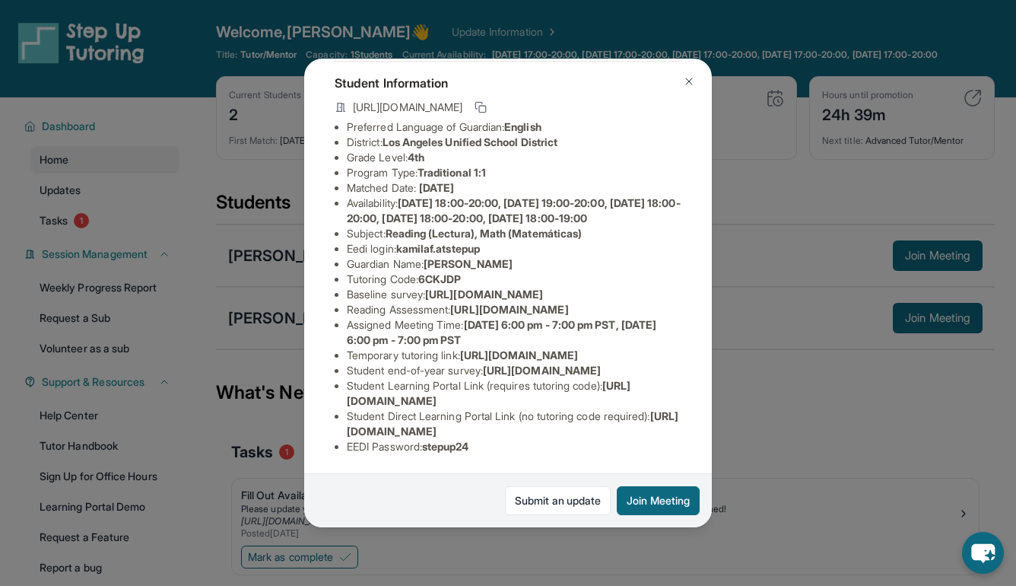
scroll to position [214, 0]
click at [685, 80] on img at bounding box center [689, 81] width 12 height 12
